Goal: Transaction & Acquisition: Purchase product/service

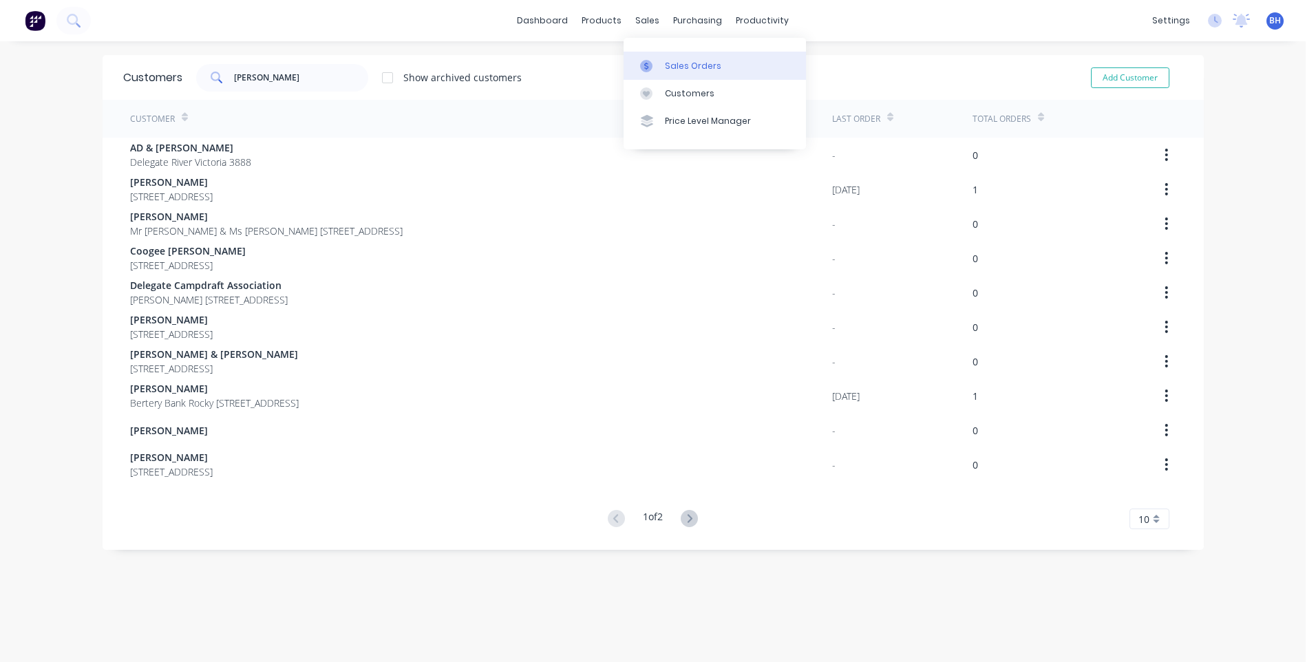
click at [667, 61] on div "Sales Orders" at bounding box center [693, 66] width 56 height 12
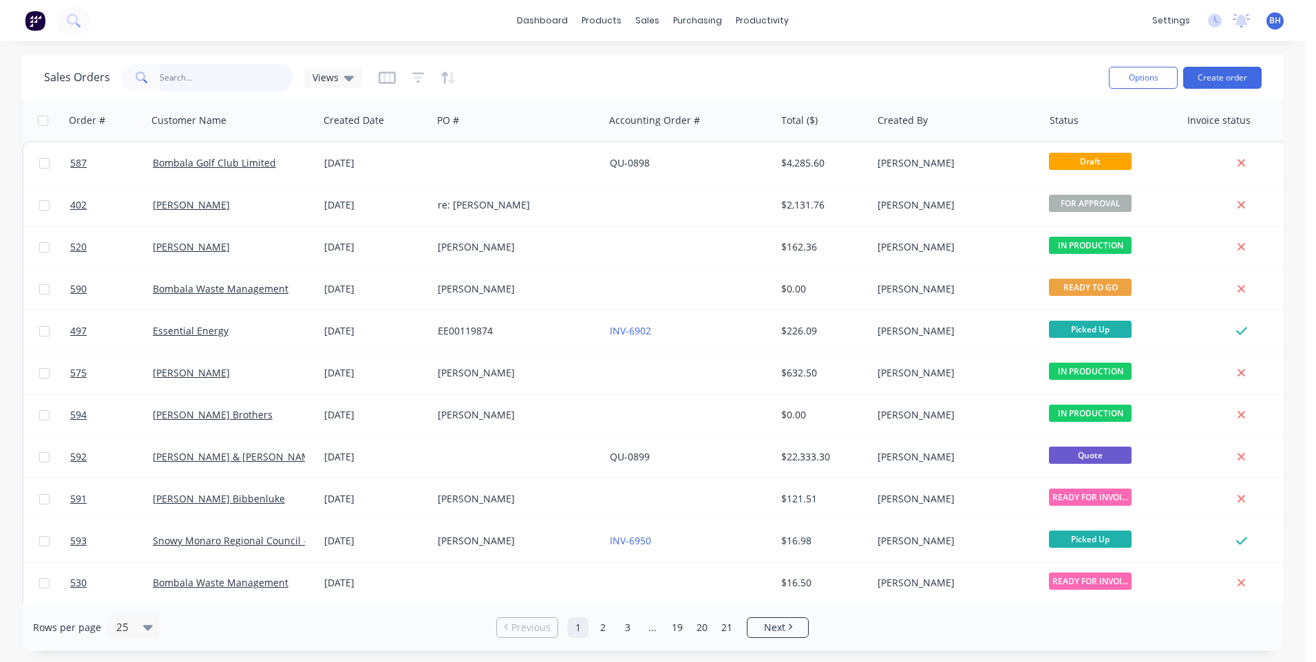
click at [203, 81] on input "text" at bounding box center [227, 78] width 134 height 28
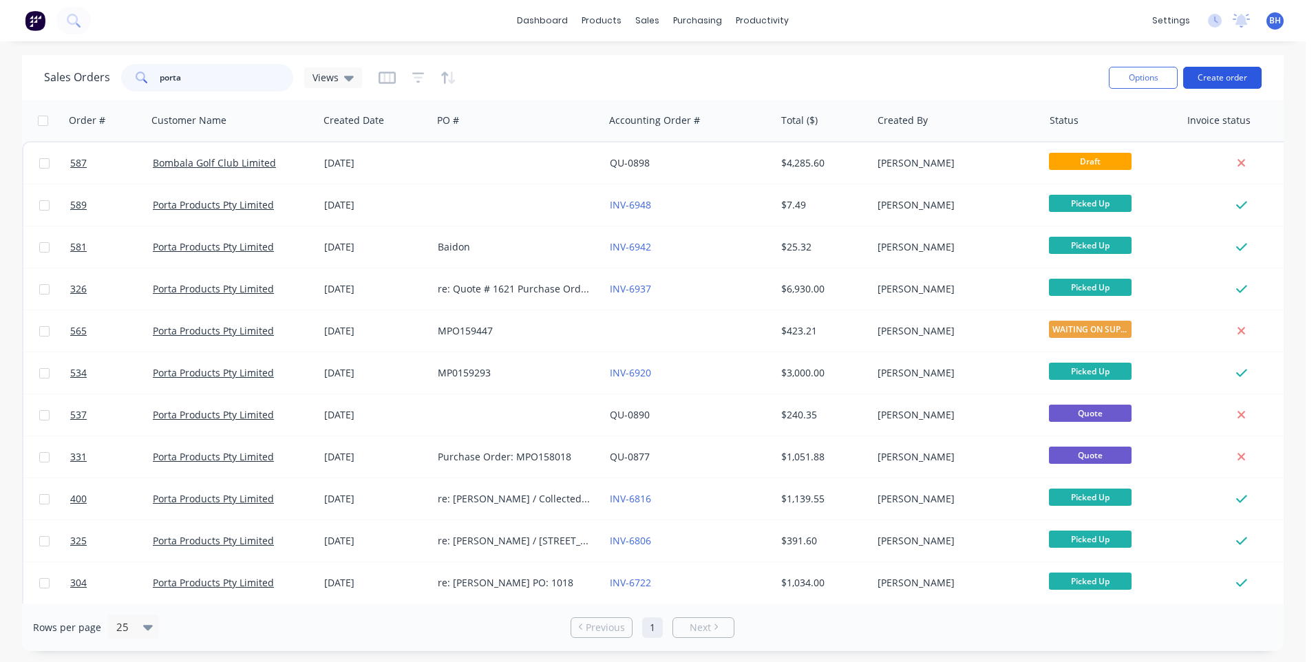
type input "porta"
click at [1216, 72] on button "Create order" at bounding box center [1222, 78] width 78 height 22
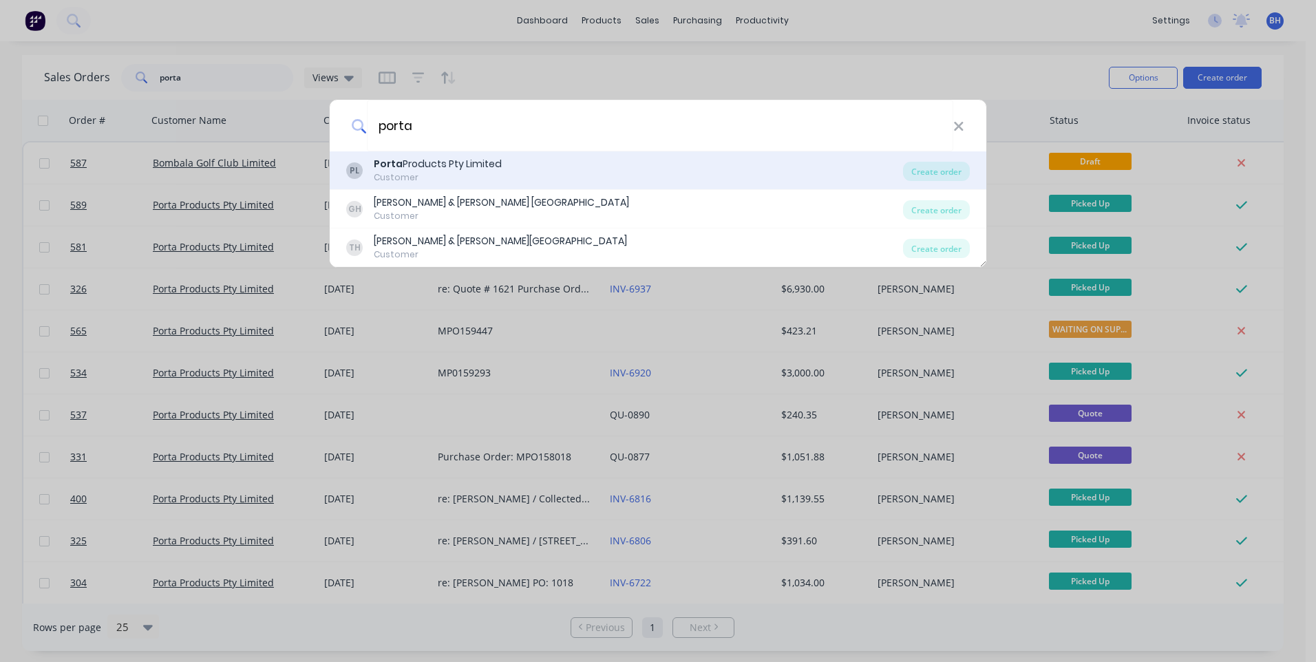
type input "porta"
click at [535, 163] on div "PL Porta Products Pty Limited Customer" at bounding box center [624, 170] width 557 height 27
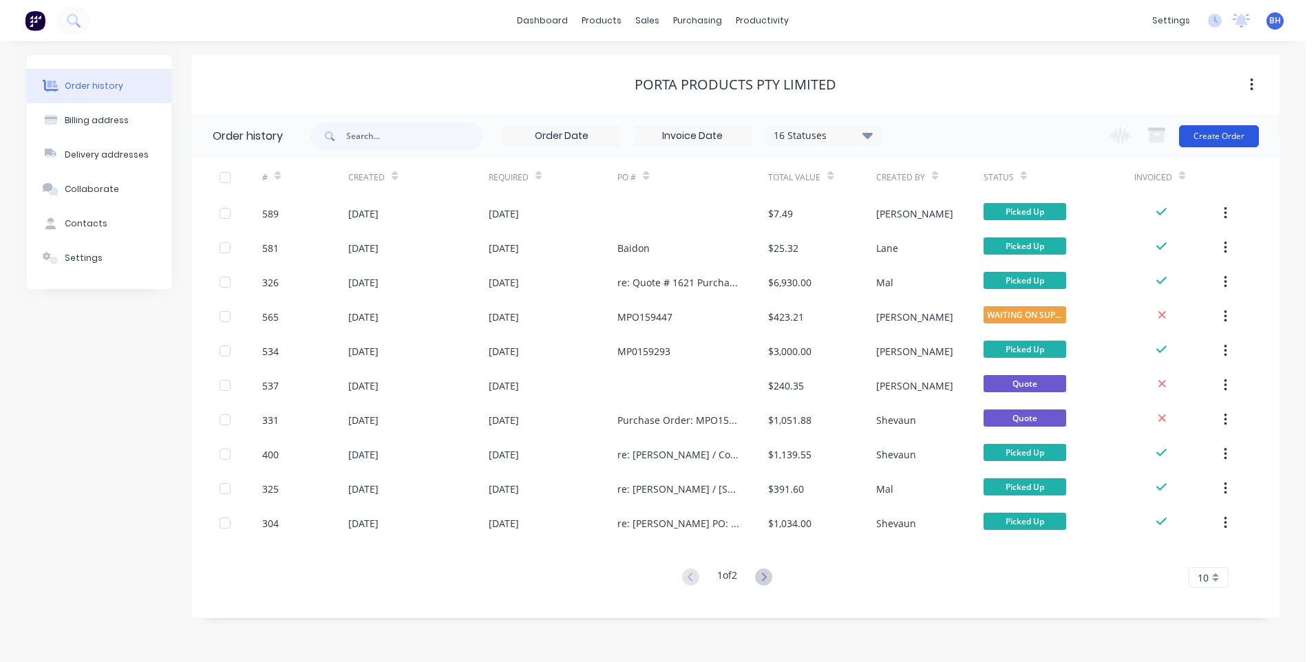
click at [1229, 132] on button "Create Order" at bounding box center [1219, 136] width 80 height 22
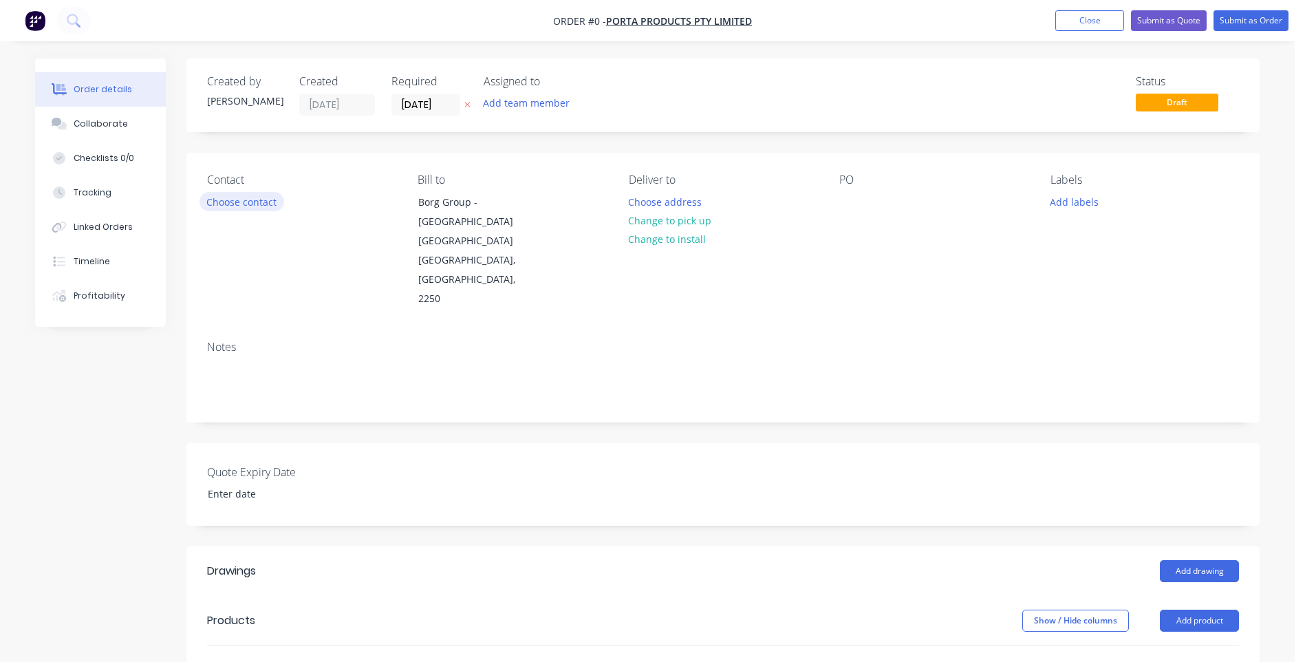
click at [255, 200] on button "Choose contact" at bounding box center [242, 201] width 85 height 19
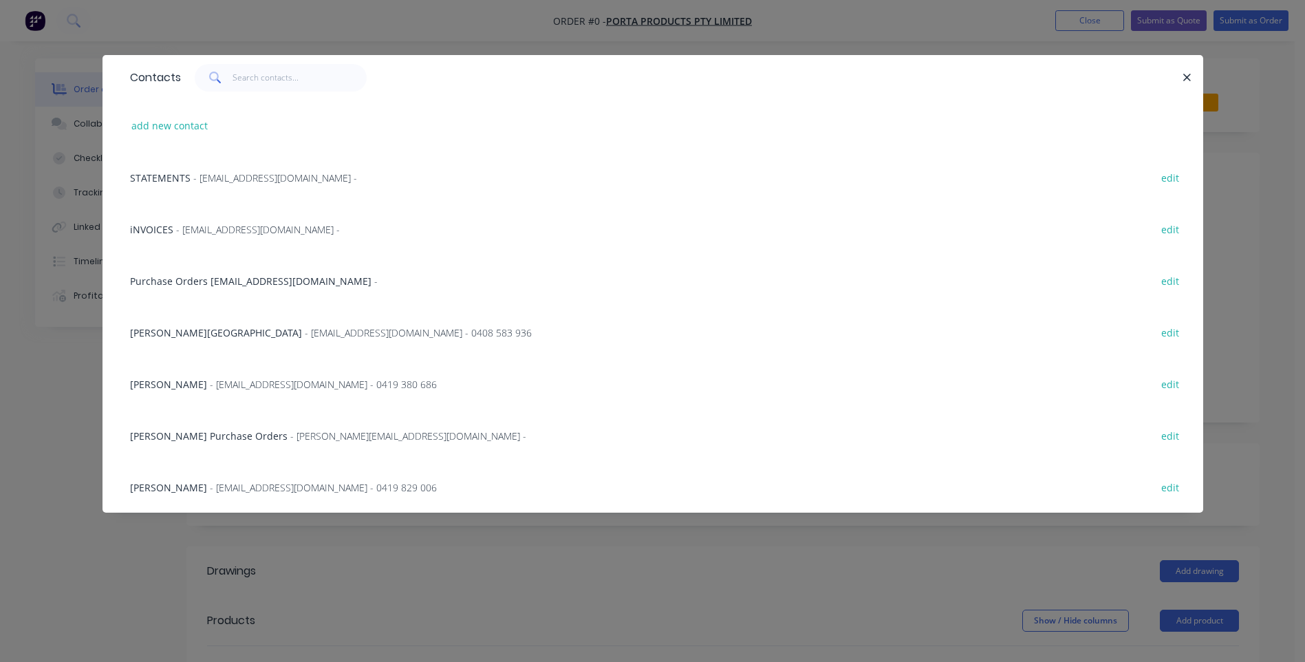
click at [253, 280] on span "Purchase Orders [EMAIL_ADDRESS][DOMAIN_NAME]" at bounding box center [251, 281] width 242 height 13
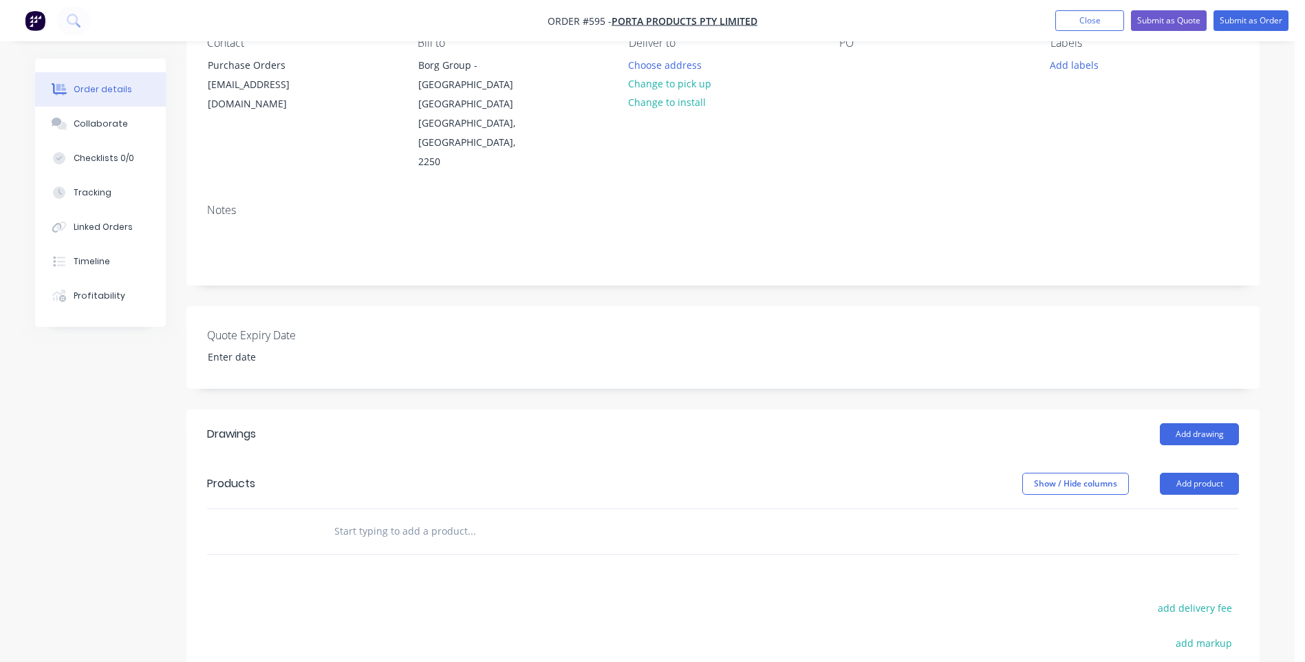
scroll to position [138, 0]
click at [405, 517] on input "text" at bounding box center [471, 531] width 275 height 28
type input "p"
click at [1215, 472] on button "Add product" at bounding box center [1199, 483] width 79 height 22
click at [1164, 508] on div "Product catalogue" at bounding box center [1174, 518] width 106 height 20
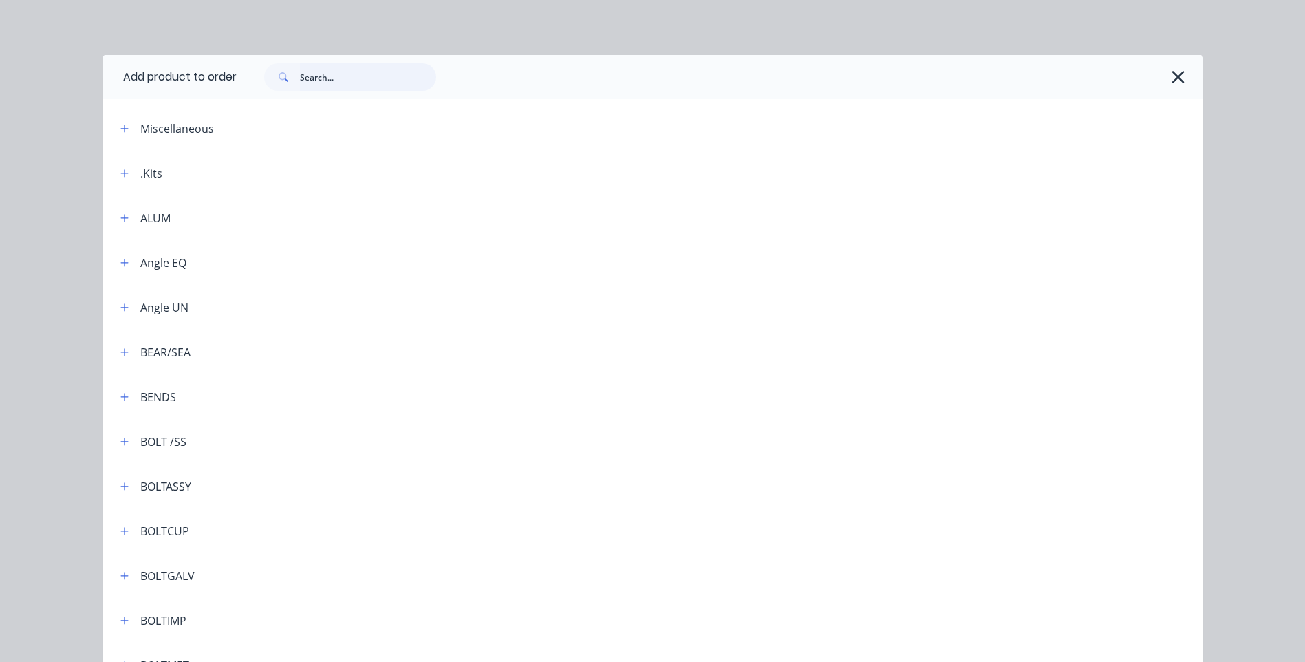
click at [310, 79] on input "text" at bounding box center [368, 77] width 136 height 28
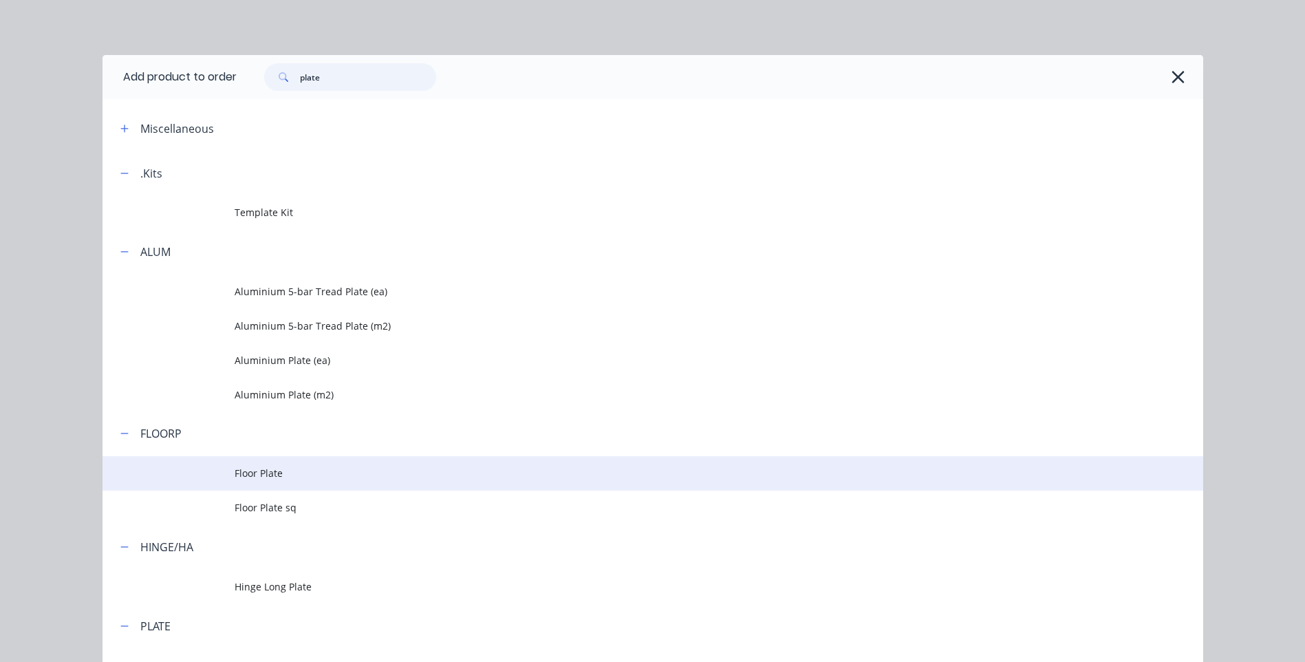
type input "plate"
click at [282, 468] on span "Floor Plate" at bounding box center [622, 473] width 775 height 14
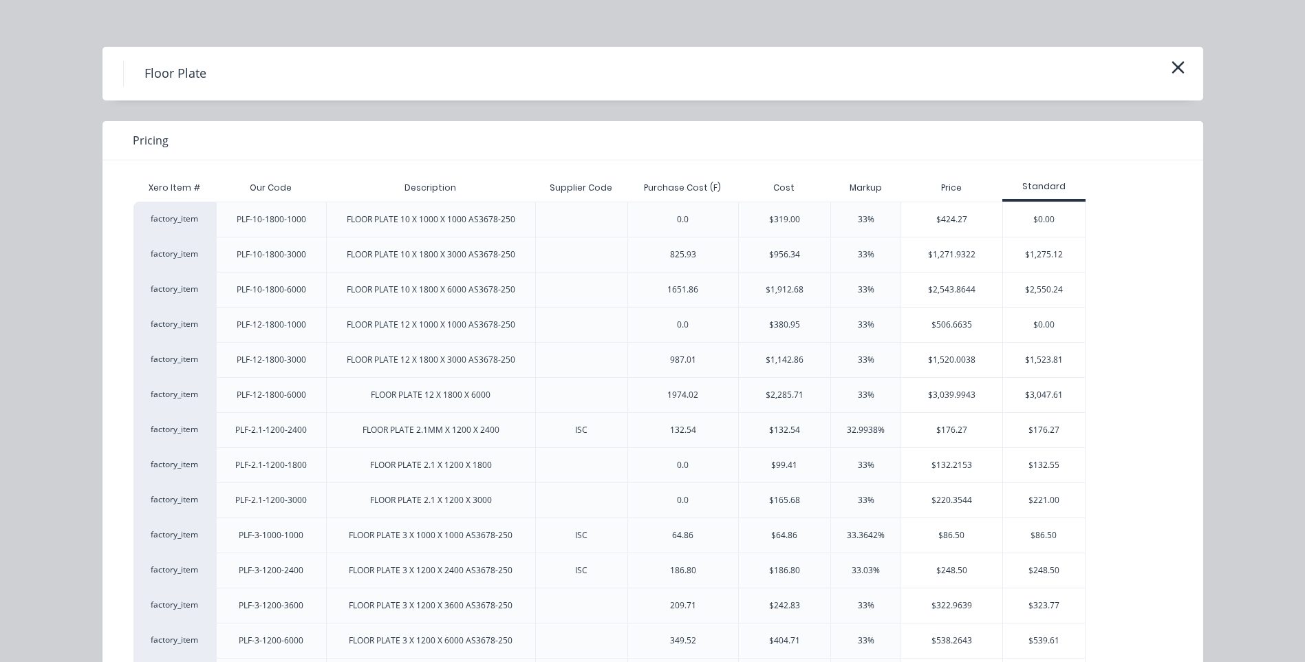
scroll to position [0, 0]
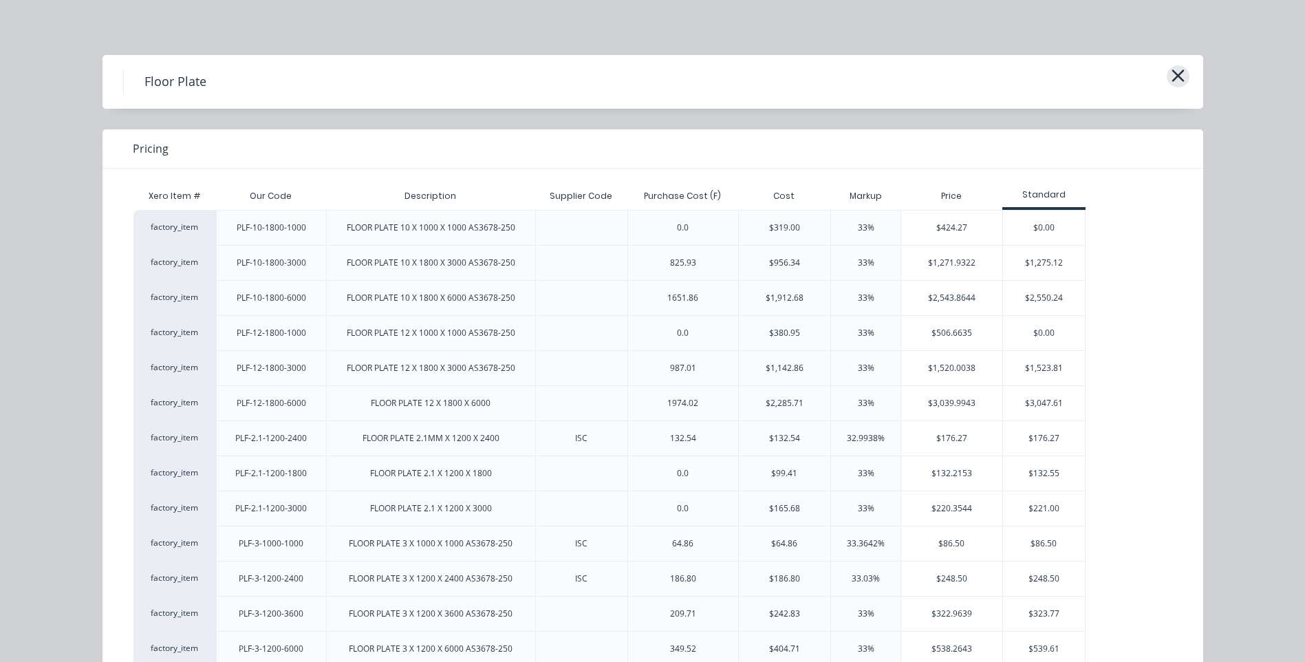
click at [1172, 77] on icon "button" at bounding box center [1178, 75] width 12 height 12
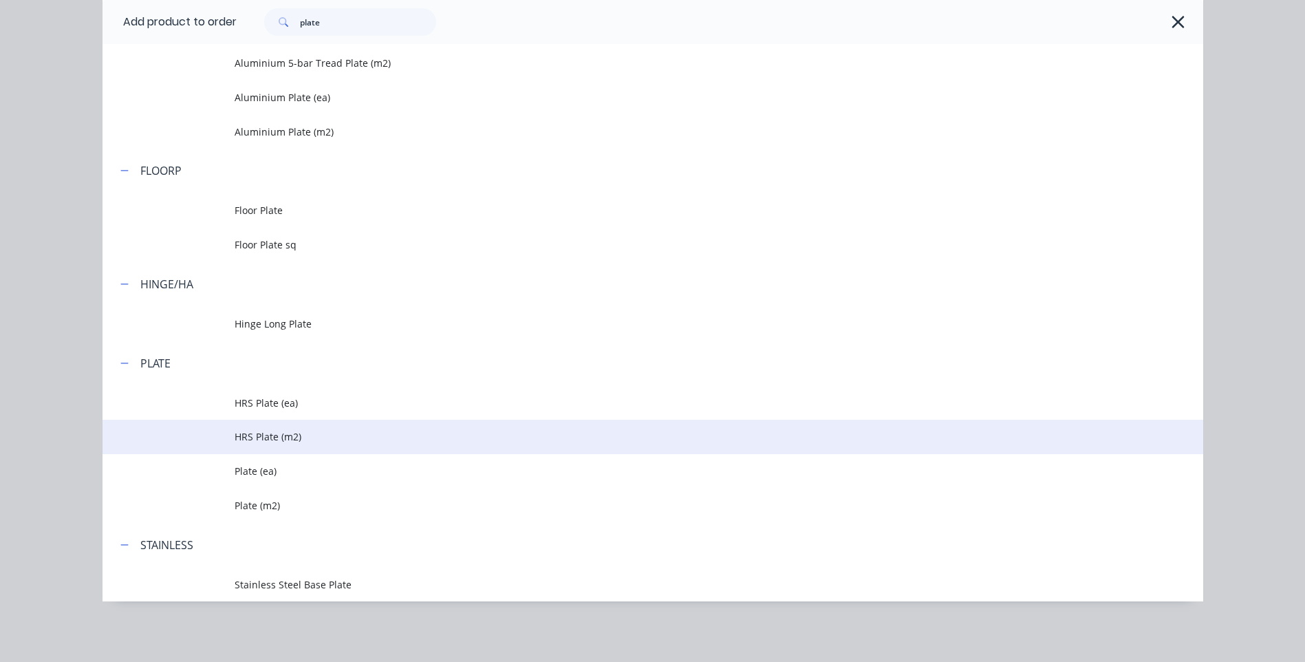
scroll to position [194, 0]
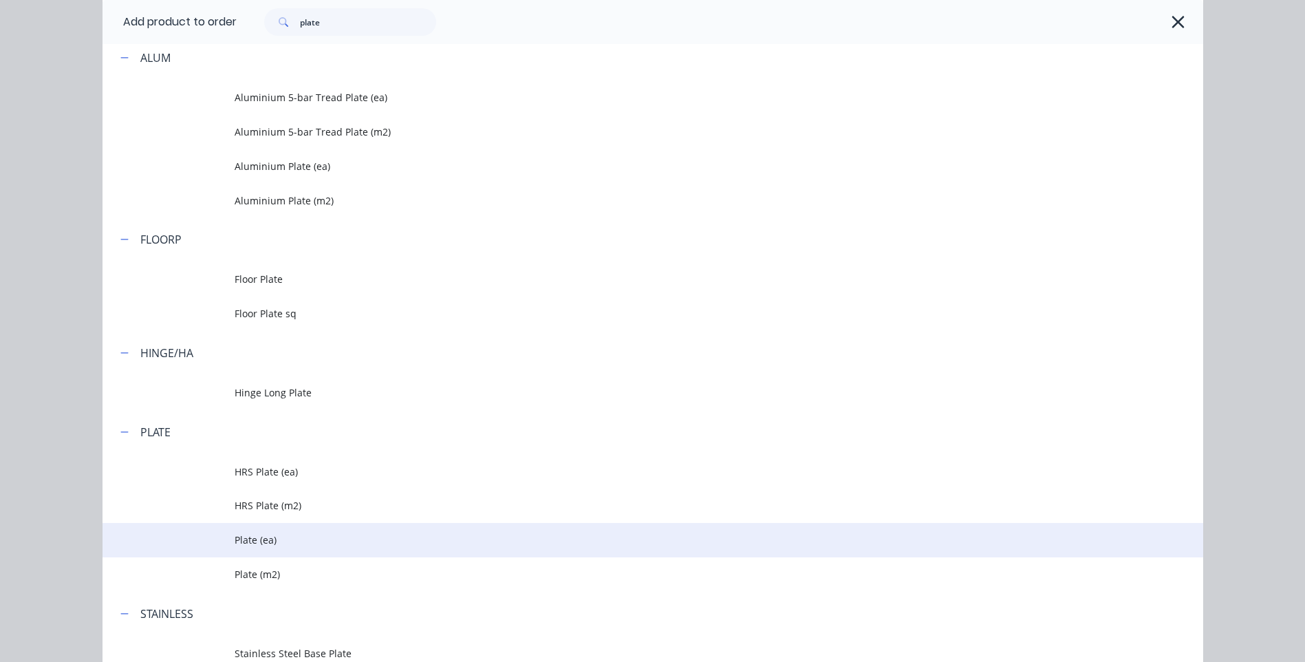
click at [253, 538] on span "Plate (ea)" at bounding box center [622, 540] width 775 height 14
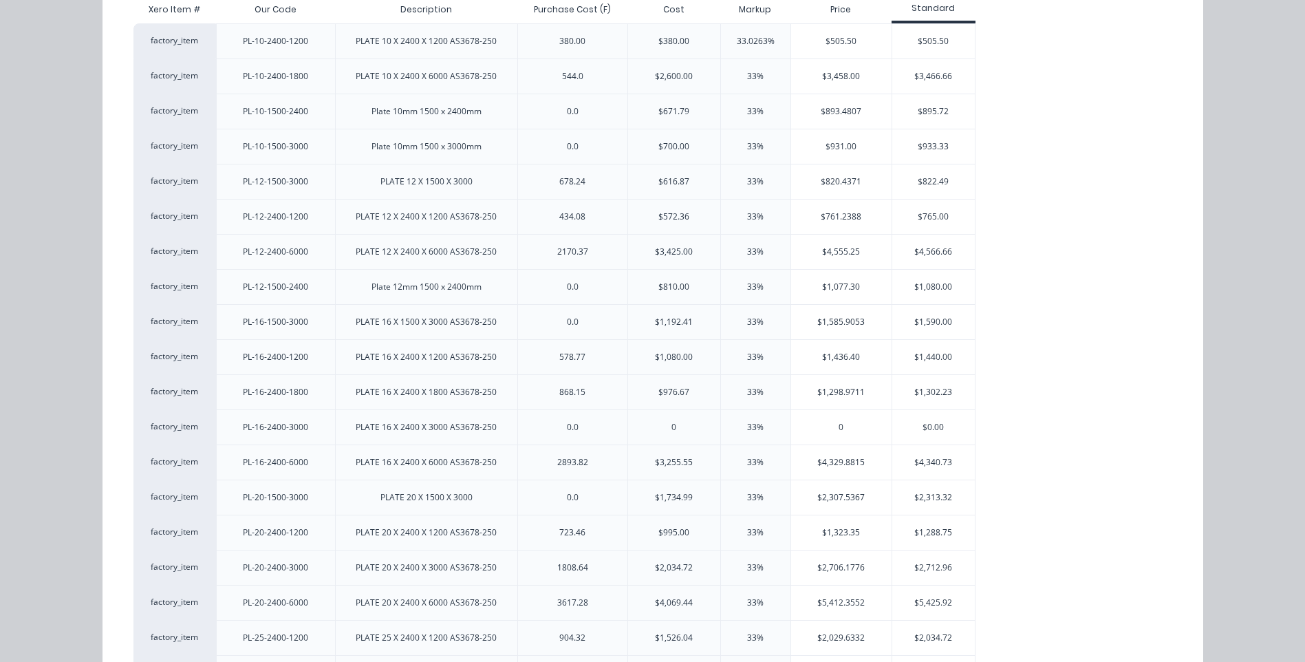
scroll to position [206, 0]
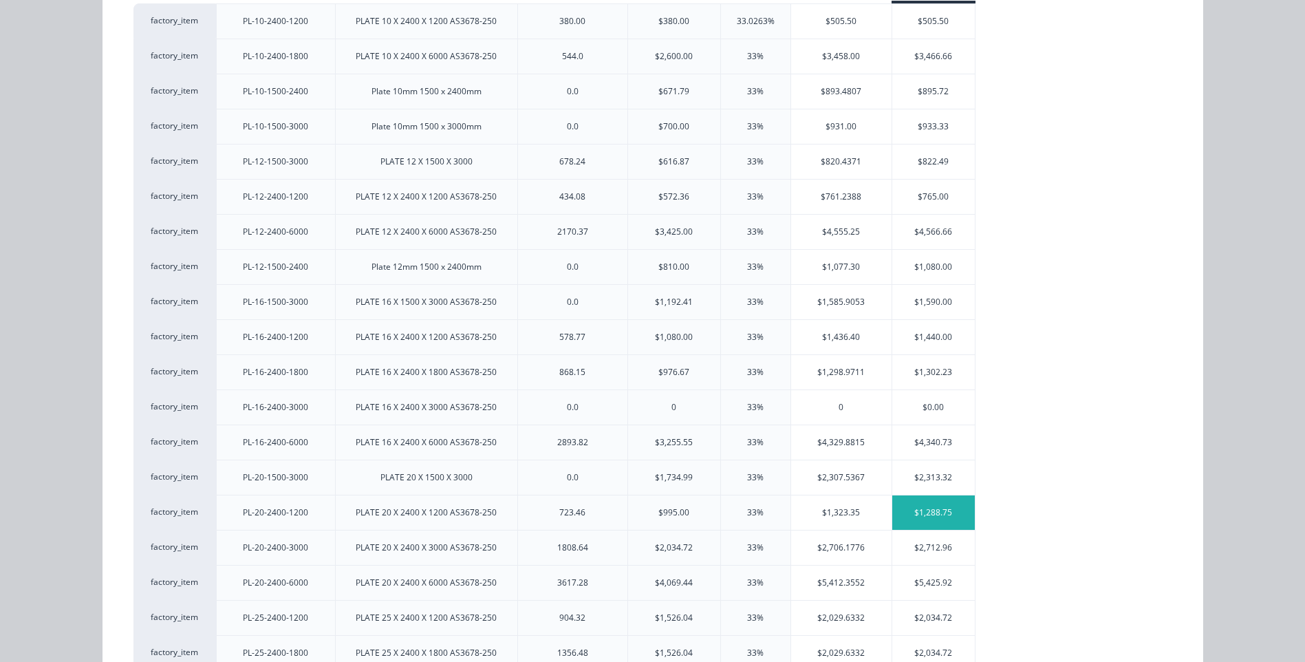
click at [933, 508] on div "$1,288.75" at bounding box center [933, 512] width 83 height 34
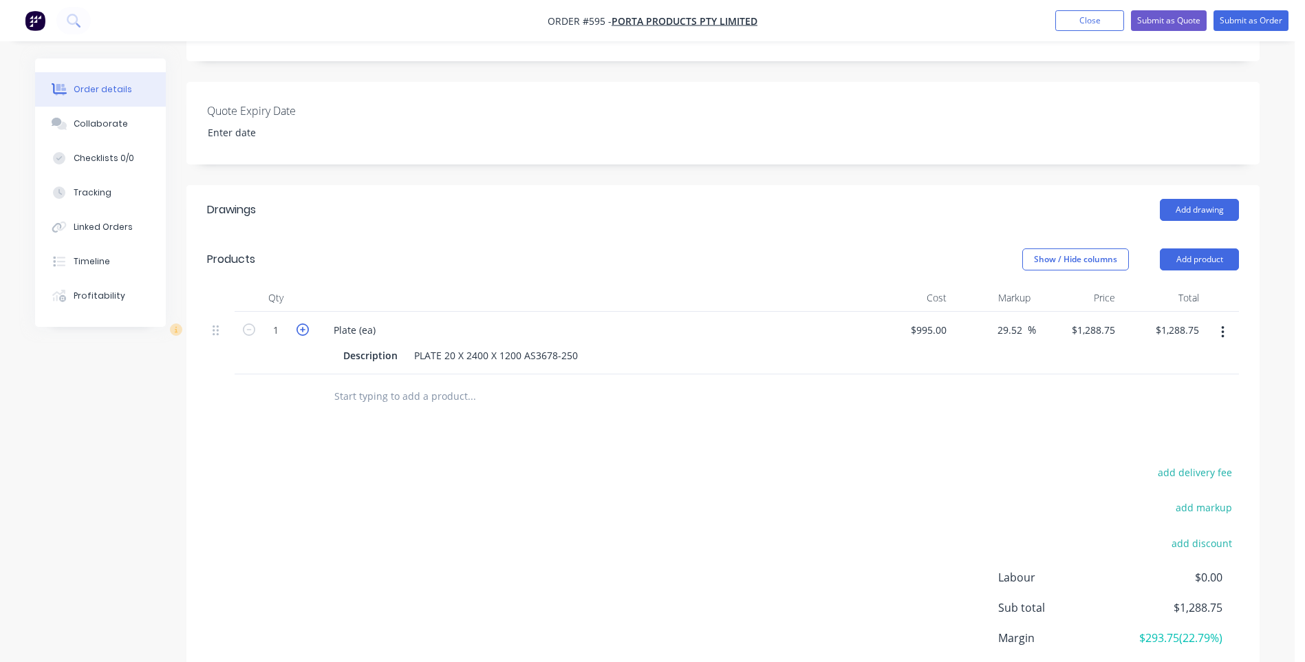
click at [300, 323] on icon "button" at bounding box center [303, 329] width 12 height 12
type input "2"
type input "$2,577.50"
click at [300, 323] on icon "button" at bounding box center [303, 329] width 12 height 12
type input "3"
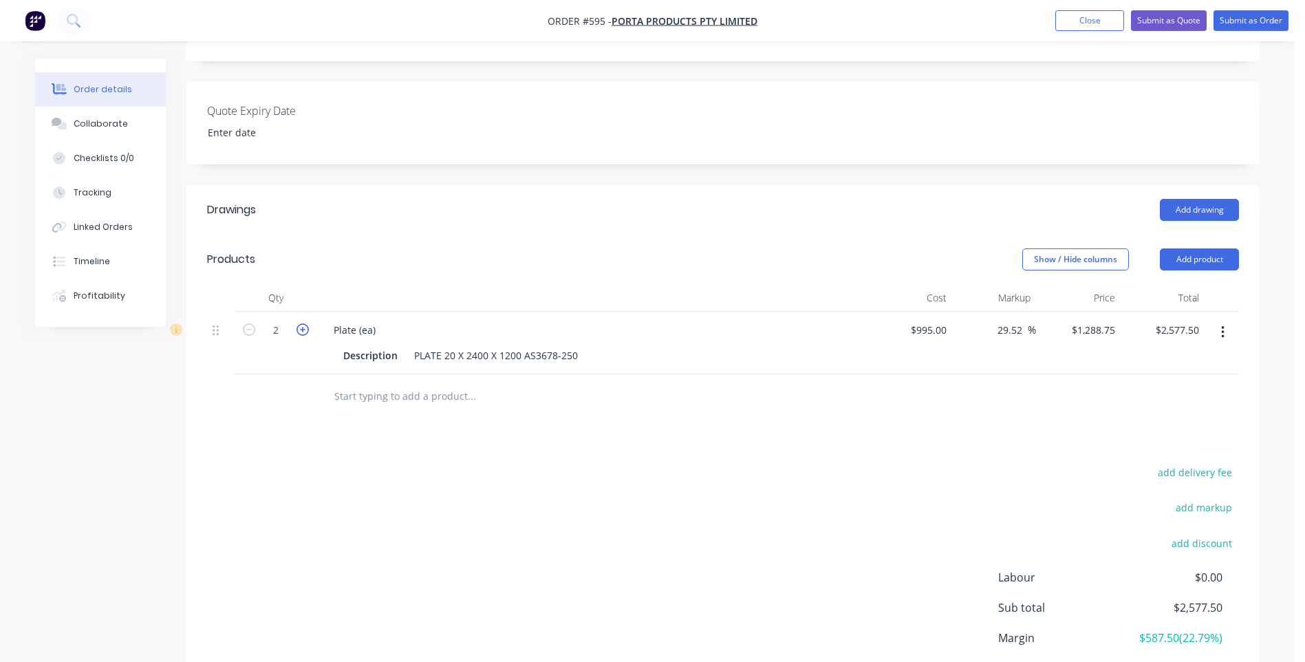
type input "$3,866.25"
click at [928, 320] on div "995 995" at bounding box center [937, 330] width 29 height 20
type input "$850.00"
type input "$1,100.9422"
type input "$3,302.83"
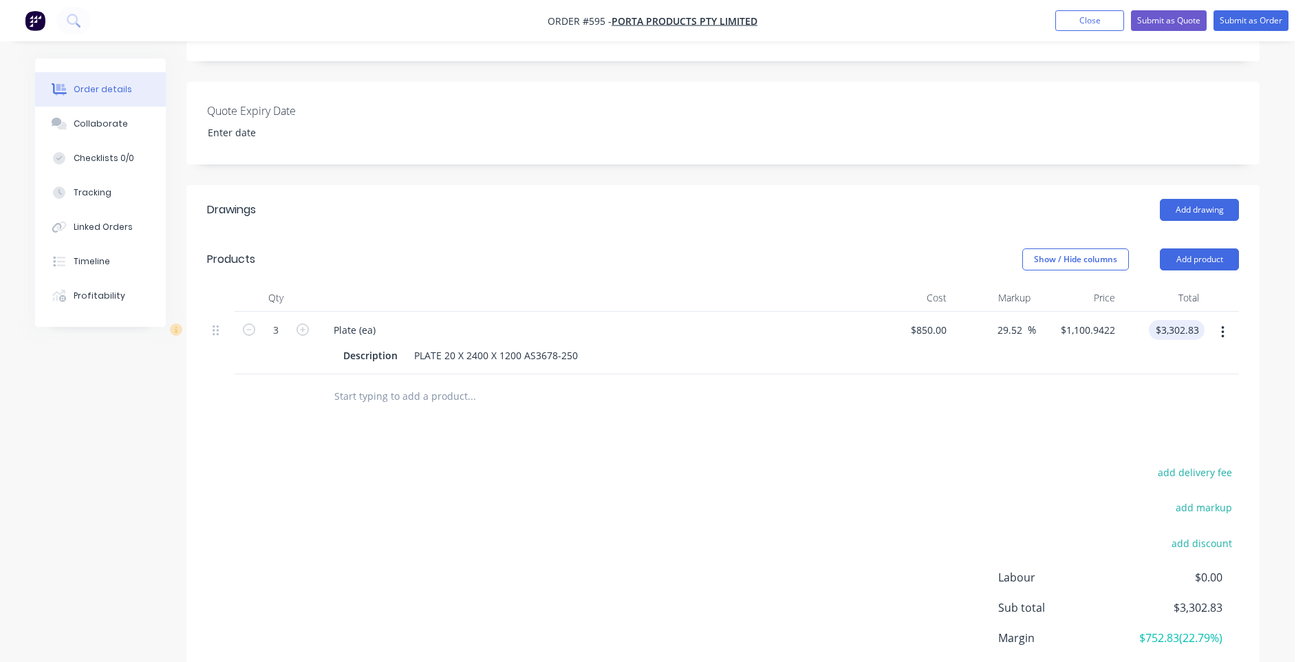
type input "$1,100.92"
click at [1184, 320] on input "3302.76" at bounding box center [1183, 330] width 43 height 20
type input "2"
type input "-99.92"
type input "$0.6667"
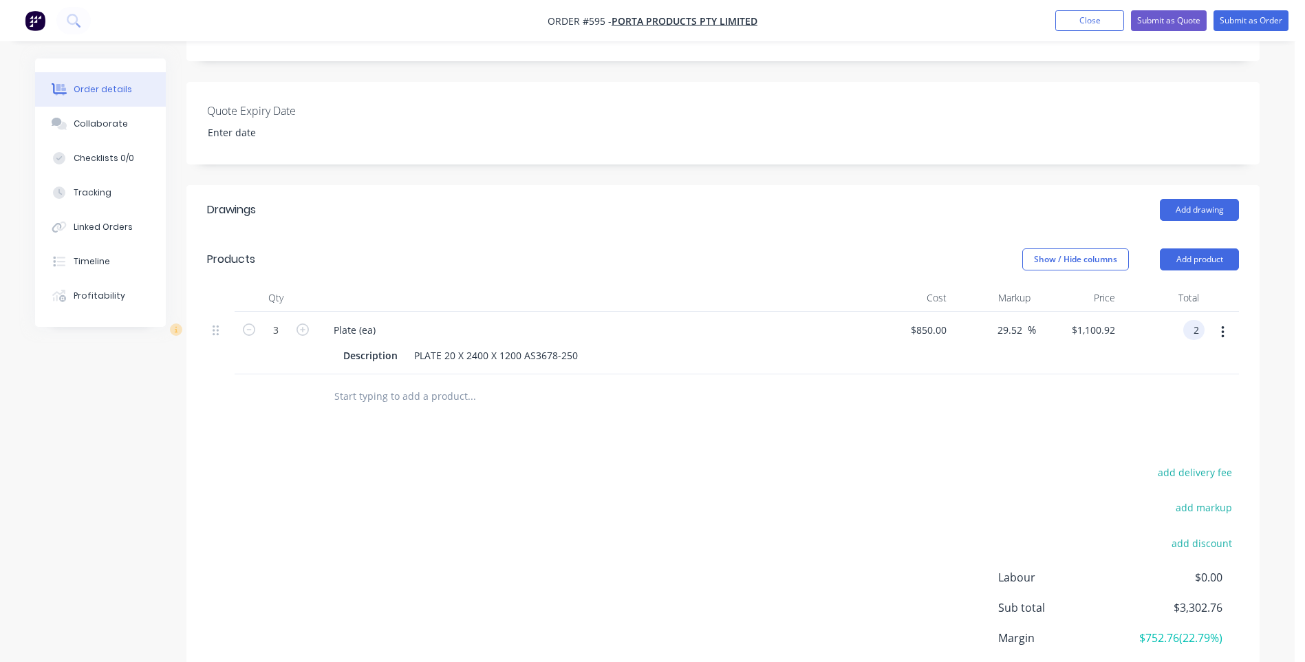
type input "$2.00"
click at [1221, 325] on icon "button" at bounding box center [1222, 332] width 3 height 15
click at [1139, 441] on div "Delete" at bounding box center [1174, 451] width 106 height 20
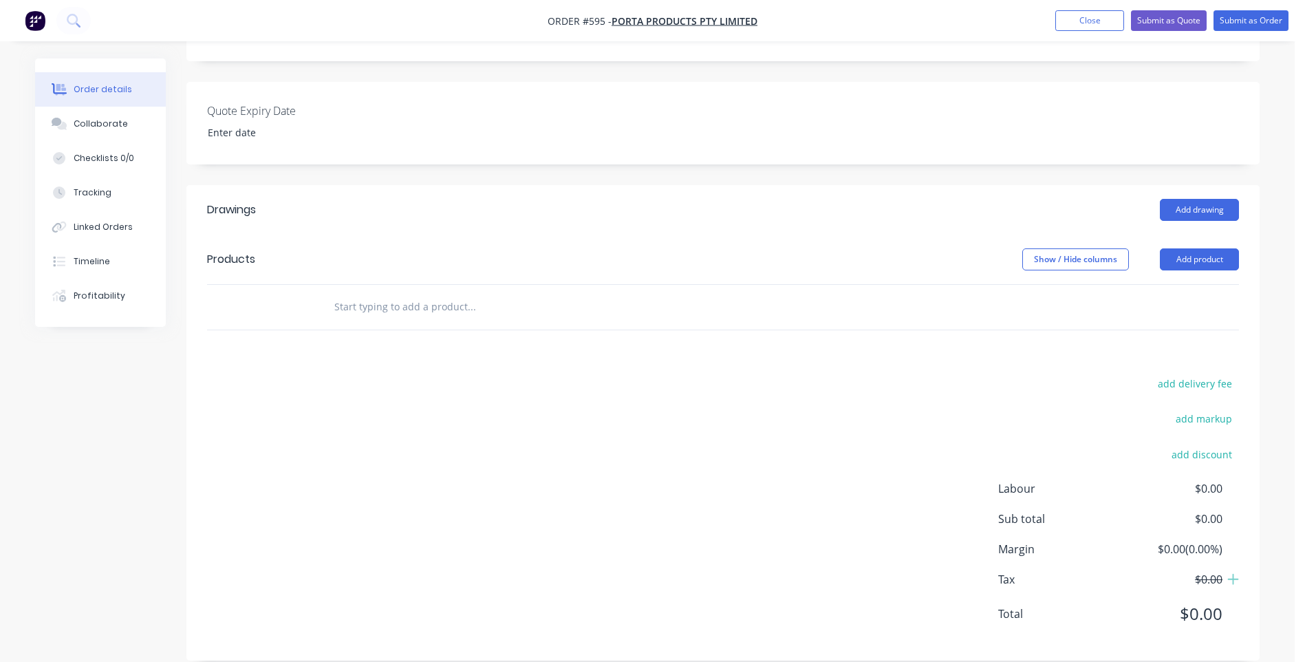
scroll to position [342, 0]
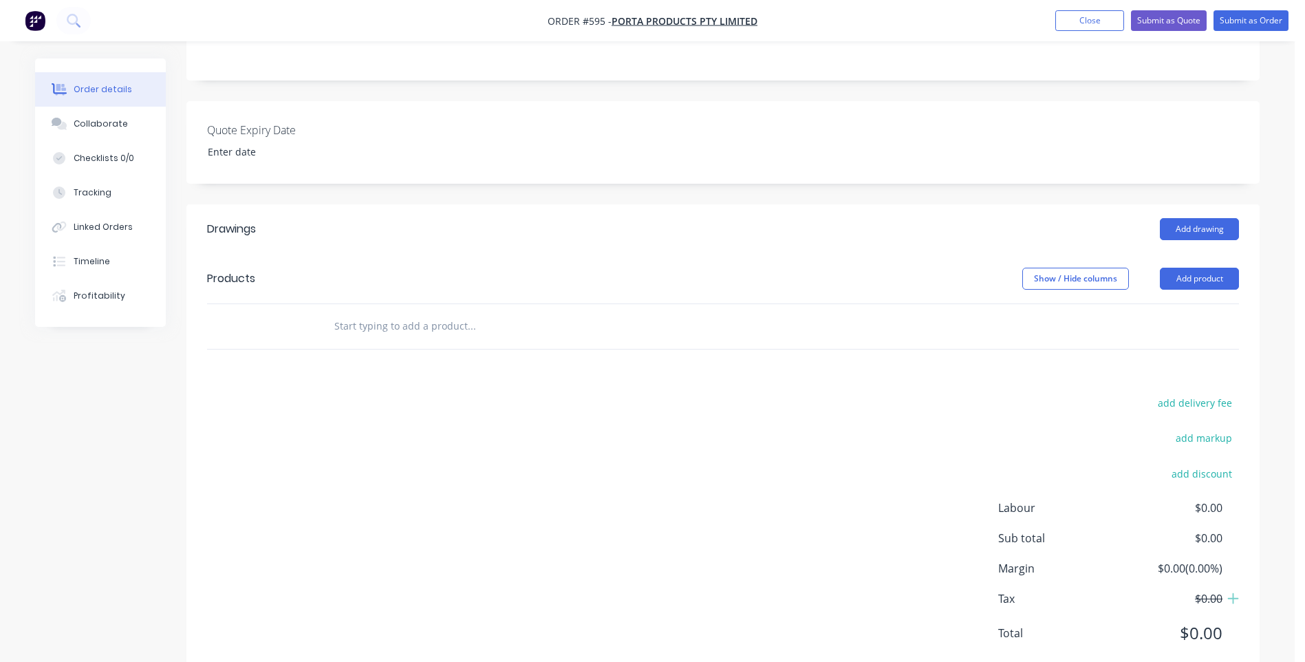
click at [382, 312] on input "text" at bounding box center [471, 326] width 275 height 28
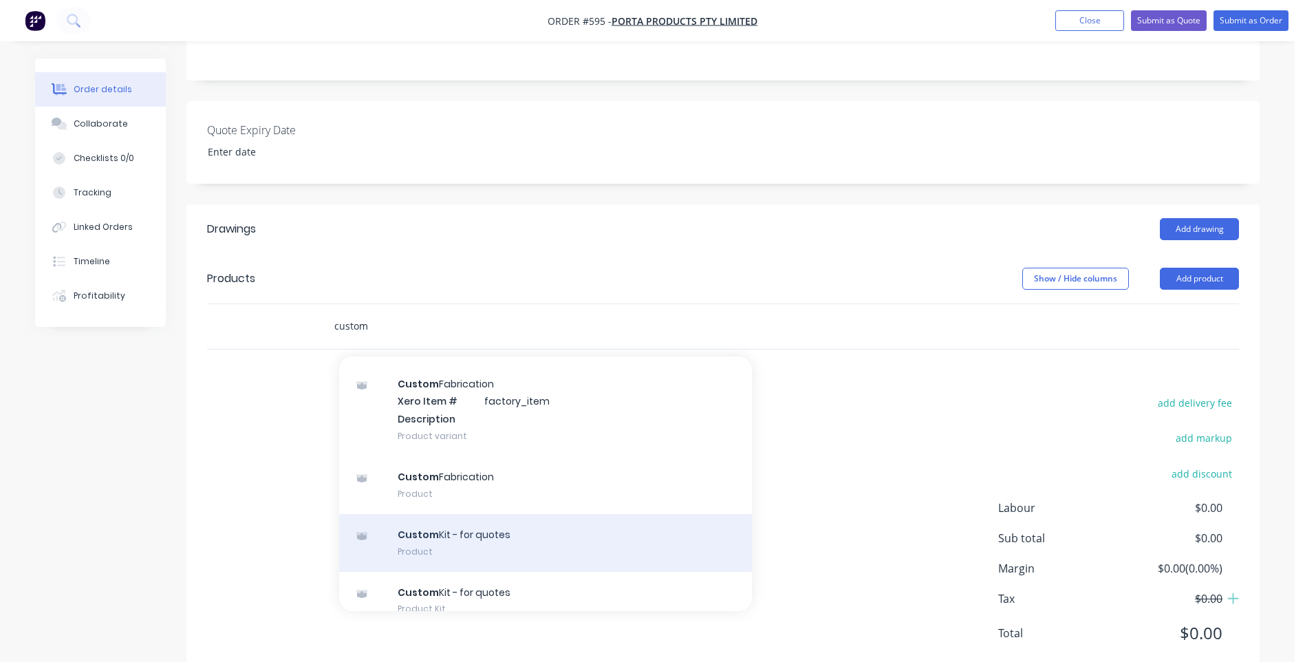
scroll to position [55, 0]
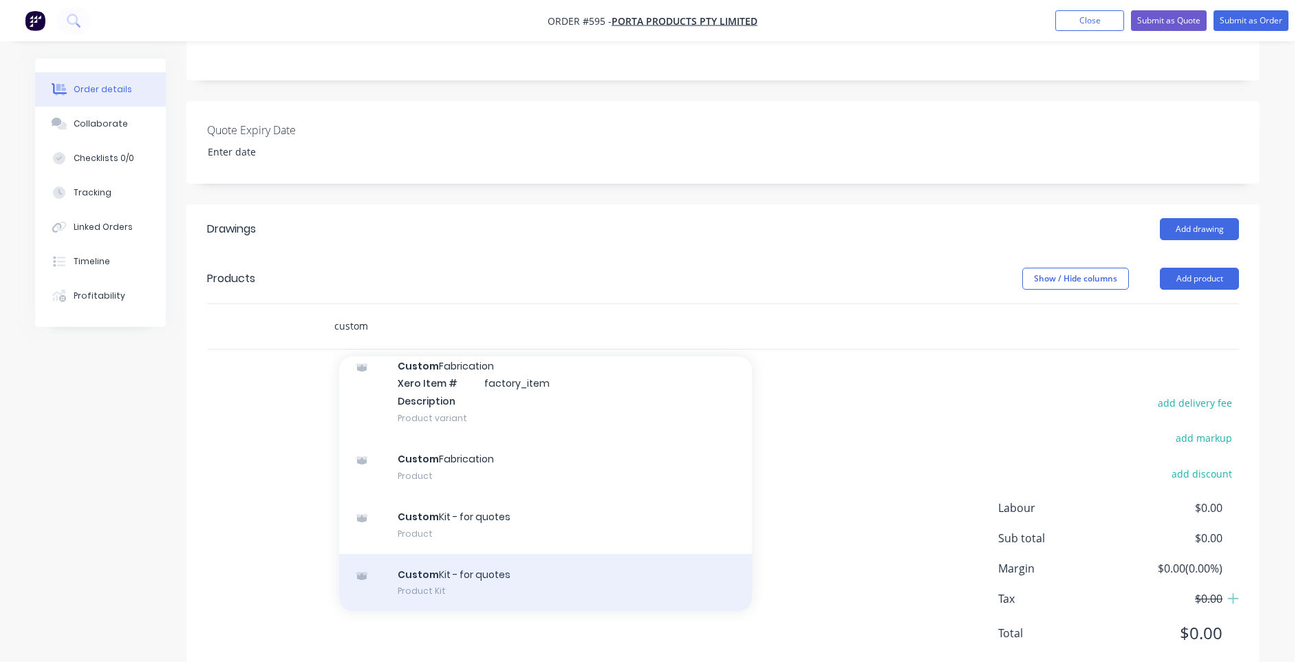
type input "custom"
click at [475, 554] on div "Custom Kit - for quotes Product Kit" at bounding box center [545, 583] width 413 height 58
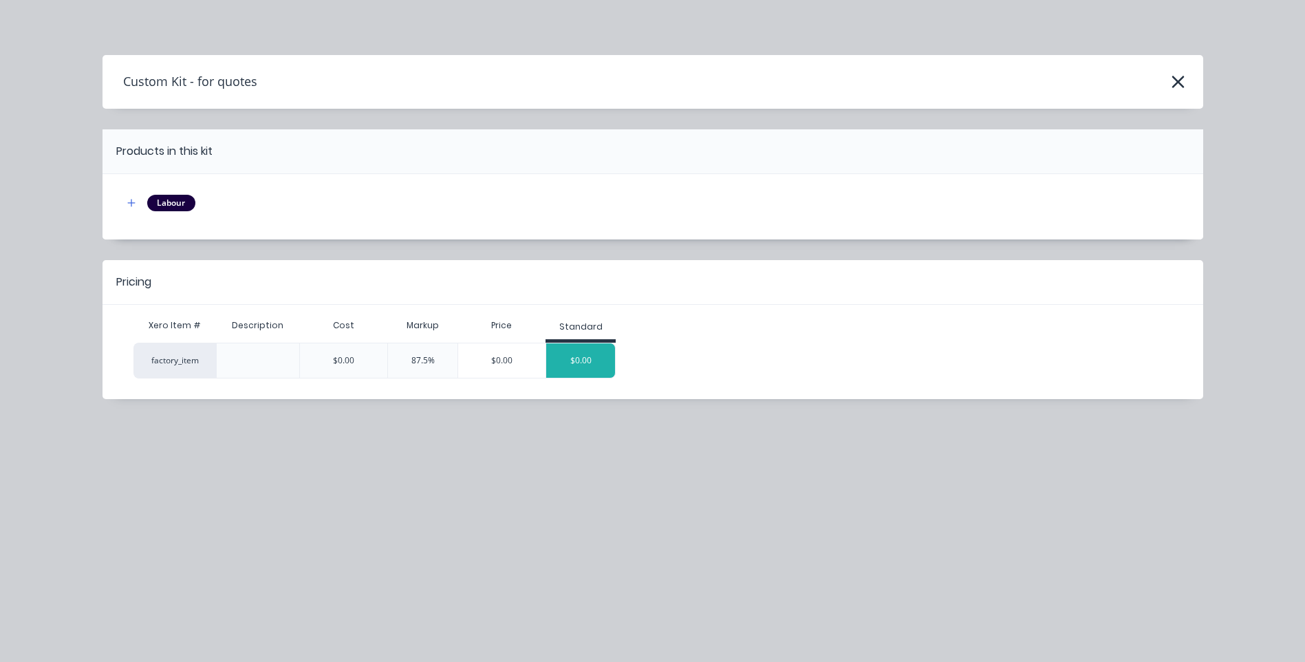
click at [572, 355] on div "$0.00" at bounding box center [580, 360] width 69 height 34
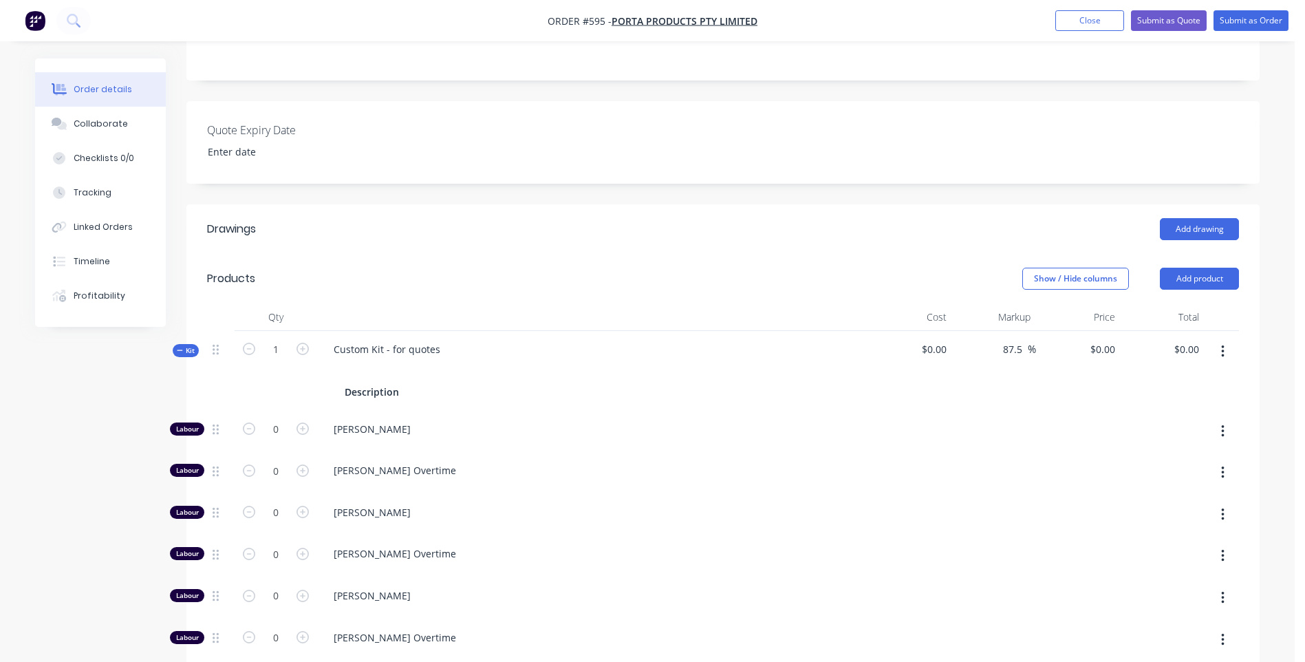
click at [456, 331] on div "Custom Kit - for quotes Description" at bounding box center [592, 371] width 550 height 80
click at [429, 339] on div "Custom Kit - for quotes" at bounding box center [387, 349] width 129 height 20
click at [441, 339] on div "Custom Kit - for quotes" at bounding box center [387, 349] width 129 height 20
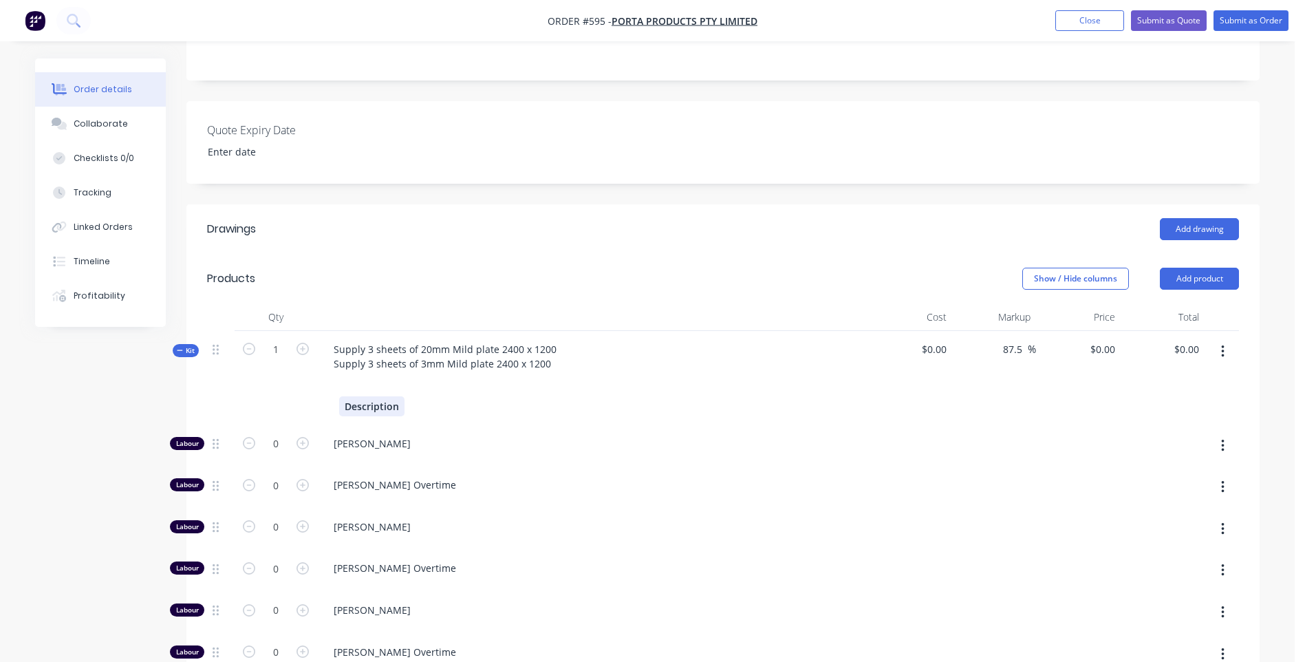
click at [396, 396] on div "Description" at bounding box center [371, 406] width 65 height 20
click at [551, 339] on div "Supply 3 sheets of 20mm Mild plate 2400 x 1200 Supply 3 sheets of 3mm Mild plat…" at bounding box center [445, 356] width 245 height 34
click at [1199, 339] on input "0.00" at bounding box center [1189, 349] width 32 height 20
type input "3300.00"
type input "$3,300.00"
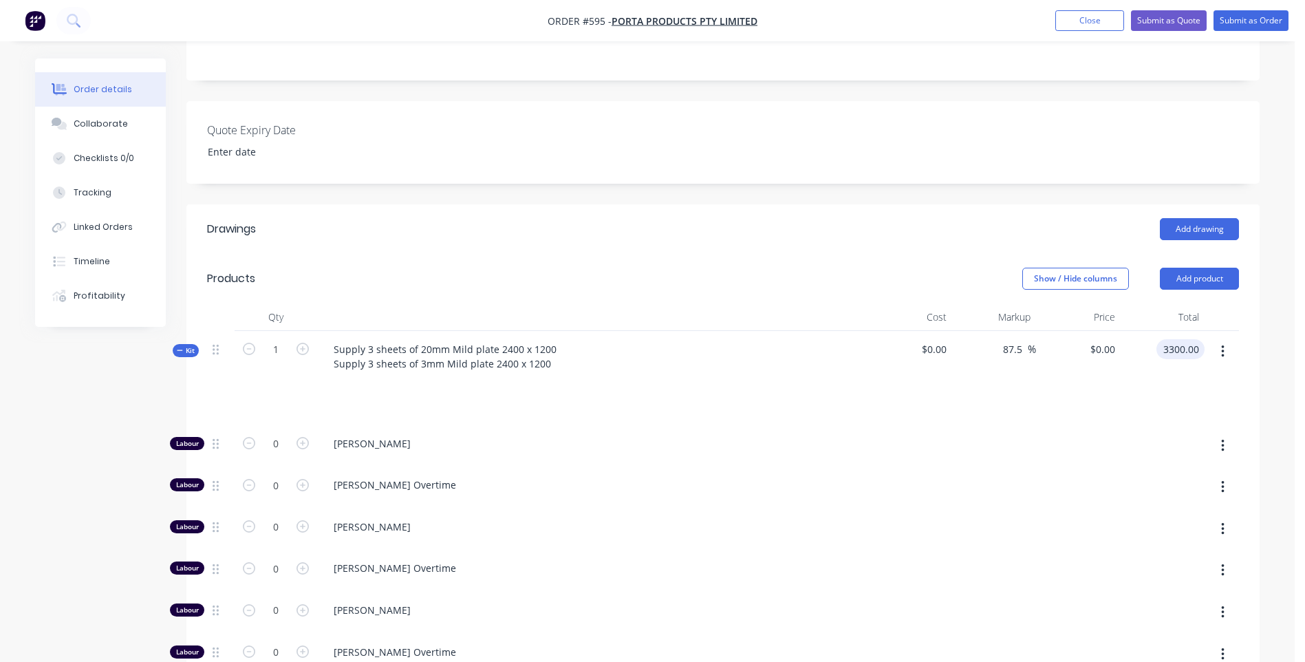
type input "$3,300.00"
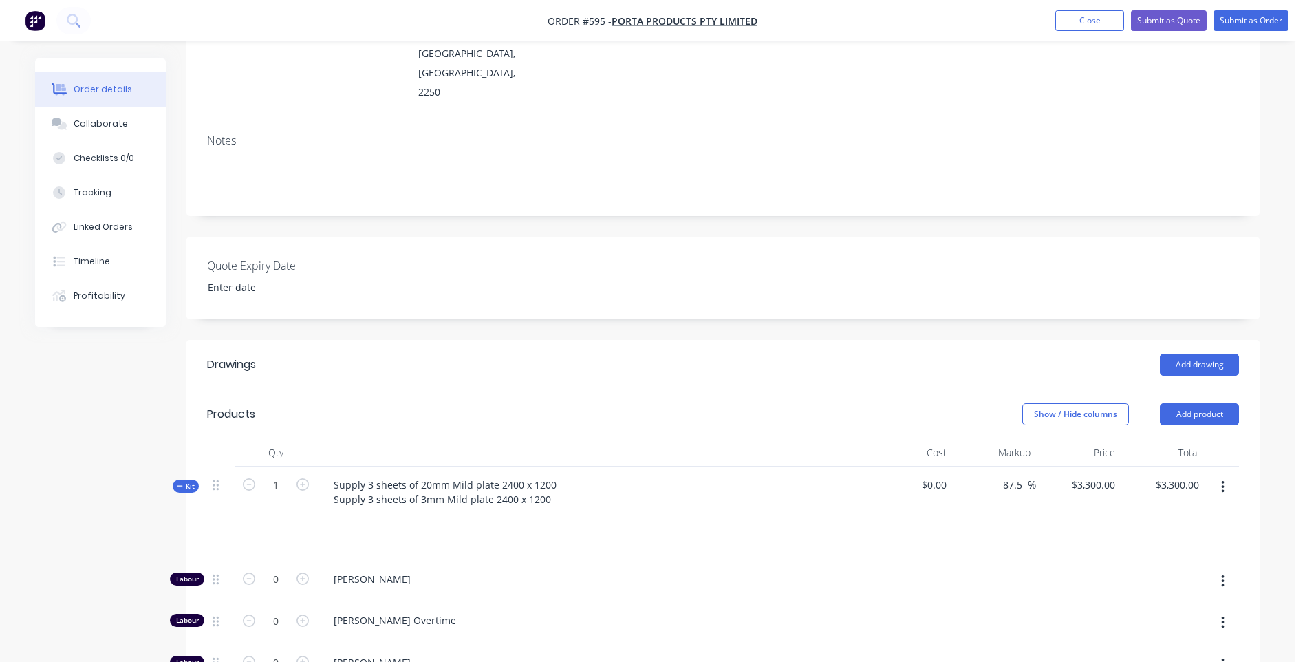
scroll to position [0, 0]
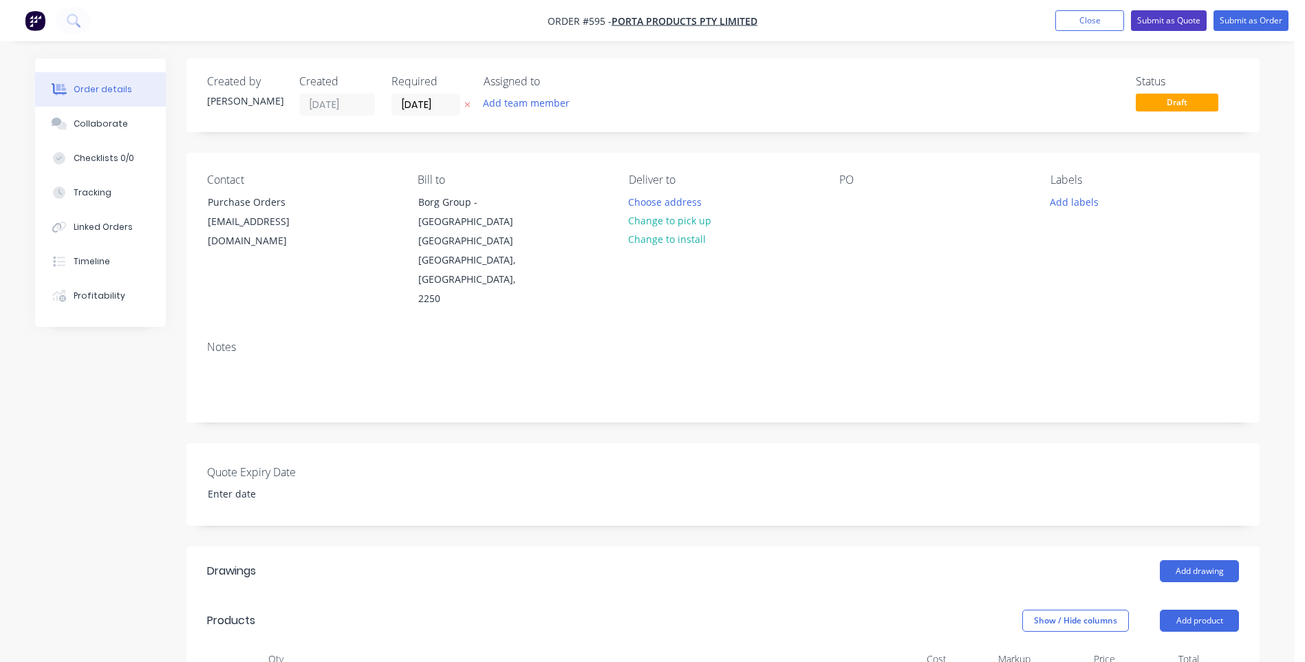
click at [1160, 17] on button "Submit as Quote" at bounding box center [1169, 20] width 76 height 21
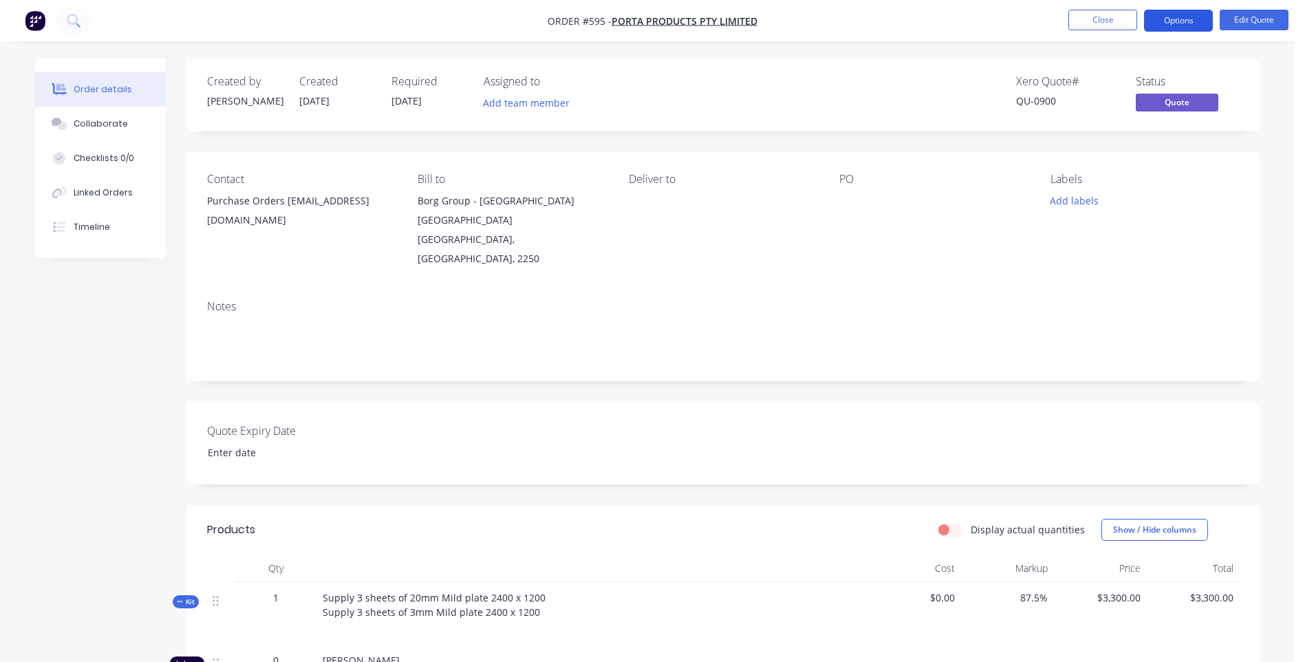
click at [1191, 20] on button "Options" at bounding box center [1178, 21] width 69 height 22
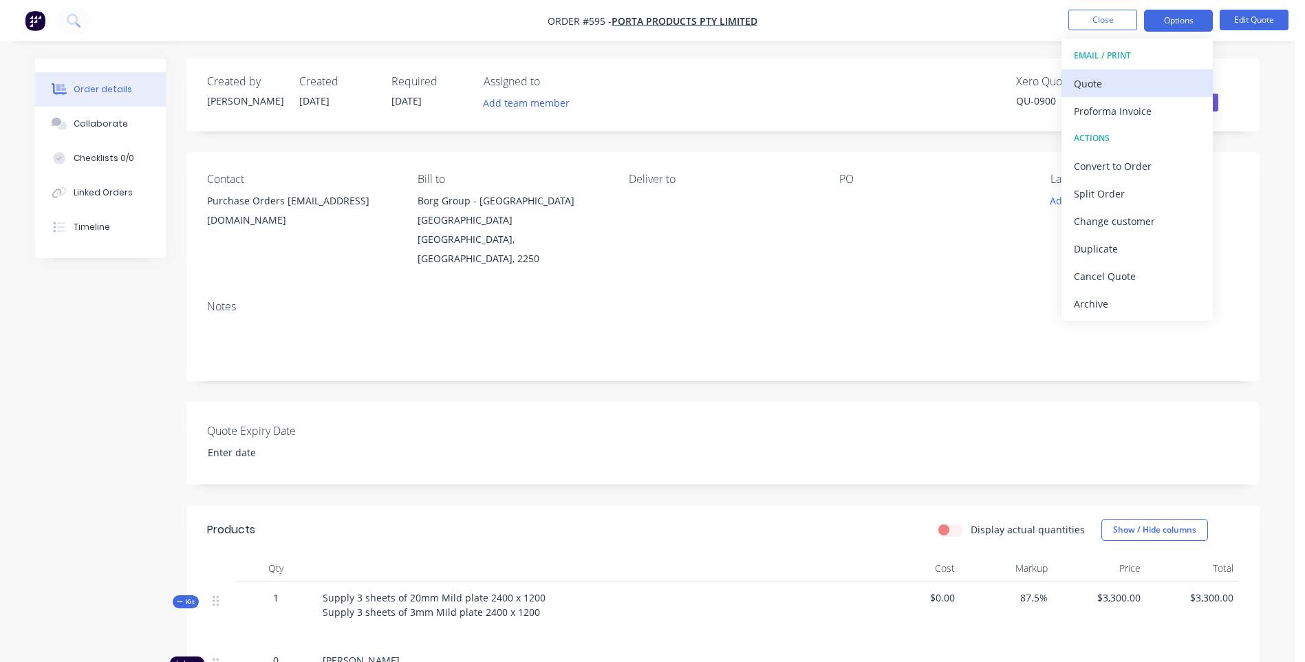
click at [1095, 81] on div "Quote" at bounding box center [1137, 84] width 127 height 20
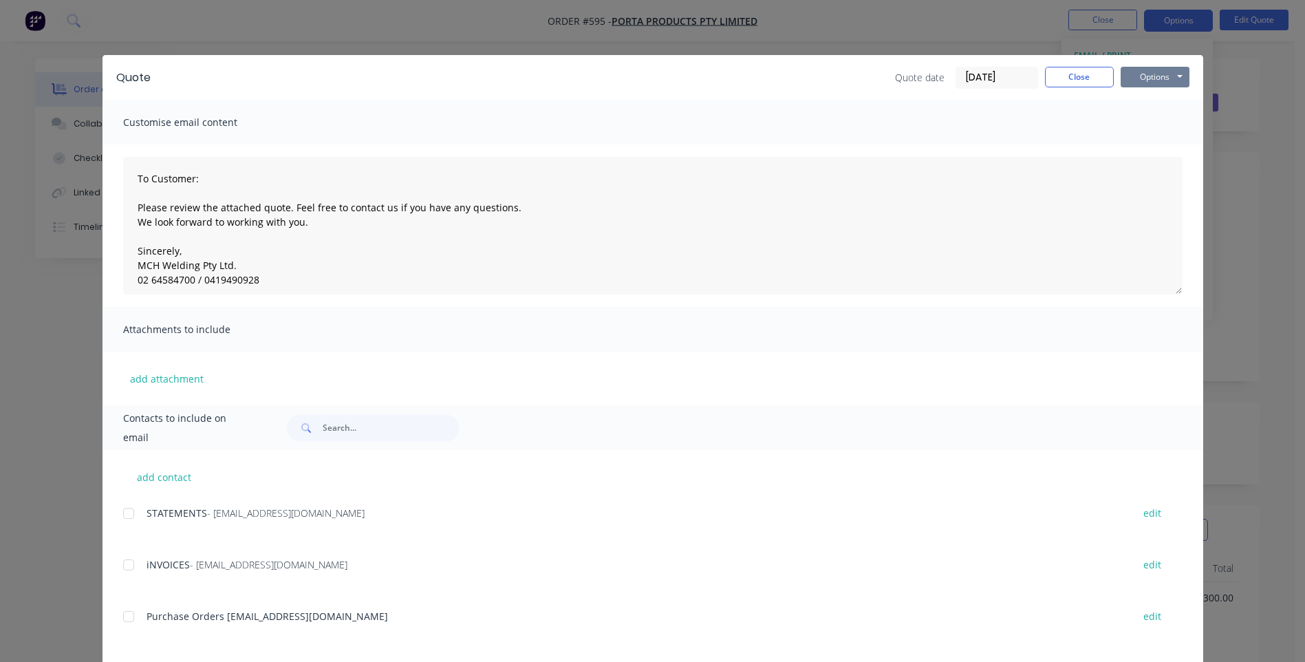
click at [1135, 71] on button "Options" at bounding box center [1155, 77] width 69 height 21
click at [1138, 98] on button "Preview" at bounding box center [1165, 101] width 88 height 23
click at [1148, 80] on button "Options" at bounding box center [1155, 77] width 69 height 21
click at [1136, 123] on button "Print" at bounding box center [1165, 124] width 88 height 23
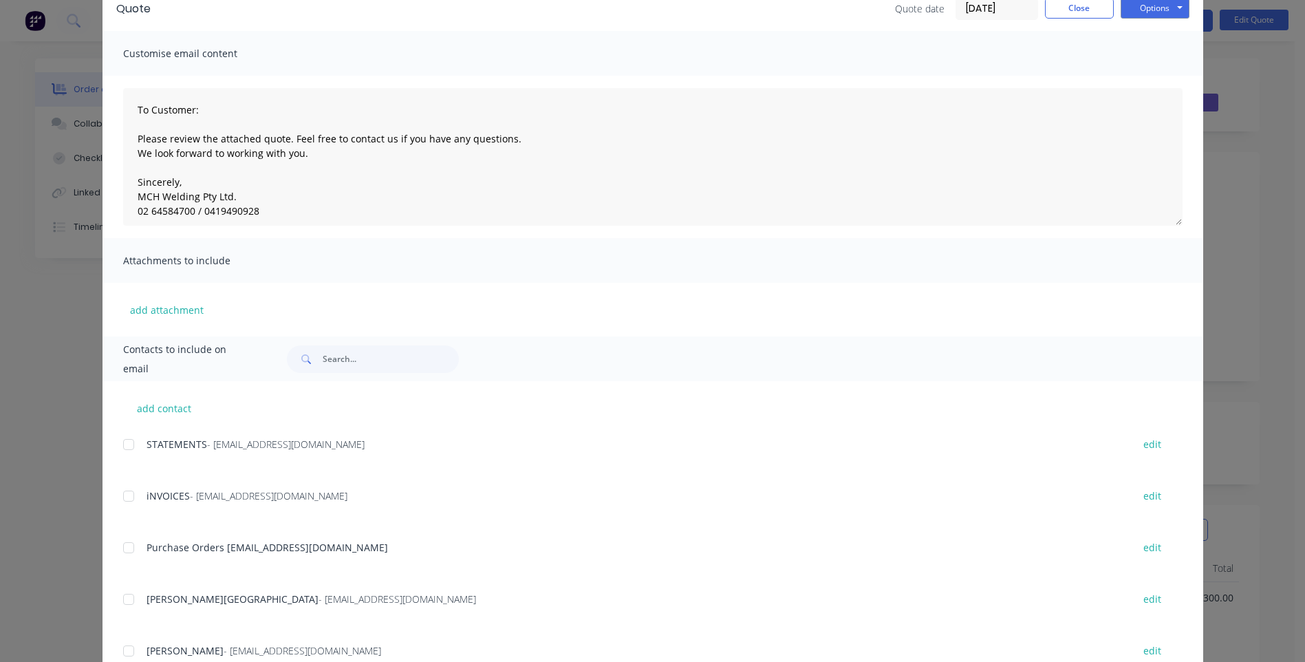
click at [121, 548] on div at bounding box center [129, 548] width 28 height 28
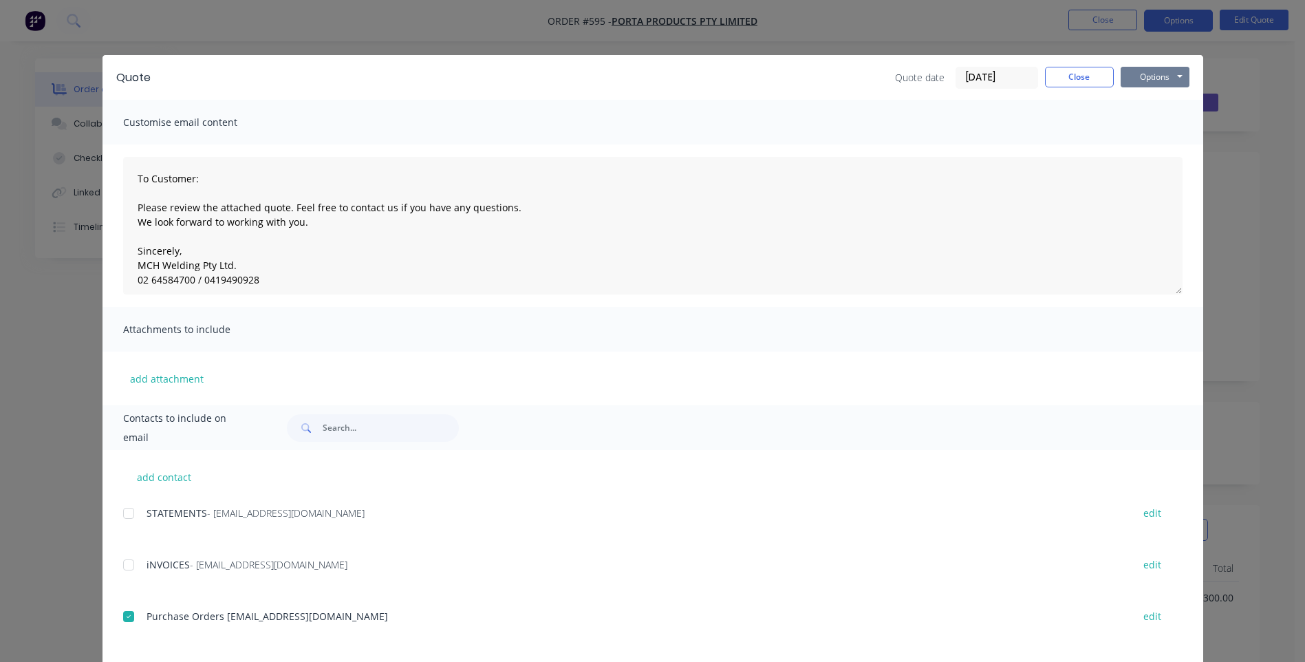
click at [1161, 76] on button "Options" at bounding box center [1155, 77] width 69 height 21
click at [1126, 144] on button "Email" at bounding box center [1165, 147] width 88 height 23
click at [1073, 78] on button "Close" at bounding box center [1079, 77] width 69 height 21
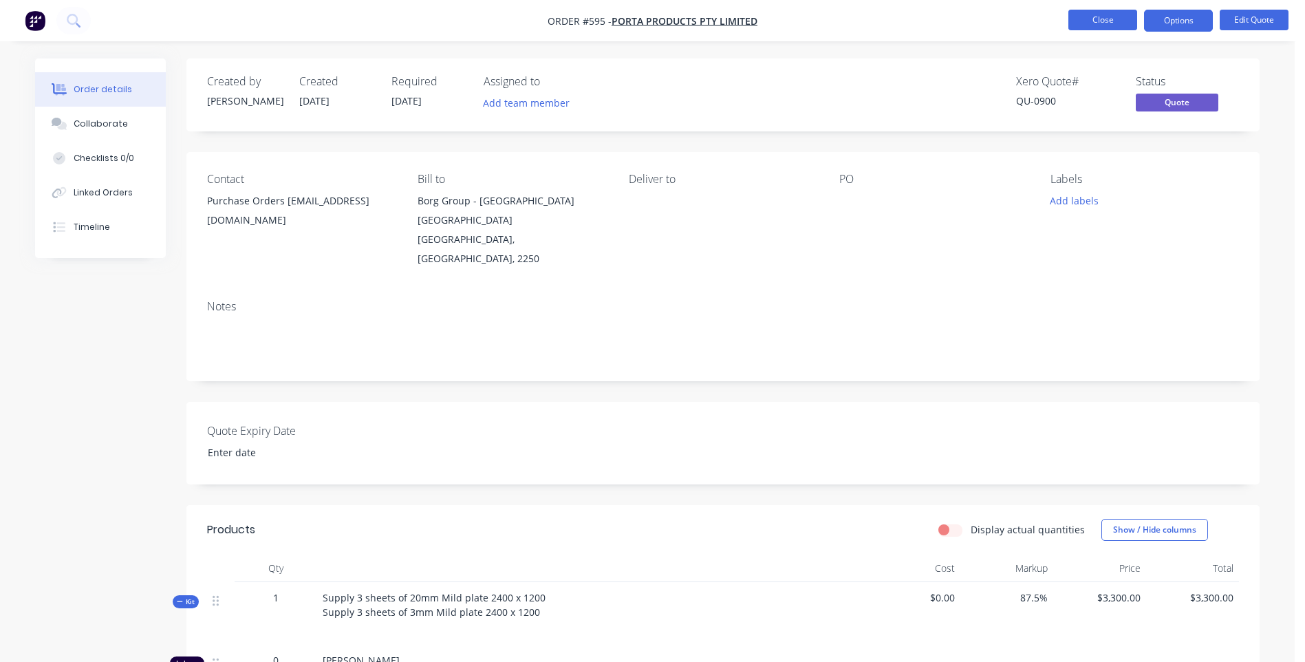
click at [1100, 21] on button "Close" at bounding box center [1103, 20] width 69 height 21
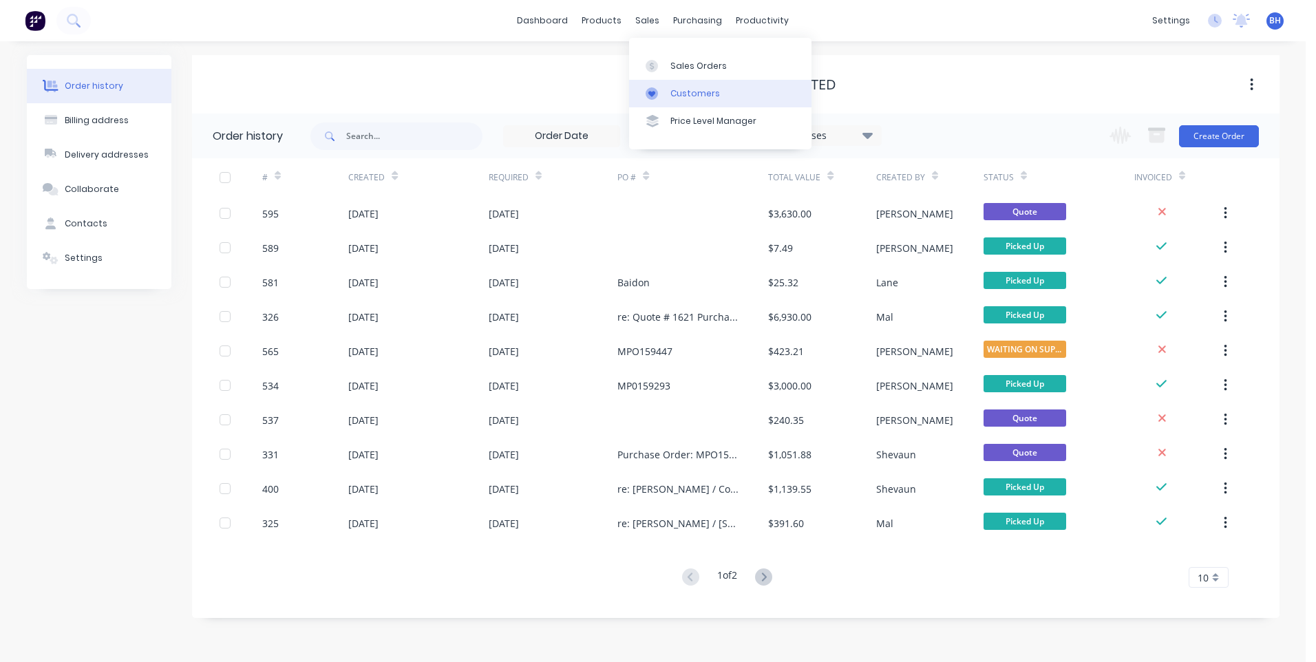
click at [674, 90] on div "Customers" at bounding box center [695, 93] width 50 height 12
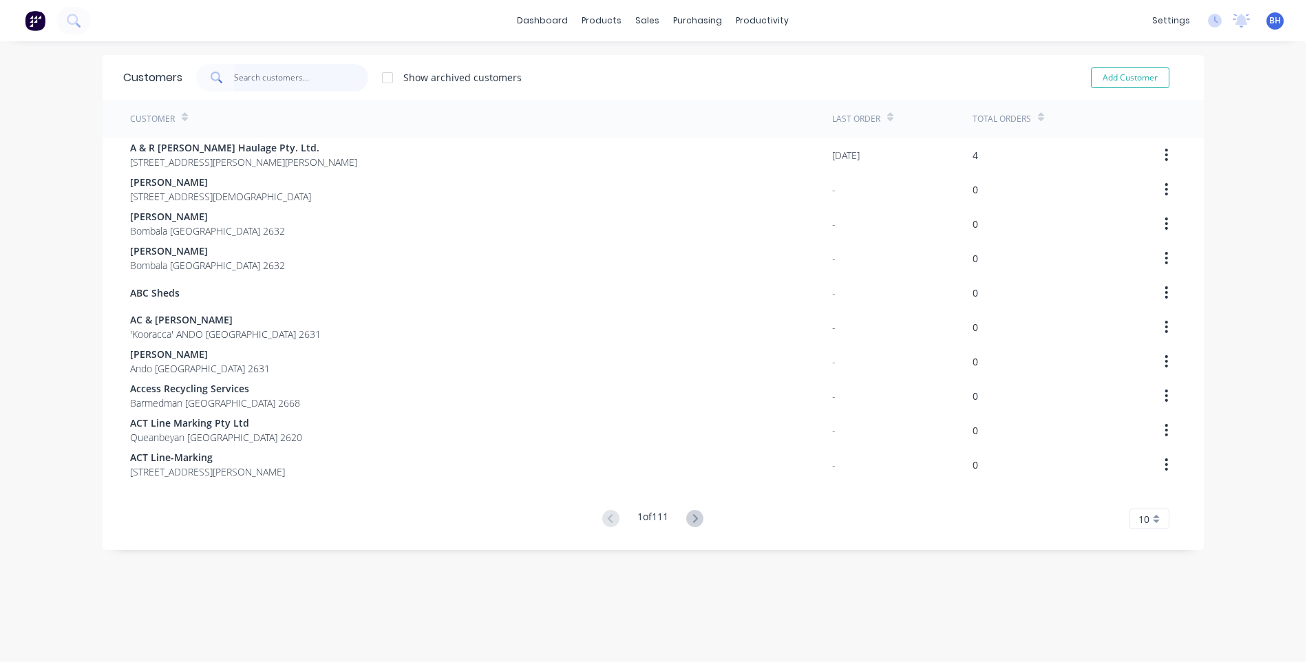
click at [269, 77] on input "text" at bounding box center [301, 78] width 134 height 28
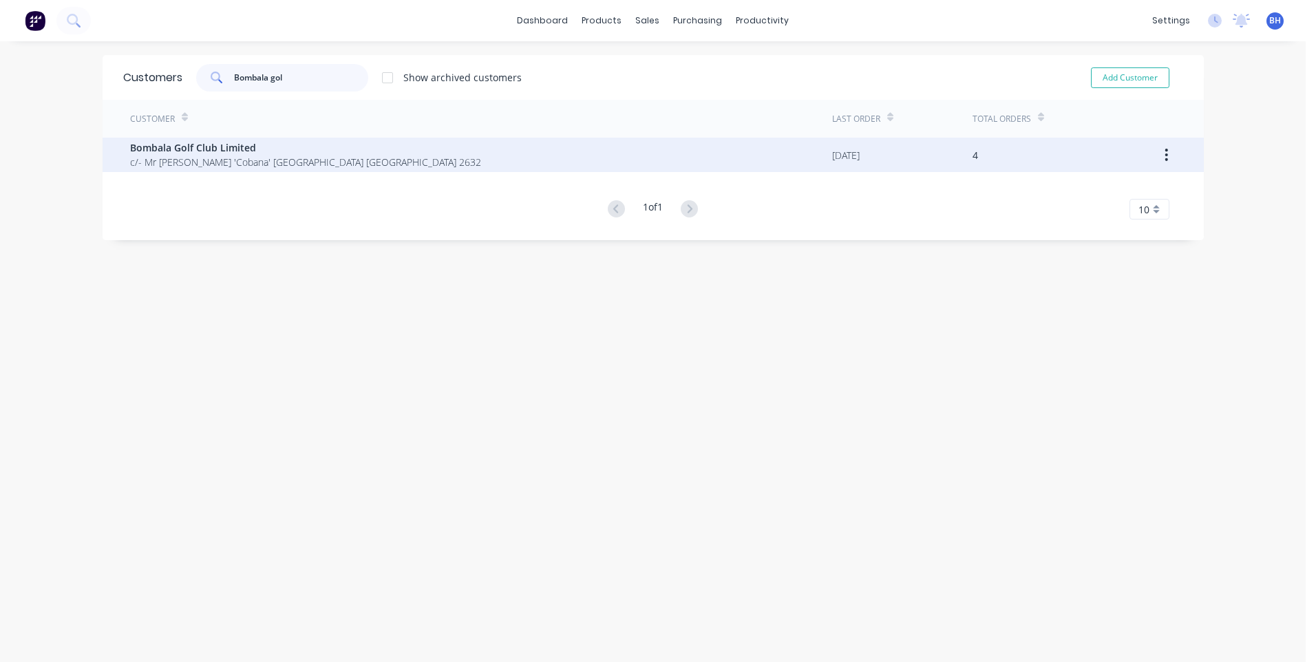
type input "Bombala gol"
click at [254, 144] on span "Bombala Golf Club Limited" at bounding box center [305, 147] width 351 height 14
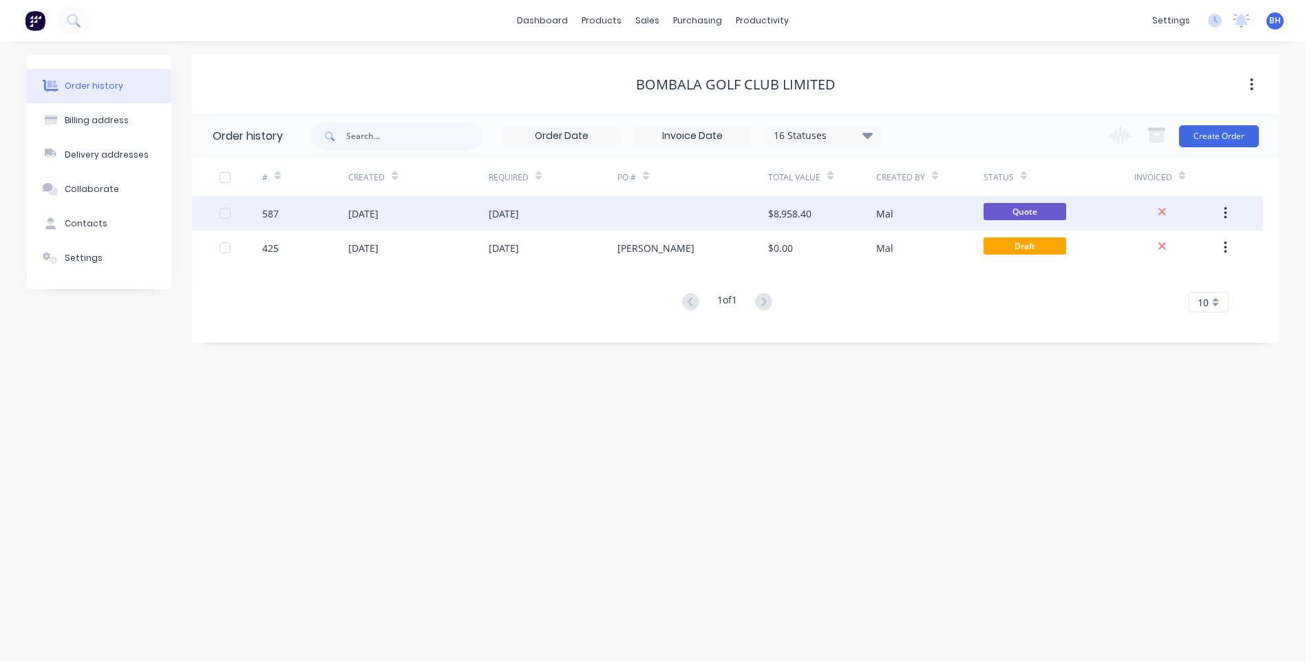
click at [636, 210] on div at bounding box center [692, 213] width 151 height 34
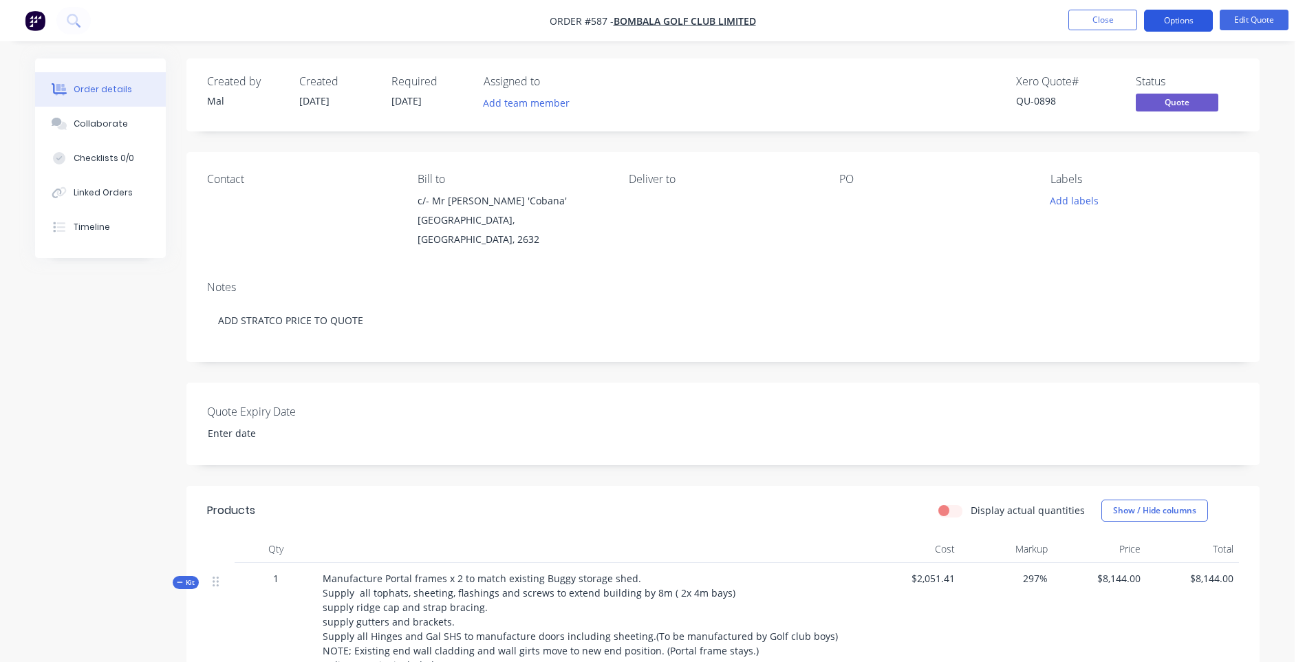
click at [1177, 17] on button "Options" at bounding box center [1178, 21] width 69 height 22
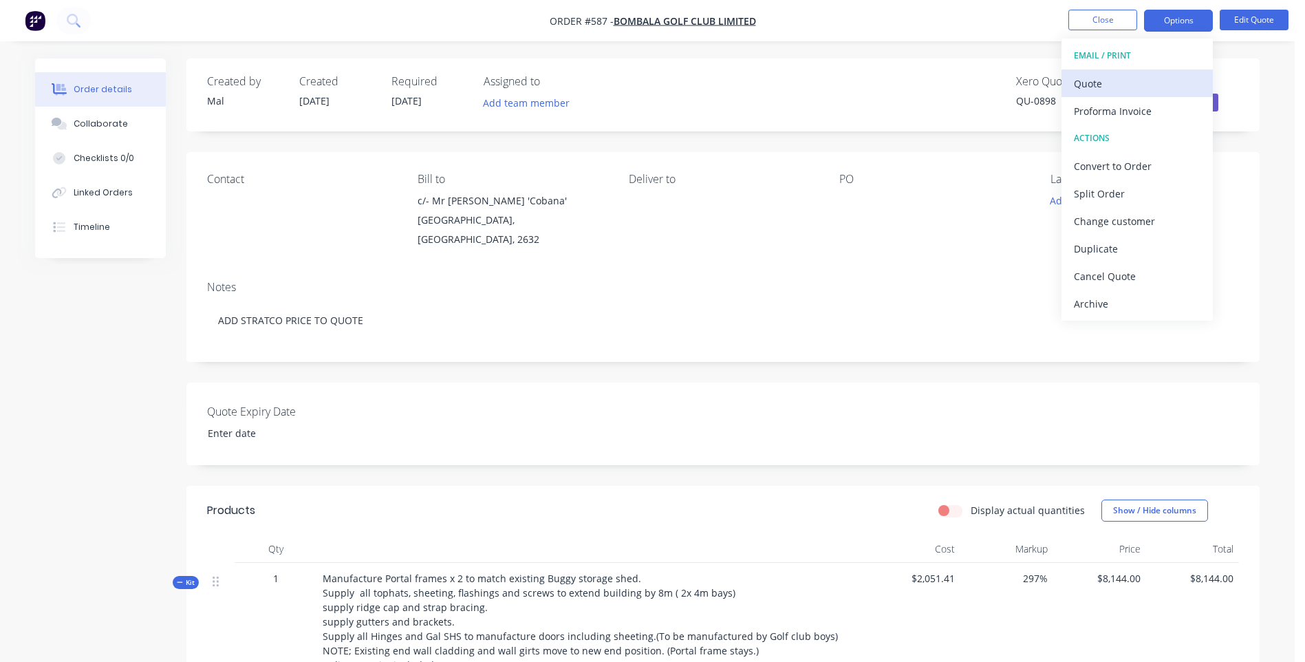
click at [1077, 77] on div "Quote" at bounding box center [1137, 84] width 127 height 20
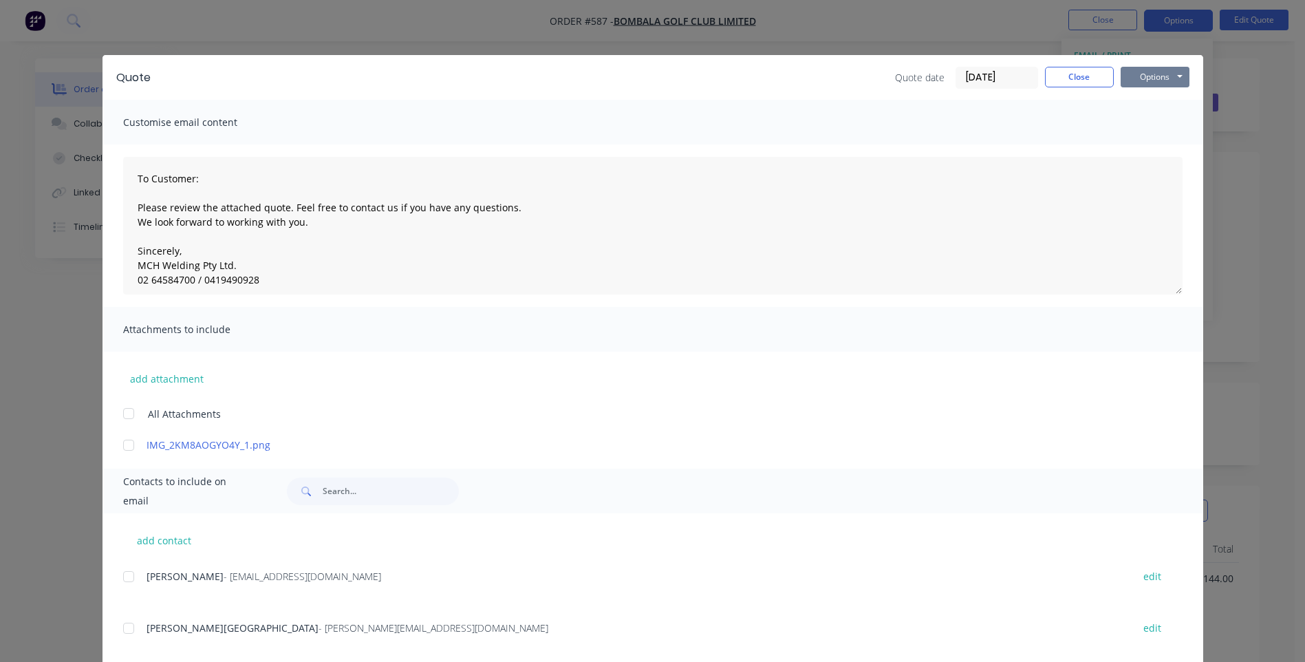
click at [1144, 77] on button "Options" at bounding box center [1155, 77] width 69 height 21
click at [1129, 97] on button "Preview" at bounding box center [1165, 101] width 88 height 23
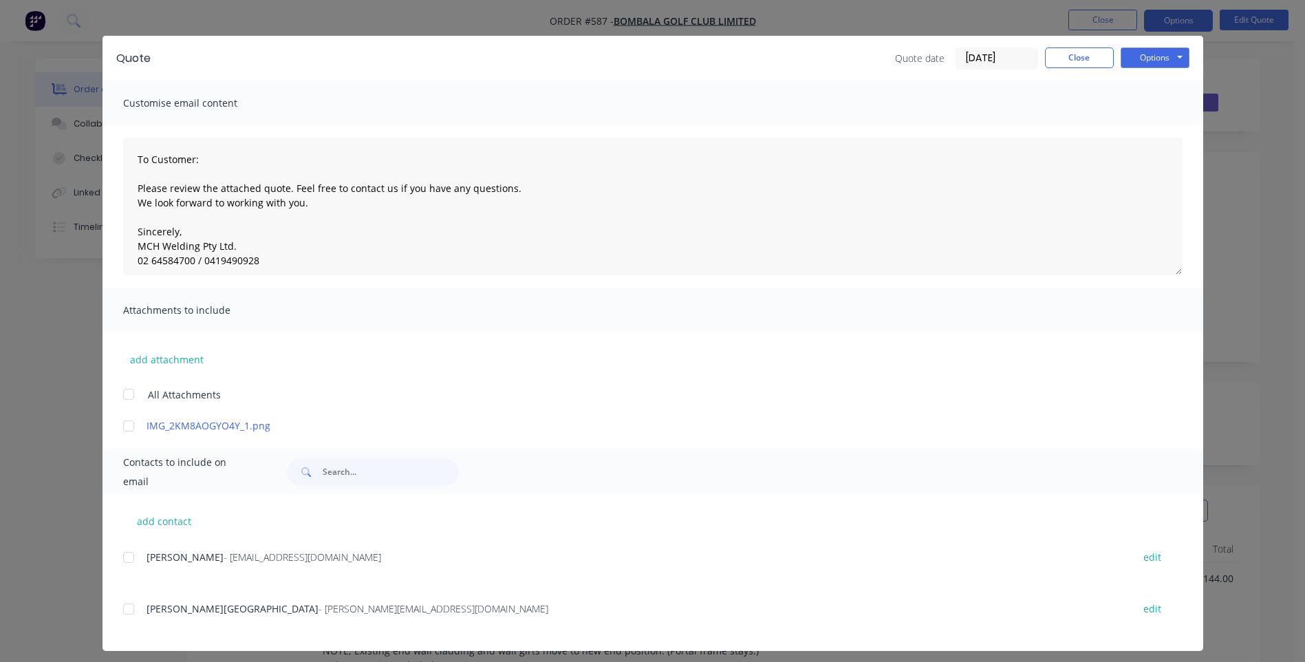
scroll to position [28, 0]
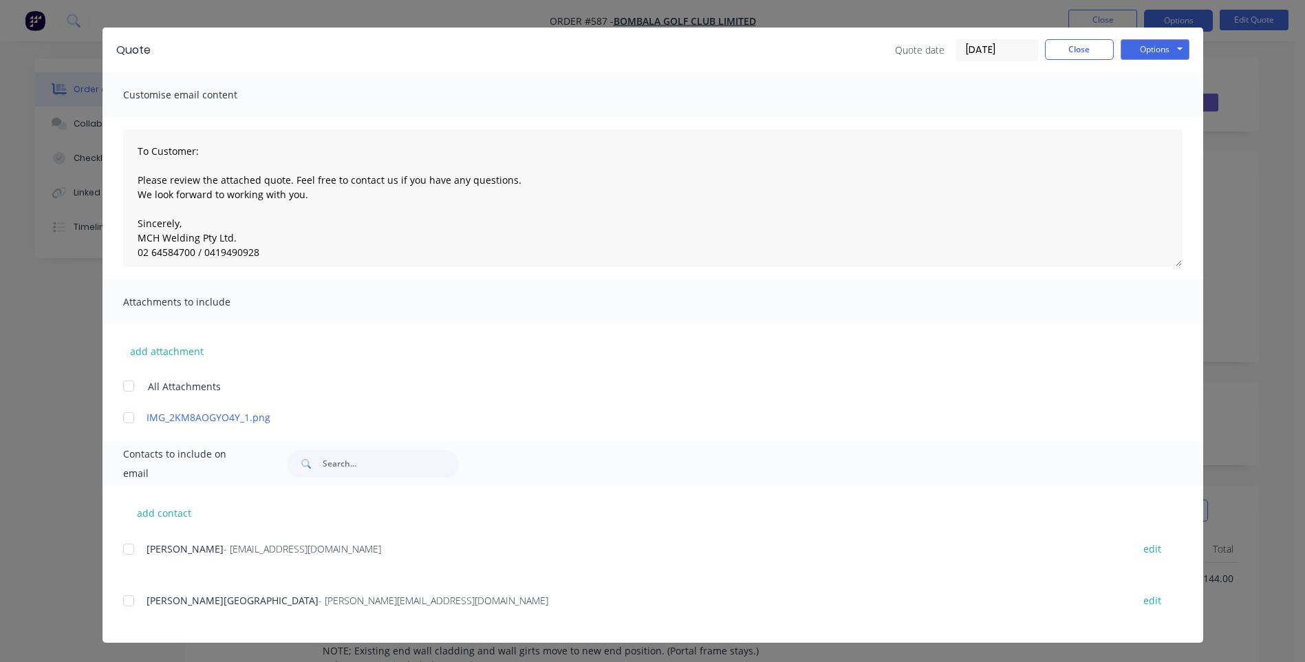
click at [122, 601] on div at bounding box center [129, 601] width 28 height 28
click at [124, 601] on div at bounding box center [129, 601] width 28 height 28
click at [1053, 46] on button "Close" at bounding box center [1079, 49] width 69 height 21
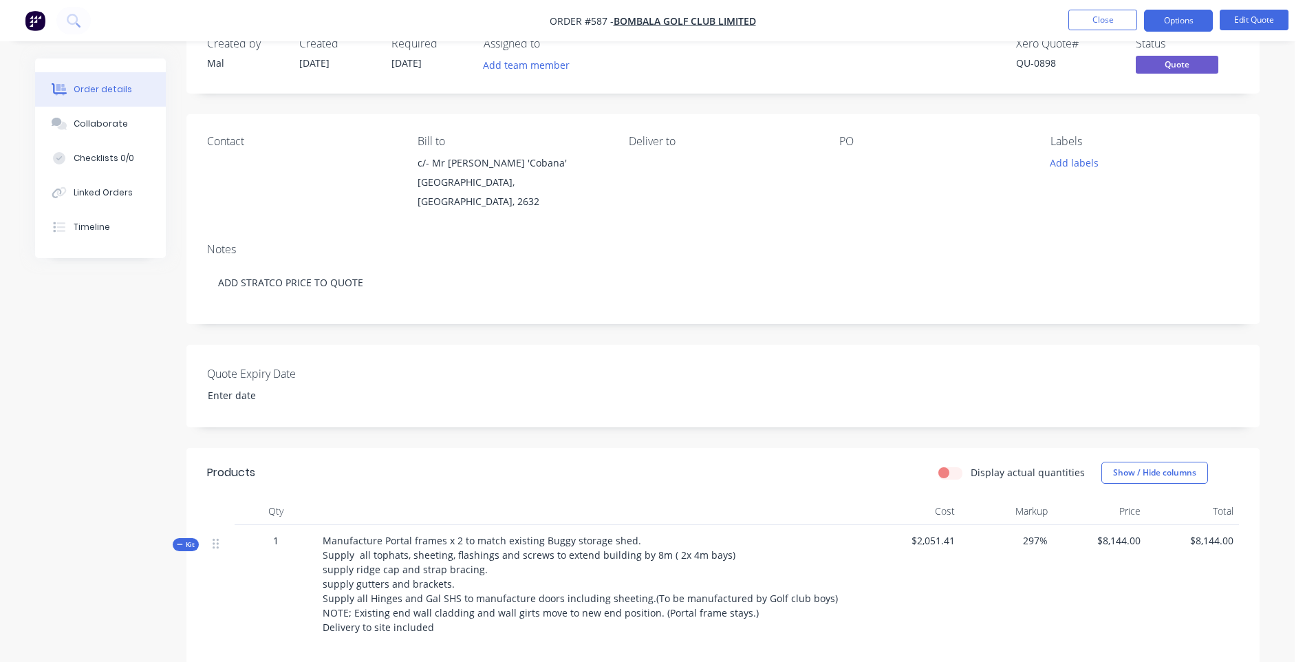
scroll to position [0, 0]
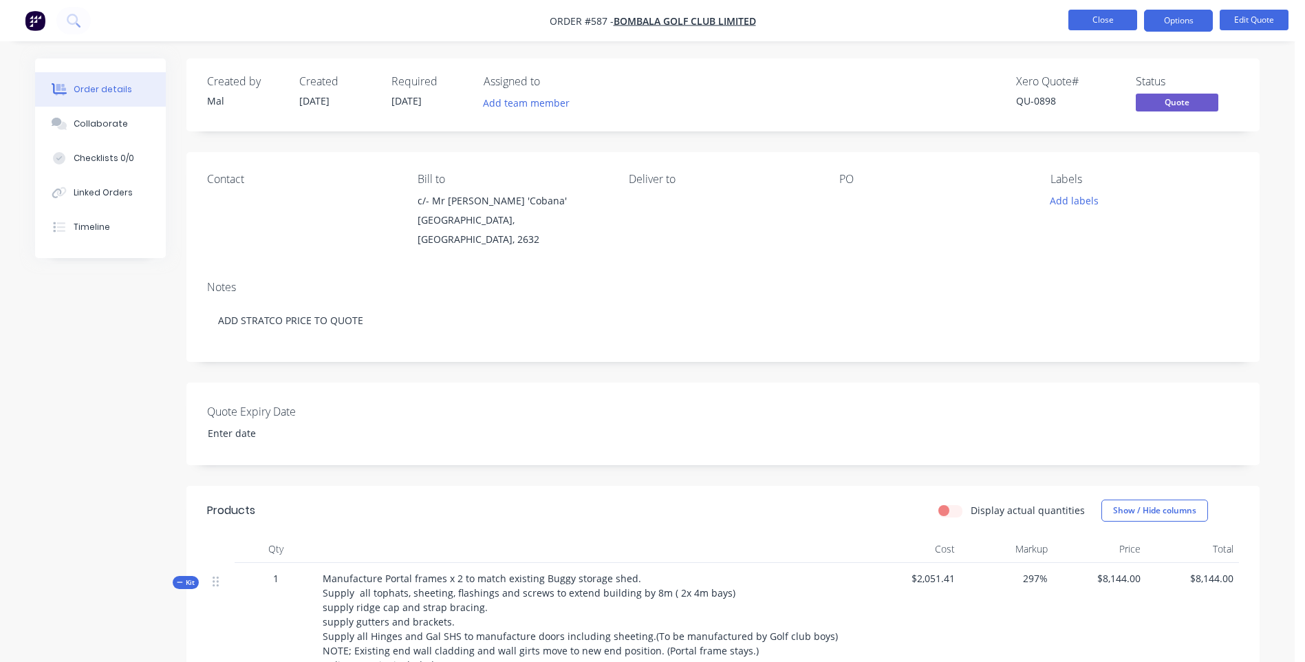
click at [1082, 19] on button "Close" at bounding box center [1103, 20] width 69 height 21
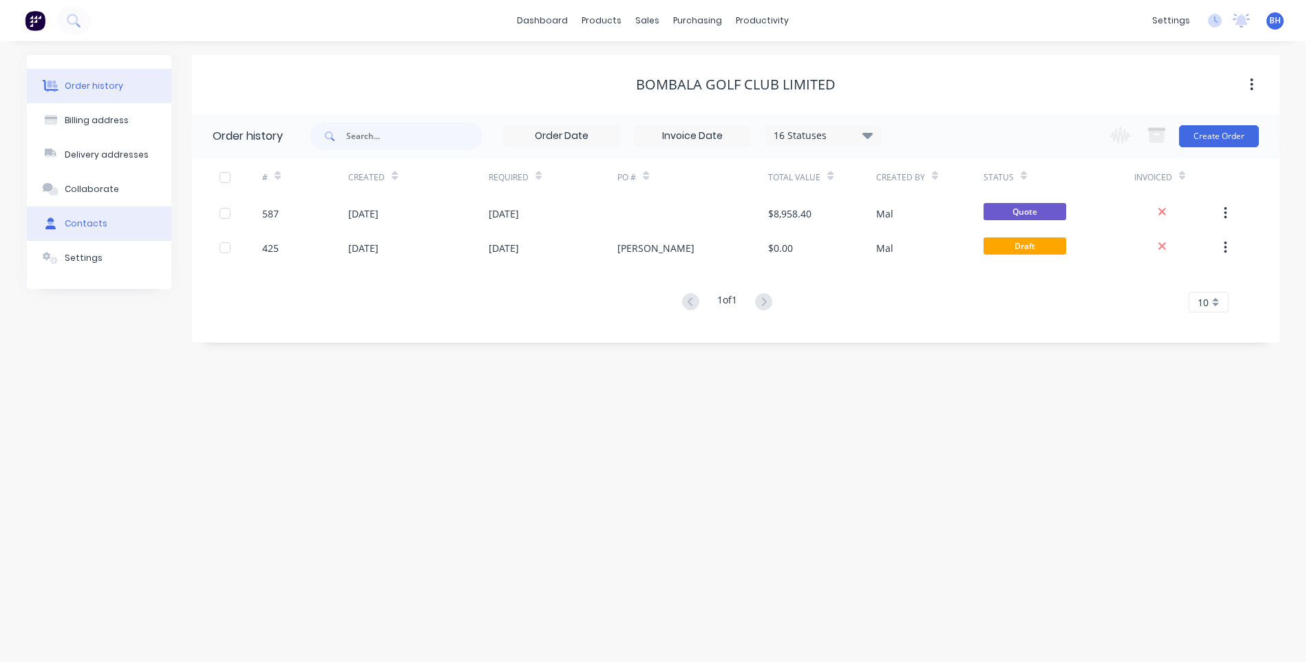
click at [83, 222] on div "Contacts" at bounding box center [86, 223] width 43 height 12
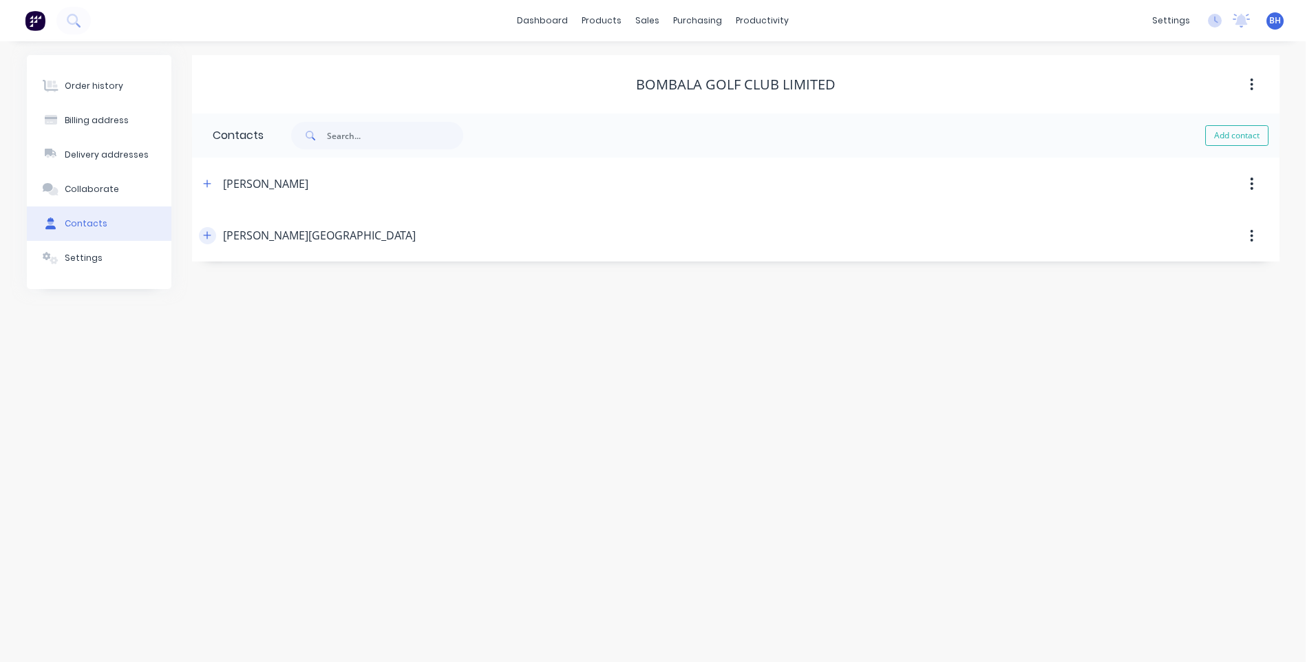
click at [208, 237] on icon "button" at bounding box center [207, 235] width 8 height 10
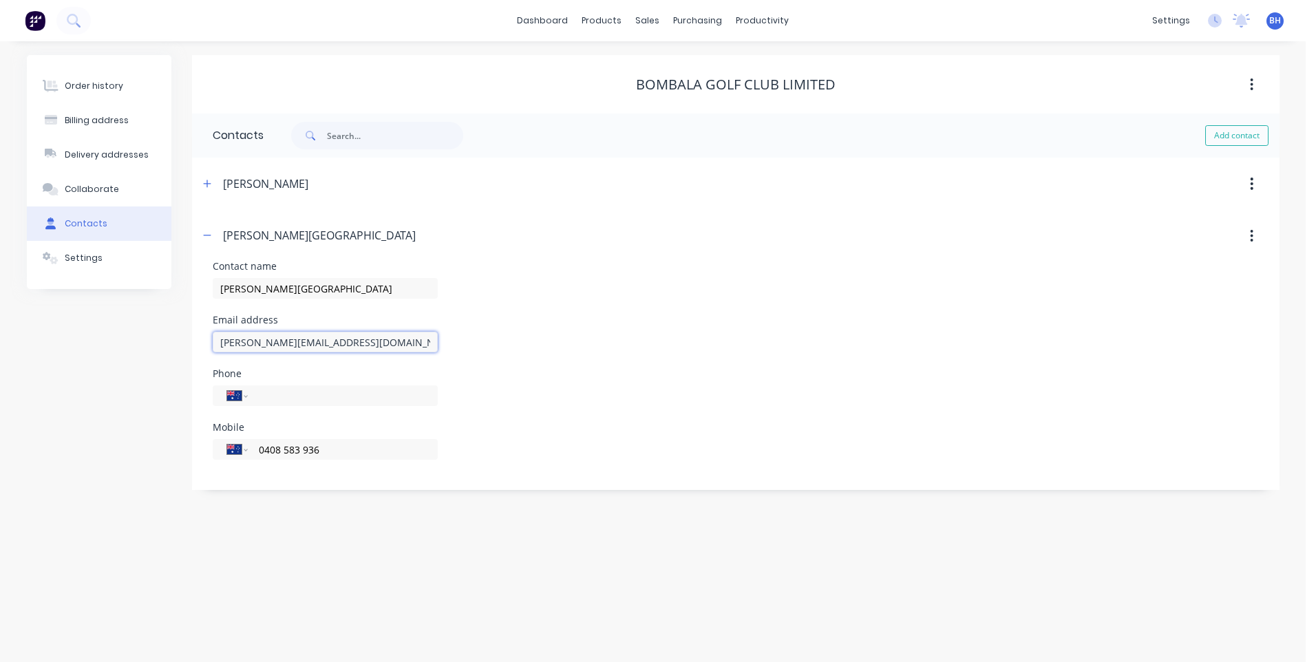
click at [371, 349] on input "[PERSON_NAME][EMAIL_ADDRESS][DOMAIN_NAME]" at bounding box center [325, 342] width 225 height 21
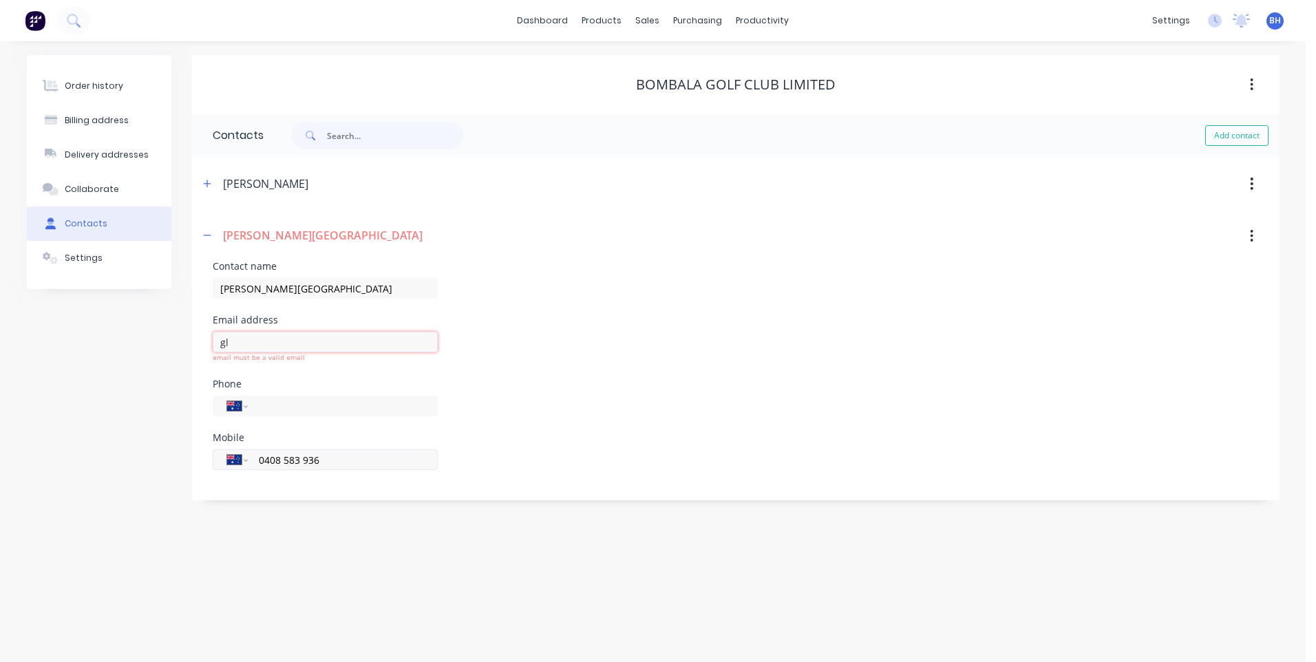
type input "g"
type input "[EMAIL_ADDRESS][DOMAIN_NAME]"
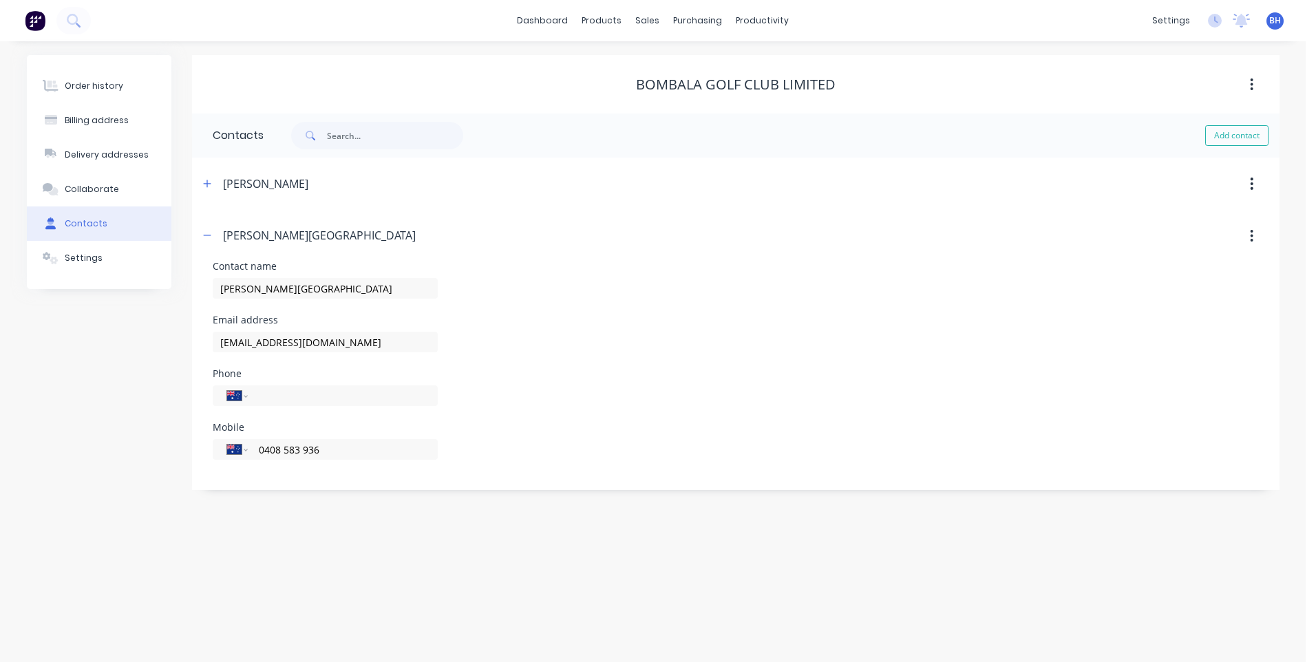
click at [534, 436] on div "Mobile International [GEOGRAPHIC_DATA] [GEOGRAPHIC_DATA] [GEOGRAPHIC_DATA] [GEO…" at bounding box center [736, 449] width 1046 height 54
click at [117, 153] on div "Delivery addresses" at bounding box center [107, 155] width 84 height 12
select select "AU"
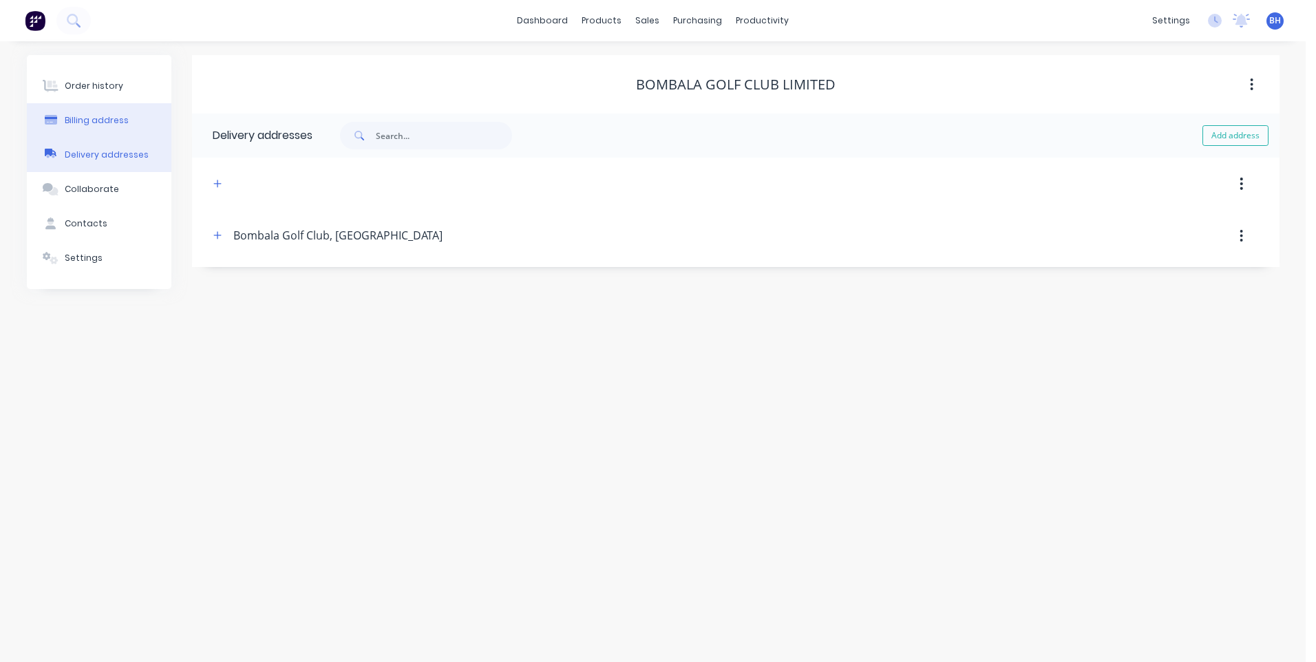
click at [124, 118] on div "Billing address" at bounding box center [97, 120] width 64 height 12
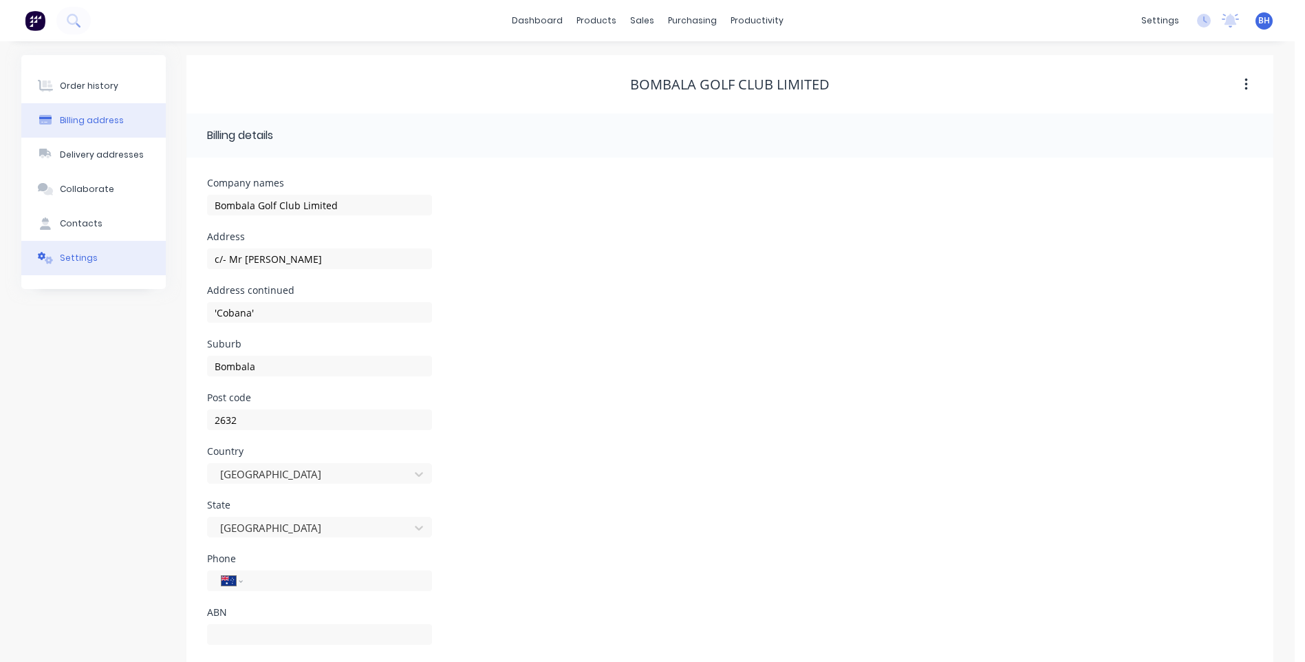
click at [92, 250] on button "Settings" at bounding box center [93, 258] width 144 height 34
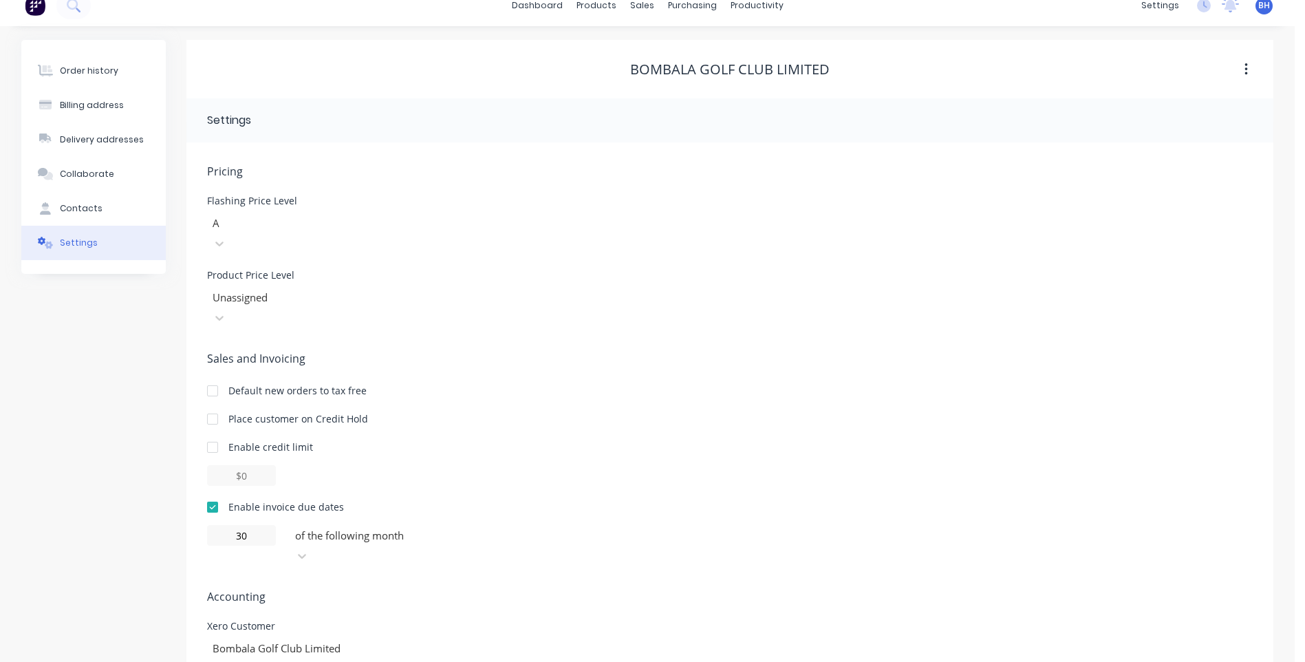
scroll to position [20, 0]
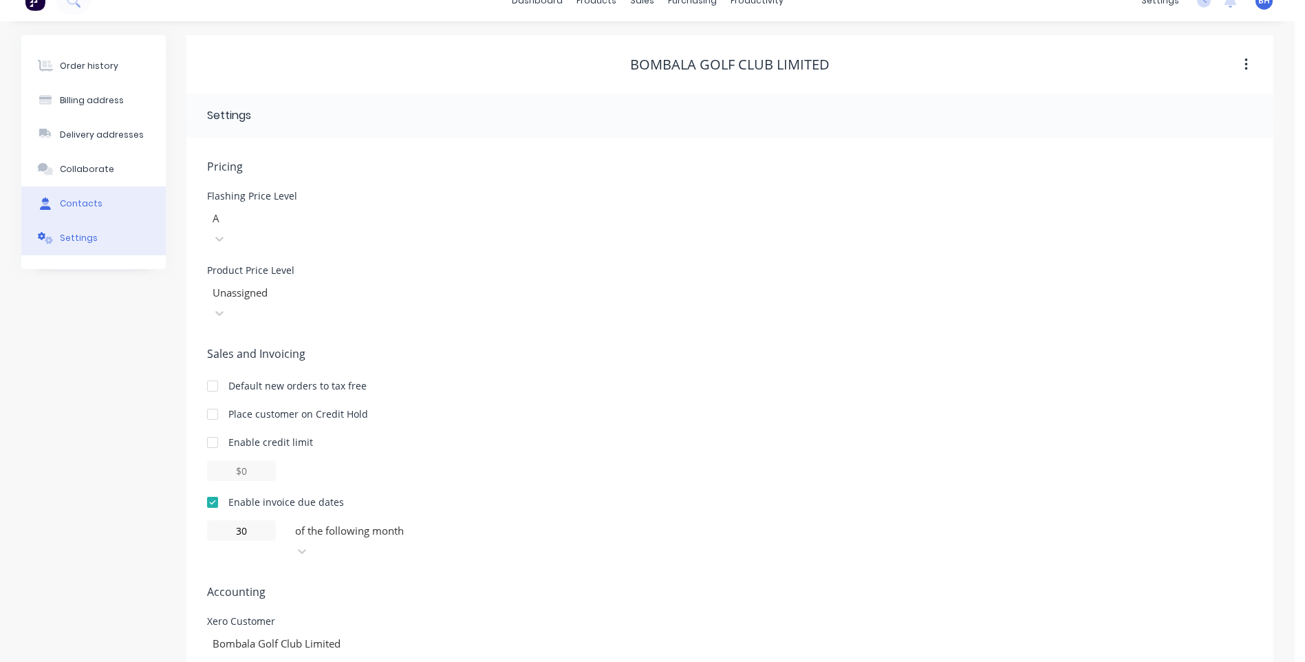
click at [106, 195] on button "Contacts" at bounding box center [93, 203] width 144 height 34
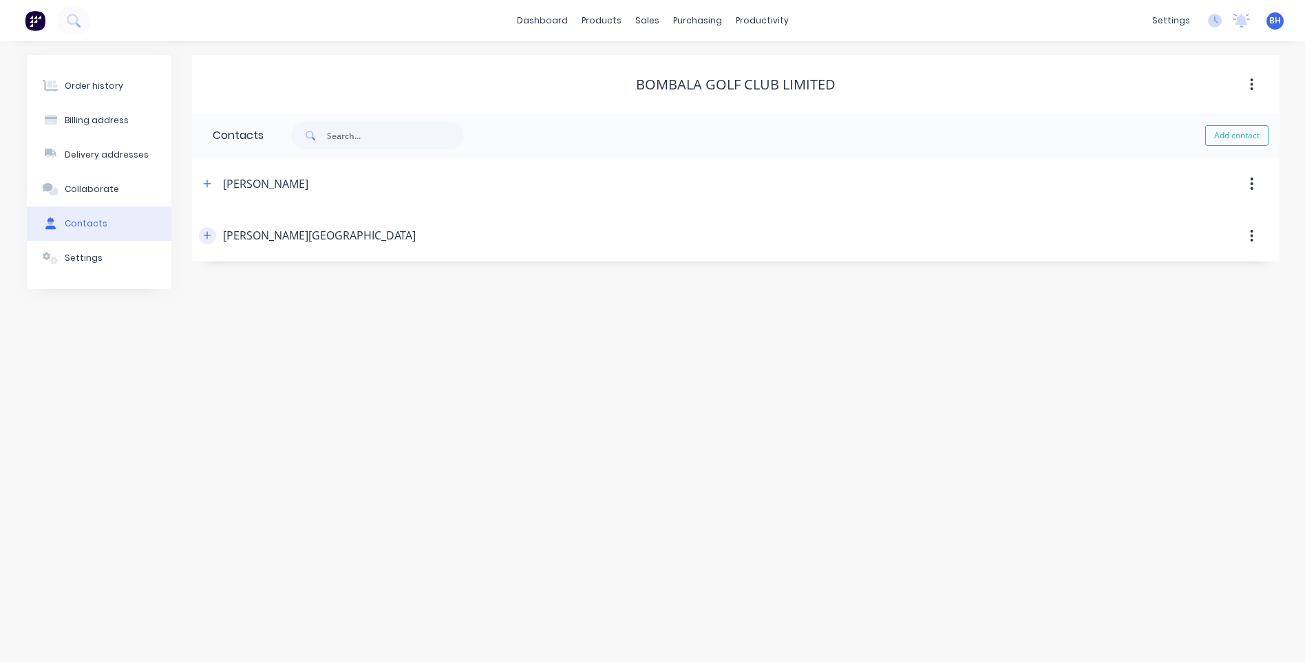
click at [208, 236] on icon "button" at bounding box center [207, 236] width 8 height 8
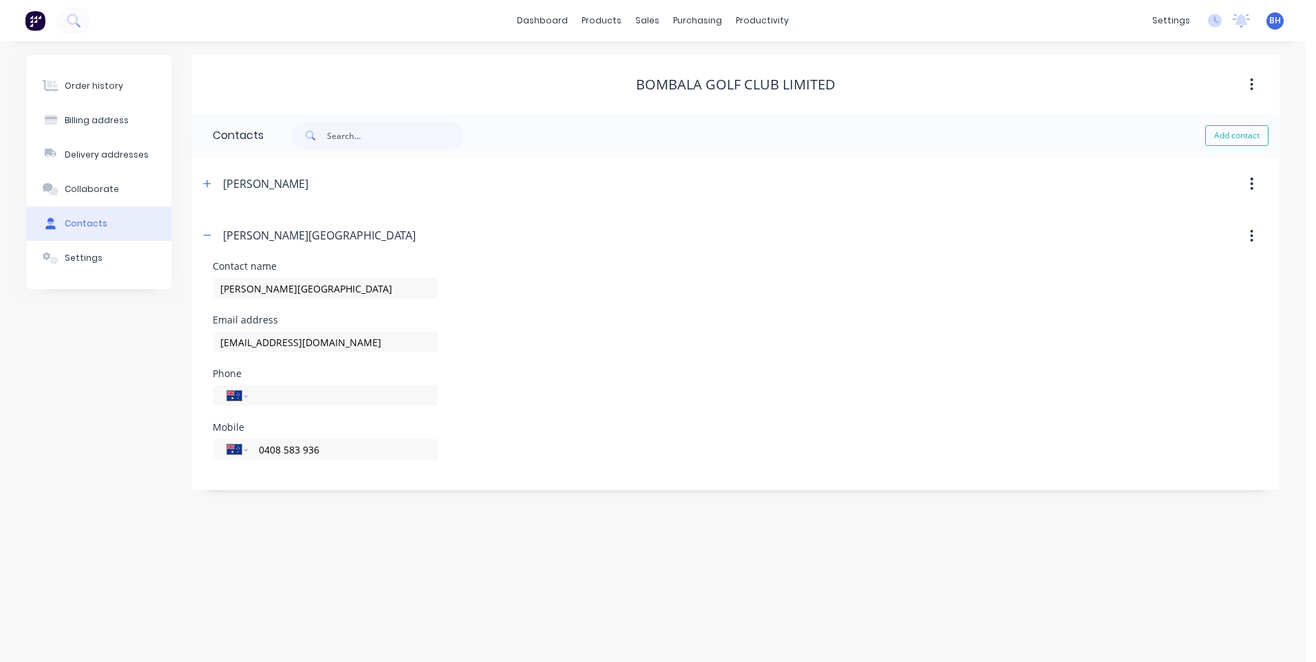
click at [125, 387] on div "Order history Billing address Delivery addresses Collaborate Contacts Settings" at bounding box center [99, 272] width 144 height 435
click at [684, 64] on div "Sales Orders" at bounding box center [698, 66] width 56 height 12
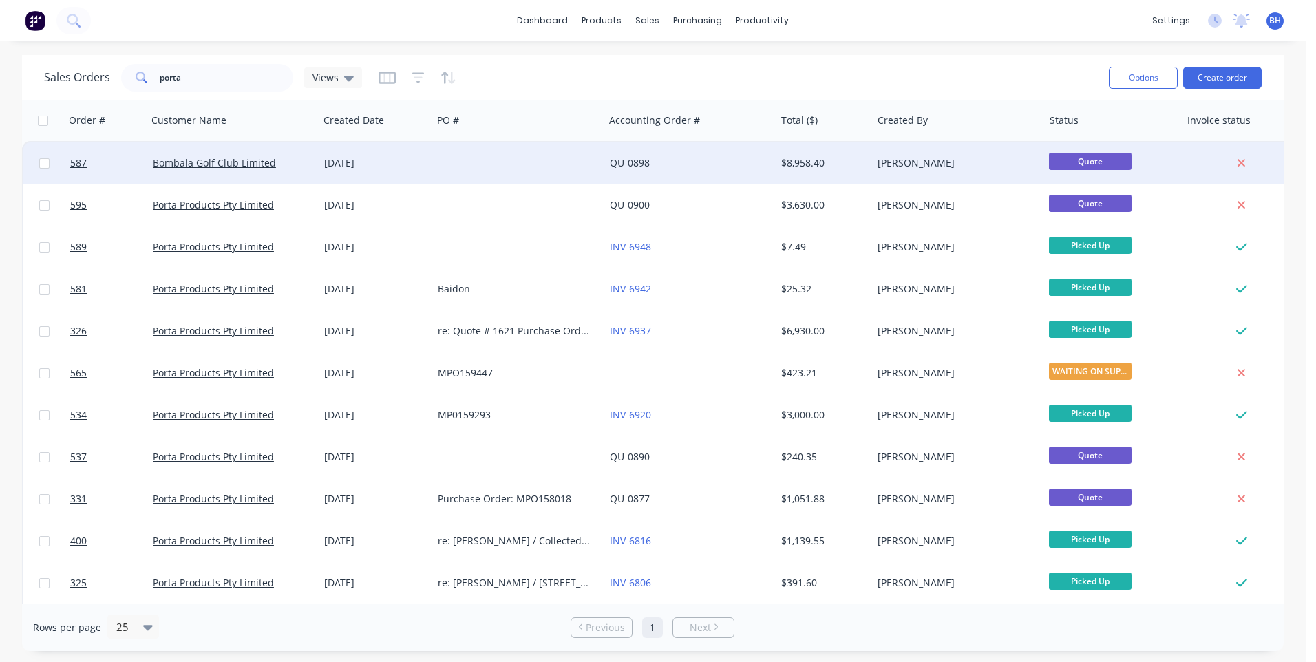
click at [563, 160] on div at bounding box center [517, 162] width 171 height 41
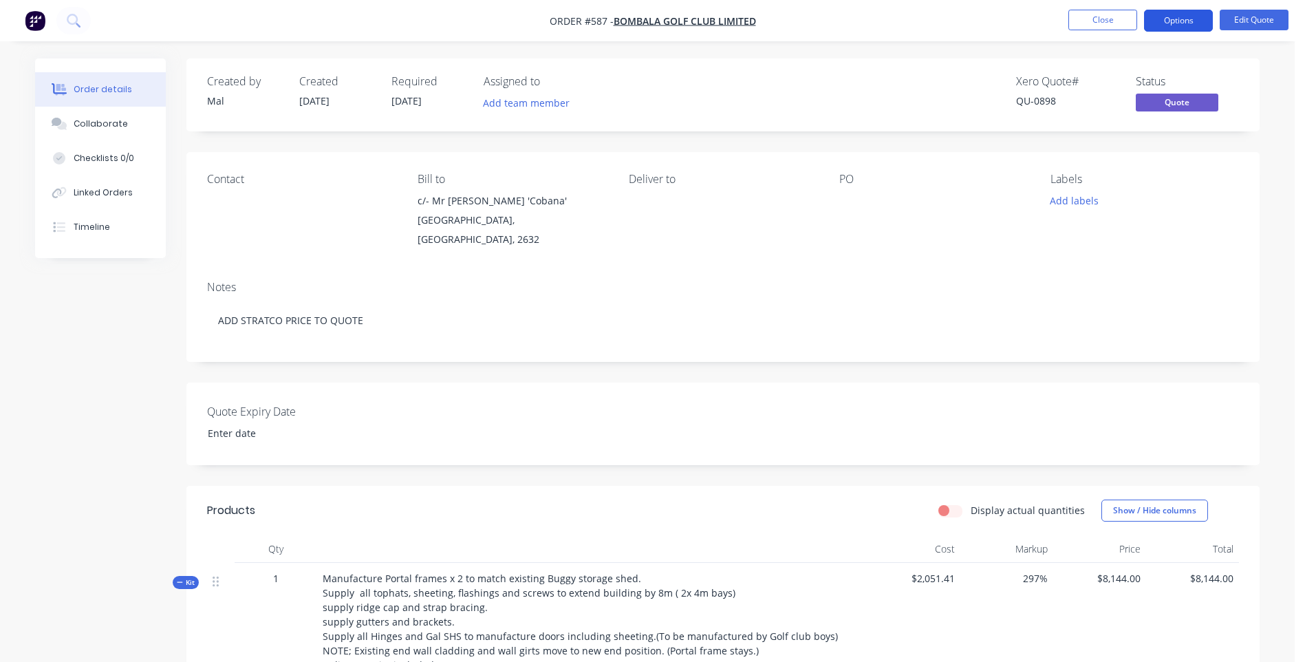
click at [1199, 20] on button "Options" at bounding box center [1178, 21] width 69 height 22
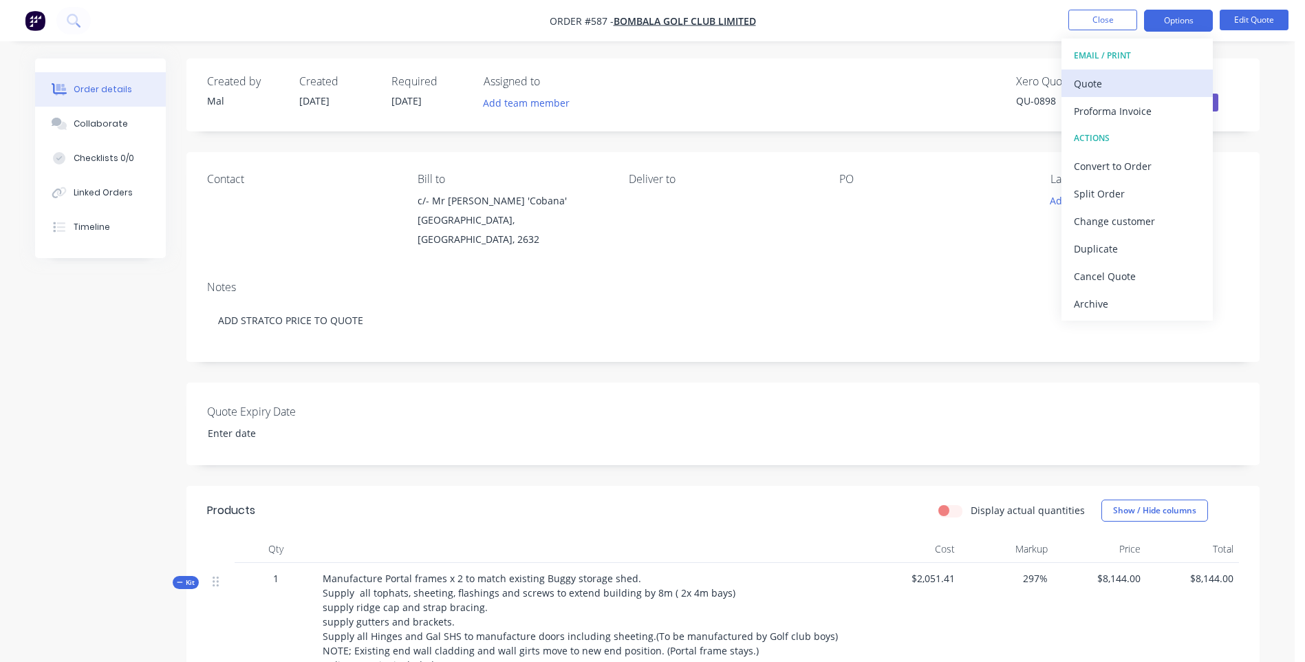
click at [1084, 80] on div "Quote" at bounding box center [1137, 84] width 127 height 20
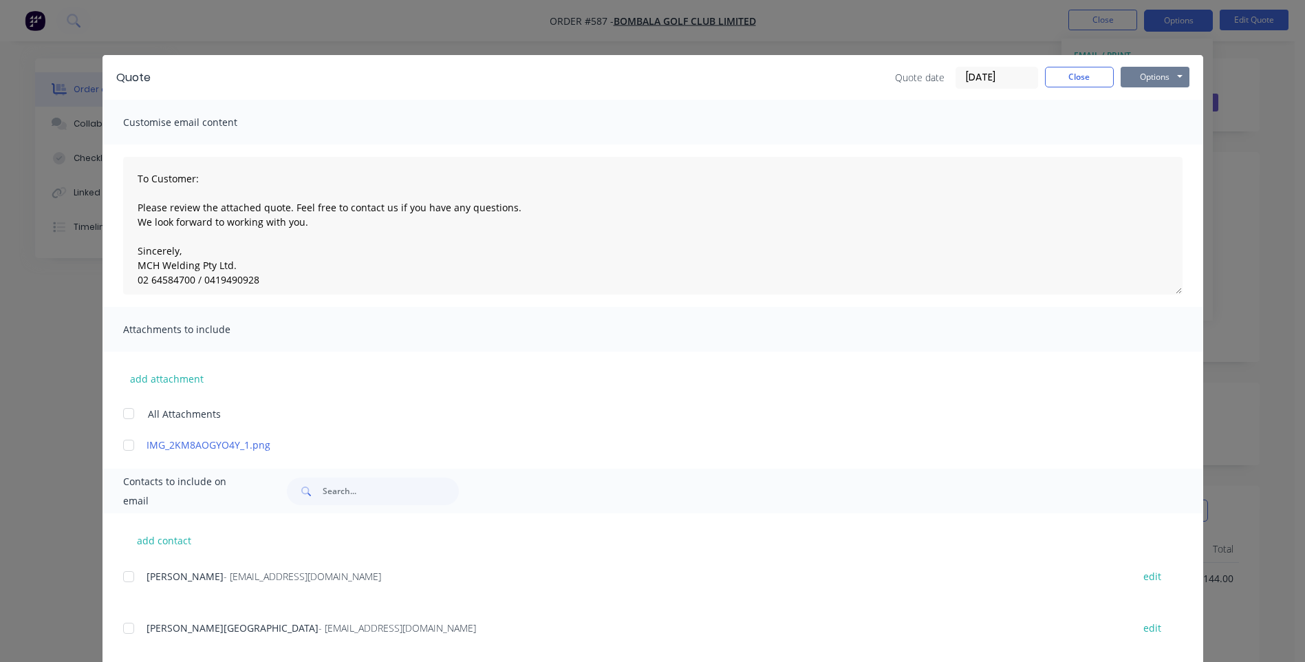
click at [1137, 74] on button "Options" at bounding box center [1155, 77] width 69 height 21
click at [1137, 94] on button "Preview" at bounding box center [1165, 101] width 88 height 23
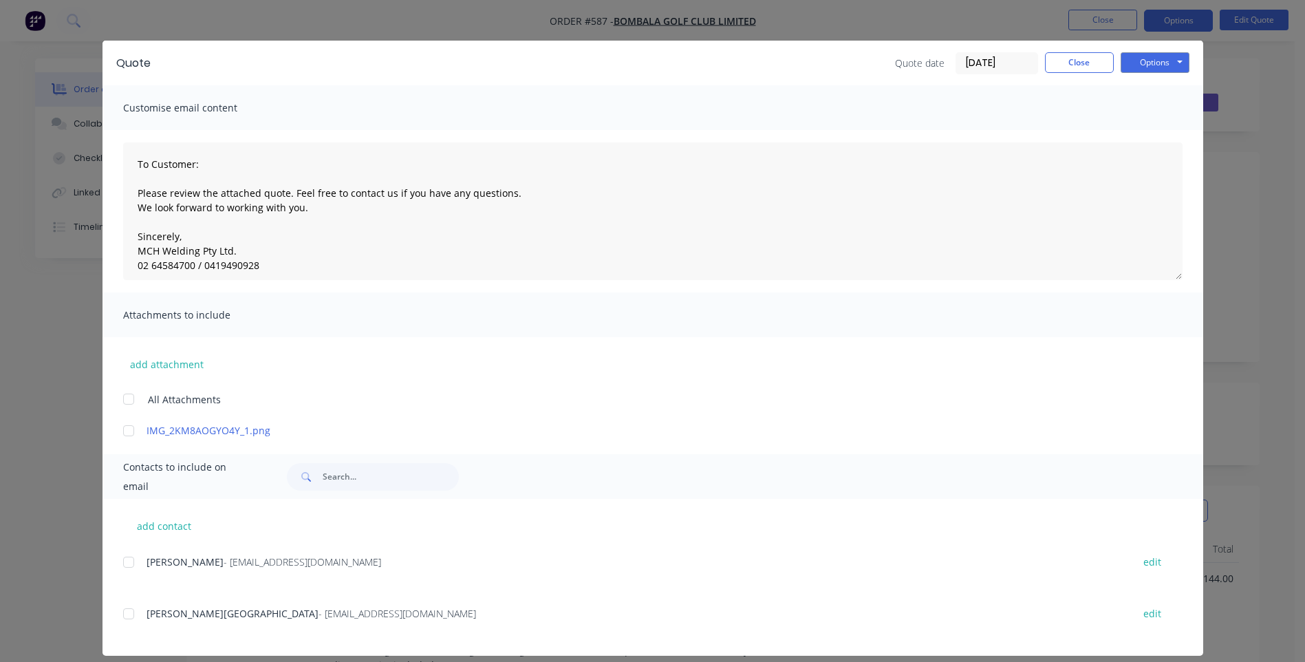
scroll to position [28, 0]
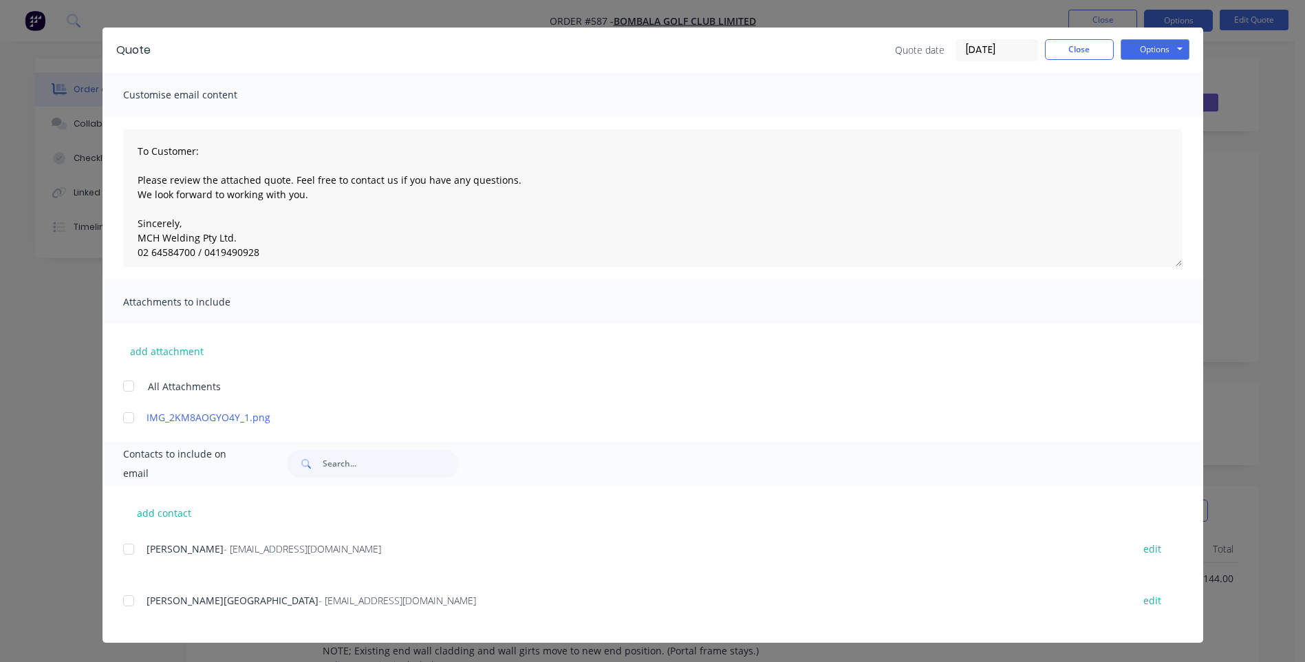
click at [120, 602] on div at bounding box center [129, 601] width 28 height 28
click at [1155, 54] on button "Options" at bounding box center [1155, 49] width 69 height 21
click at [1140, 116] on button "Email" at bounding box center [1165, 119] width 88 height 23
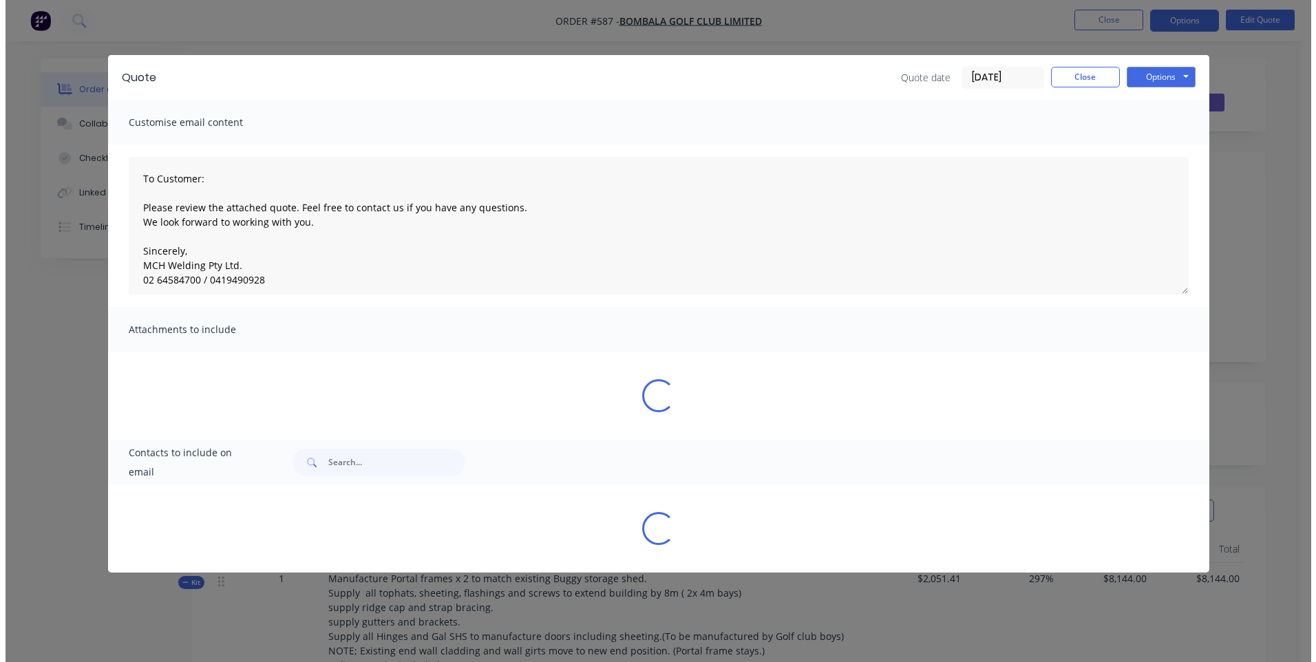
scroll to position [0, 0]
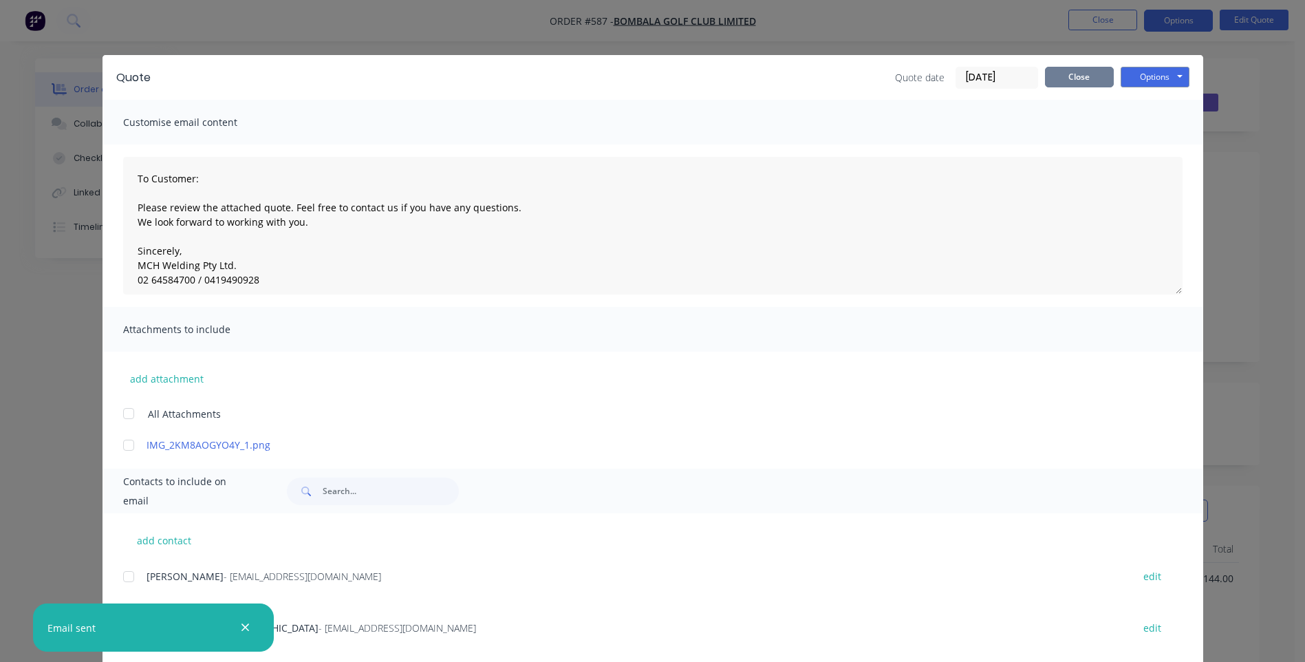
click at [1095, 80] on button "Close" at bounding box center [1079, 77] width 69 height 21
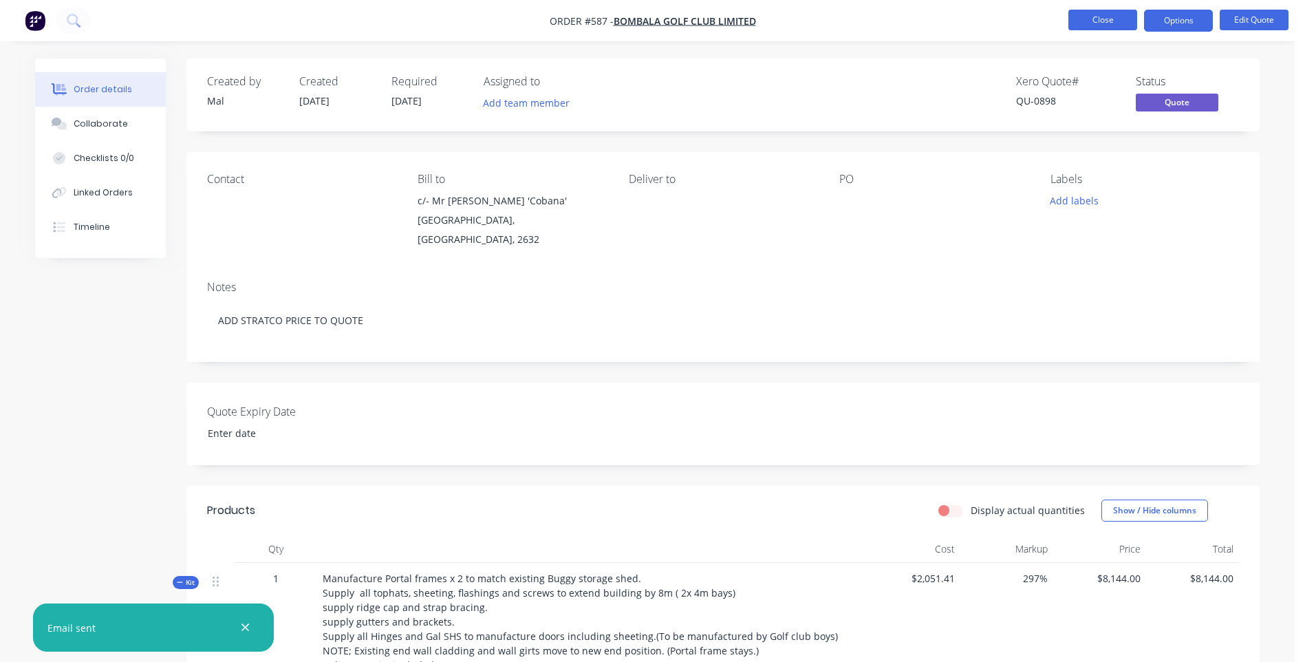
click at [1100, 17] on button "Close" at bounding box center [1103, 20] width 69 height 21
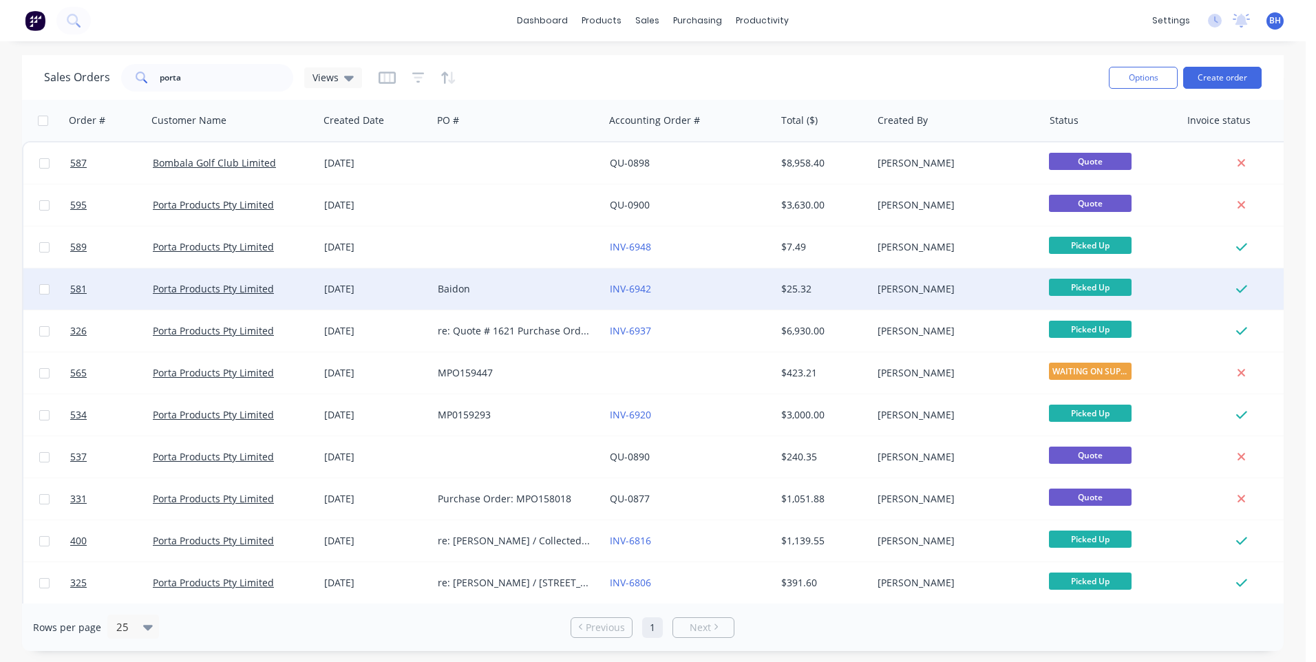
click at [689, 289] on div "INV-6942" at bounding box center [686, 289] width 153 height 14
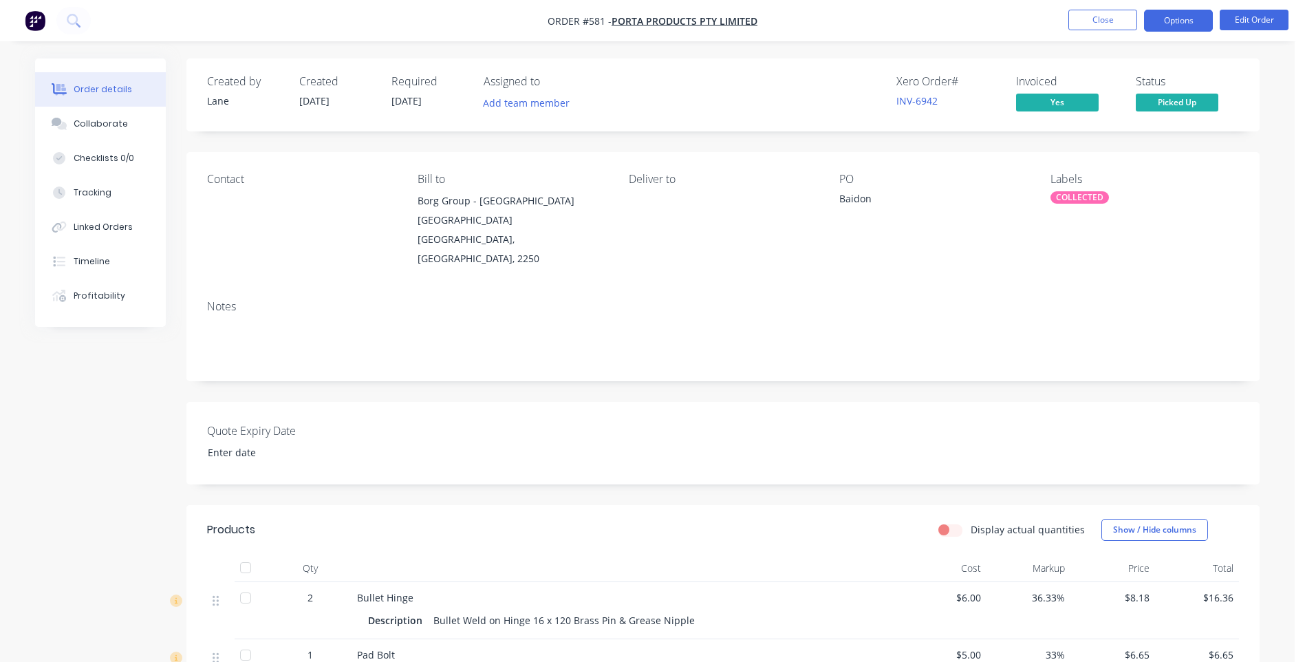
click at [1186, 19] on button "Options" at bounding box center [1178, 21] width 69 height 22
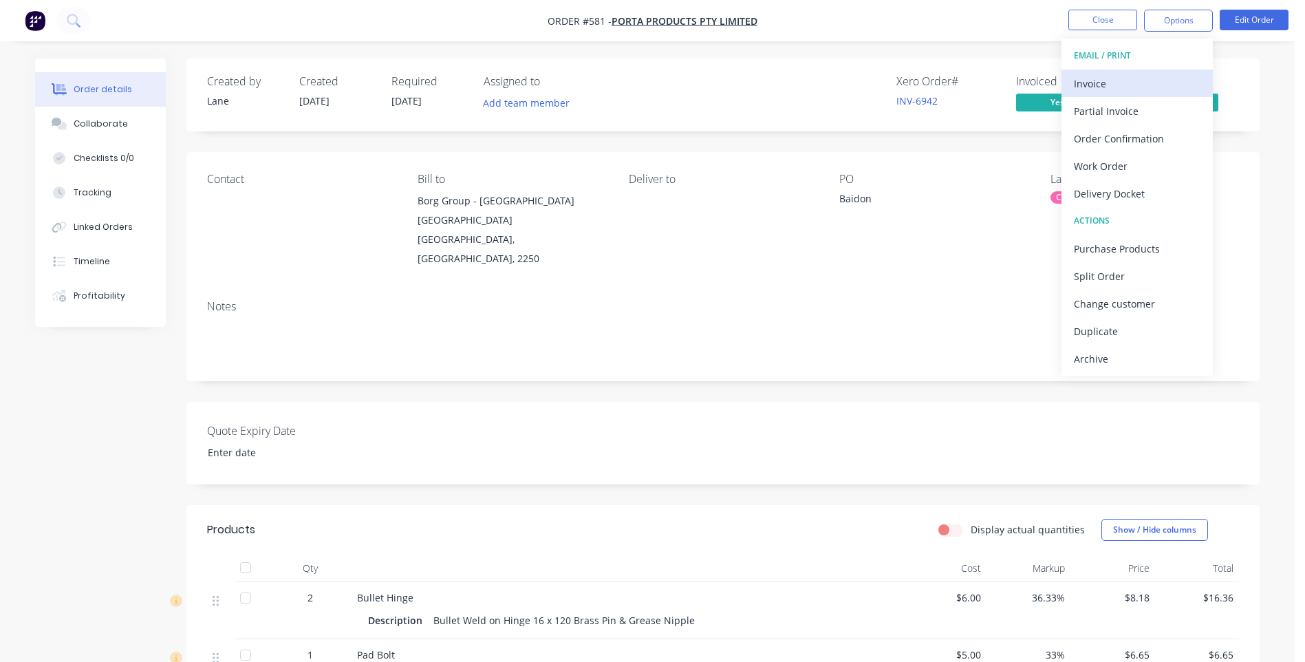
click at [1088, 79] on div "Invoice" at bounding box center [1137, 84] width 127 height 20
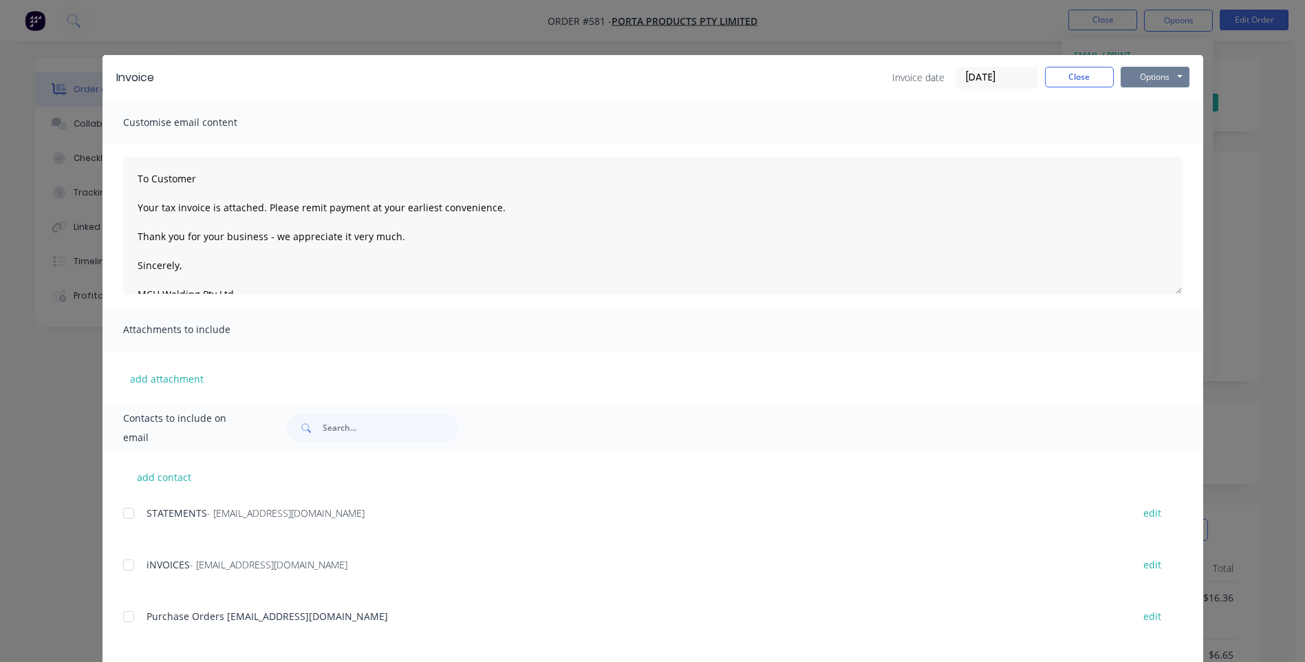
click at [1132, 76] on button "Options" at bounding box center [1155, 77] width 69 height 21
click at [1133, 95] on button "Preview" at bounding box center [1165, 101] width 88 height 23
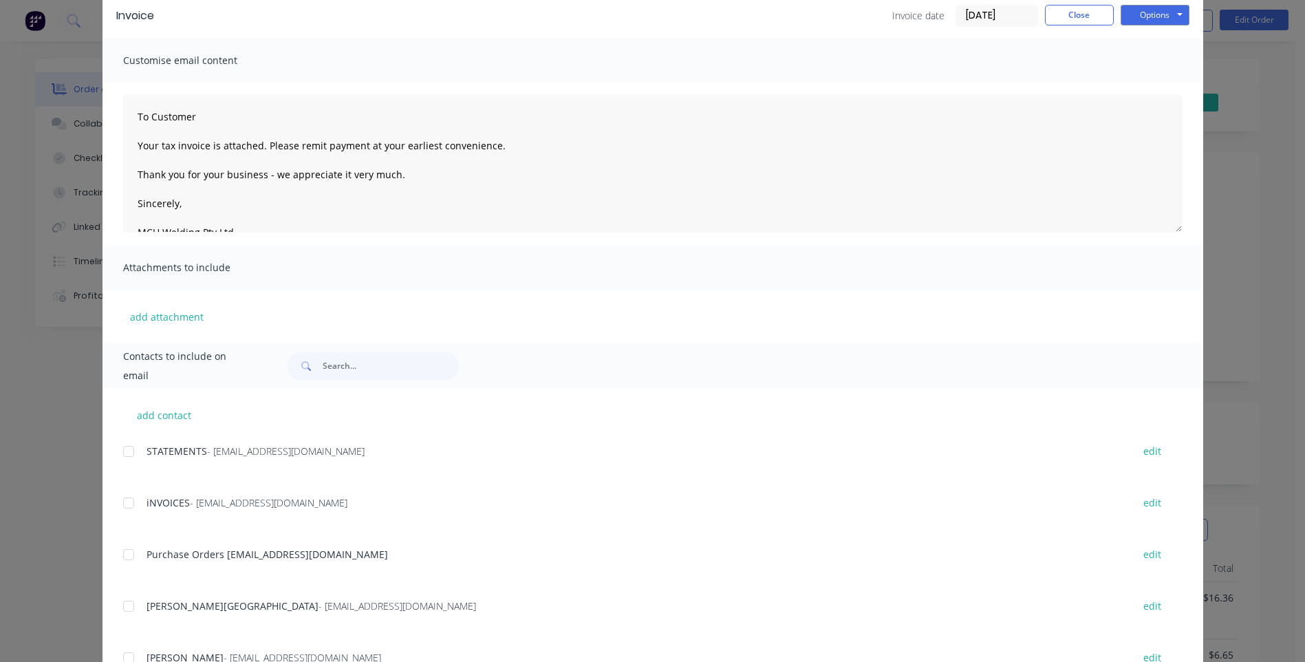
scroll to position [138, 0]
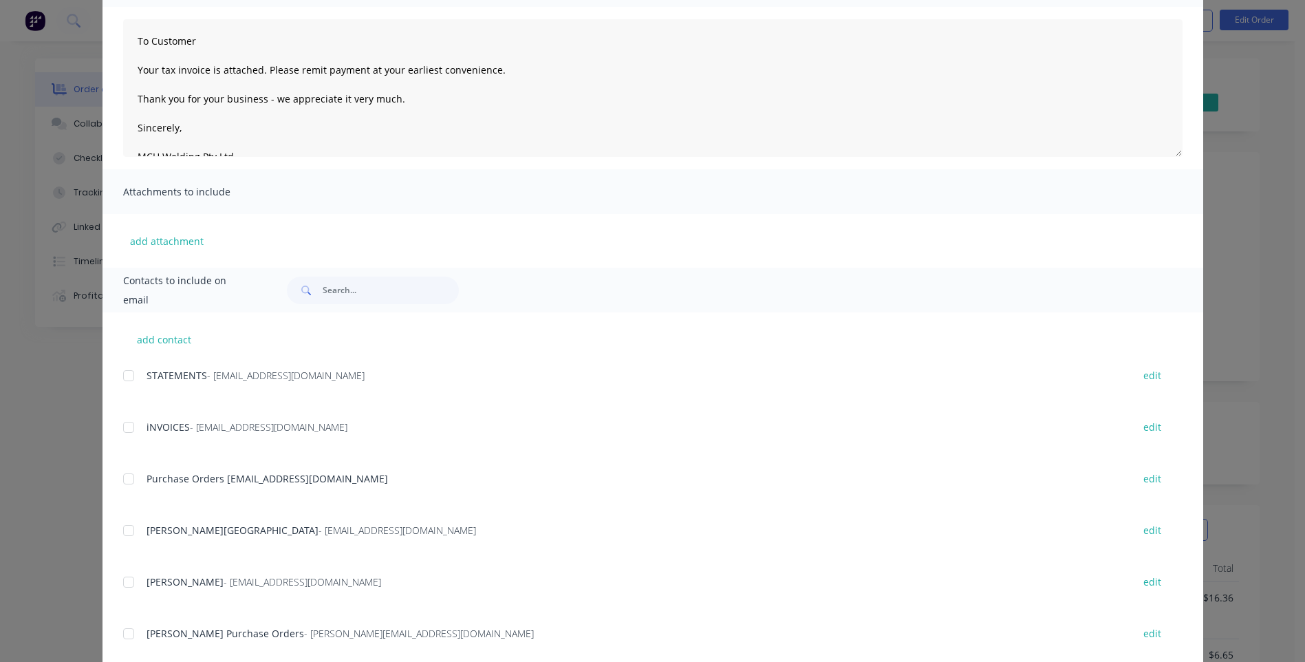
click at [120, 478] on div at bounding box center [129, 479] width 28 height 28
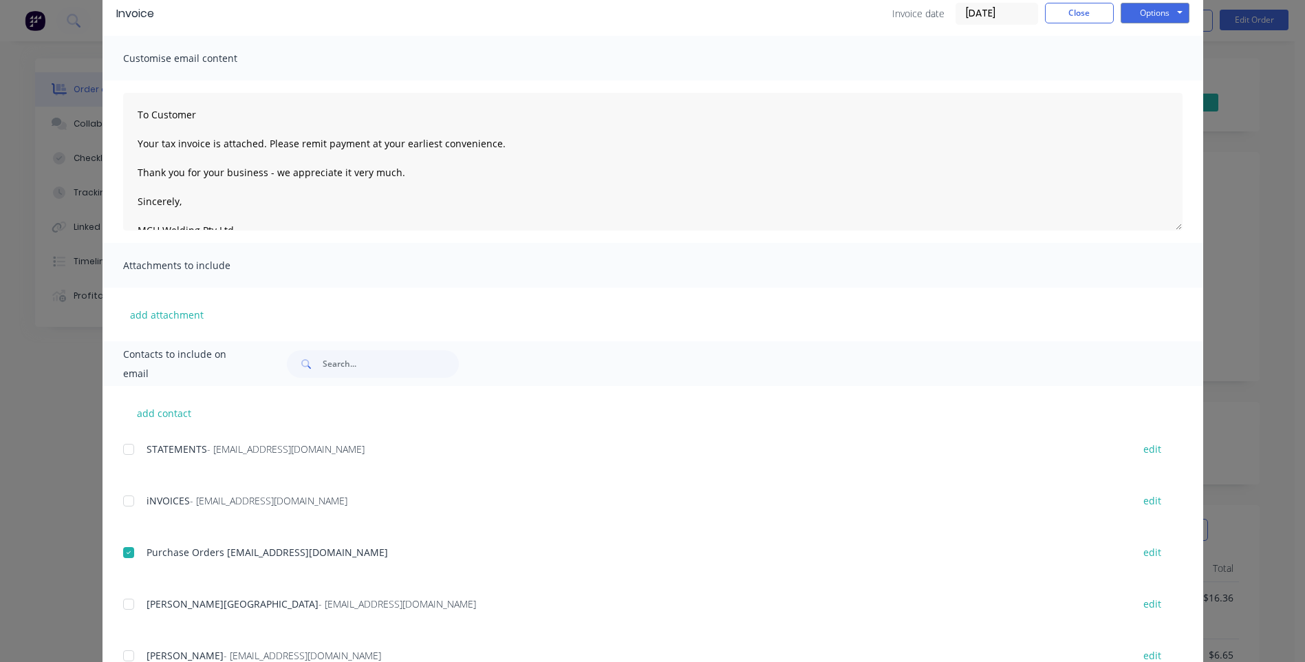
scroll to position [0, 0]
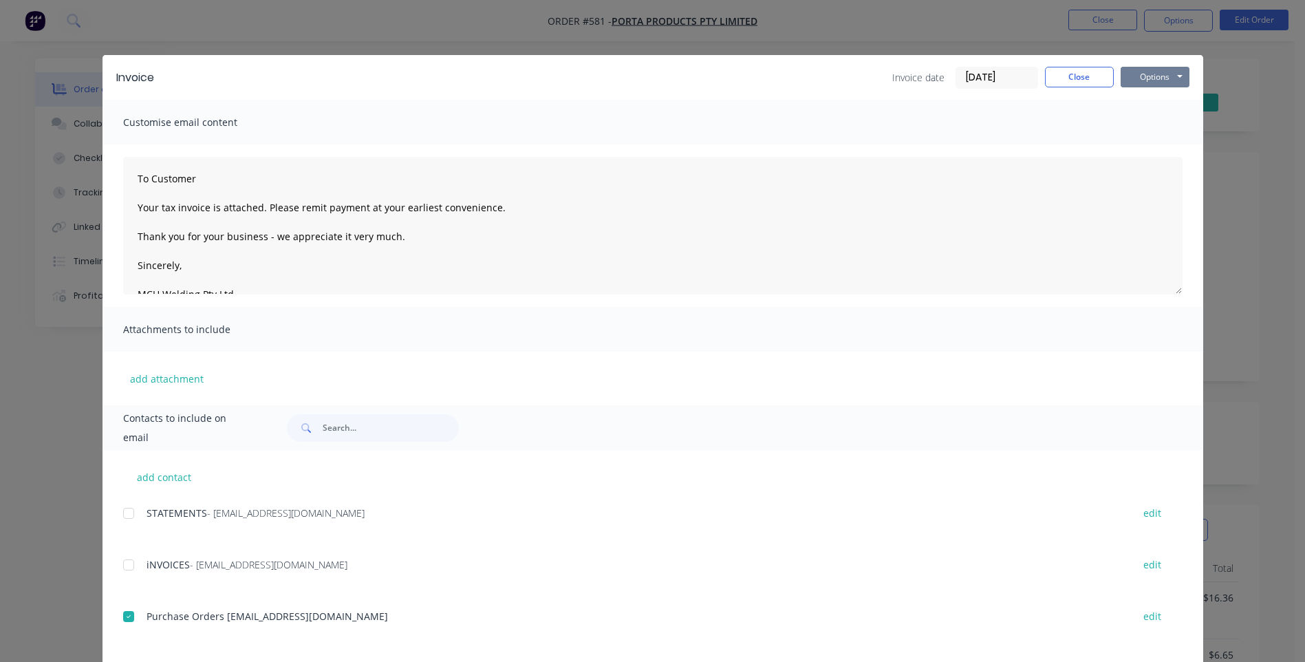
click at [1142, 82] on button "Options" at bounding box center [1155, 77] width 69 height 21
click at [1138, 148] on button "Email" at bounding box center [1165, 147] width 88 height 23
click at [1056, 75] on button "Close" at bounding box center [1079, 77] width 69 height 21
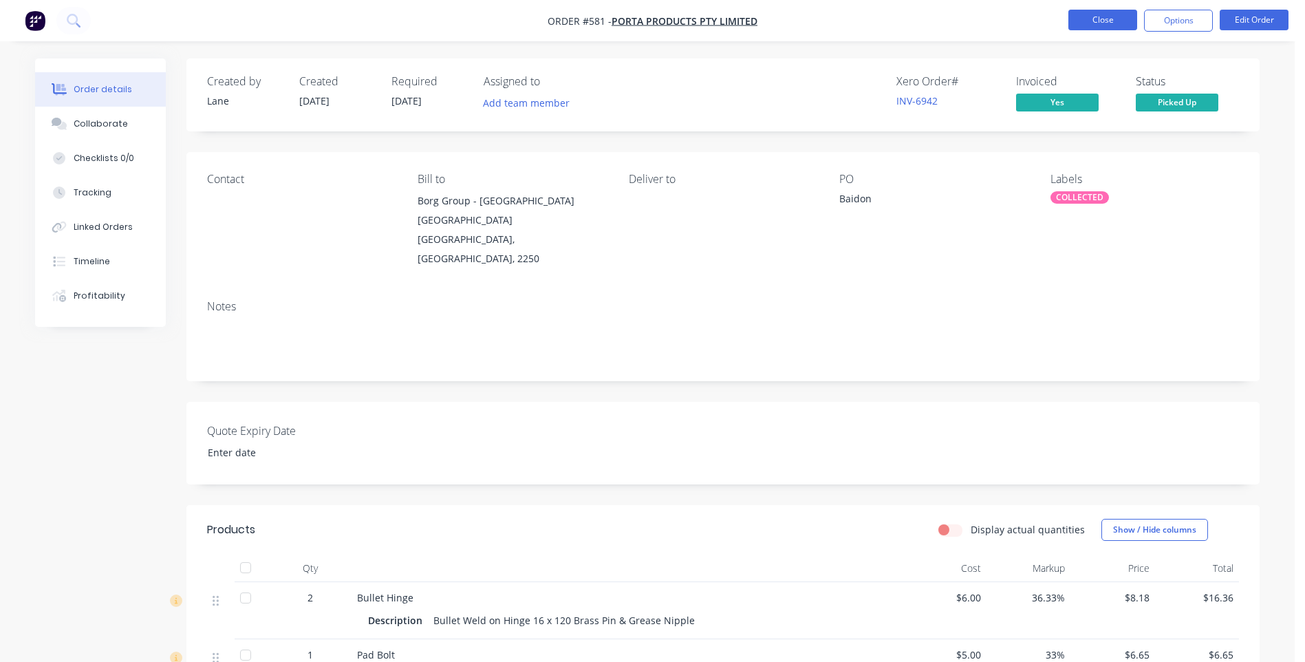
click at [1082, 19] on button "Close" at bounding box center [1103, 20] width 69 height 21
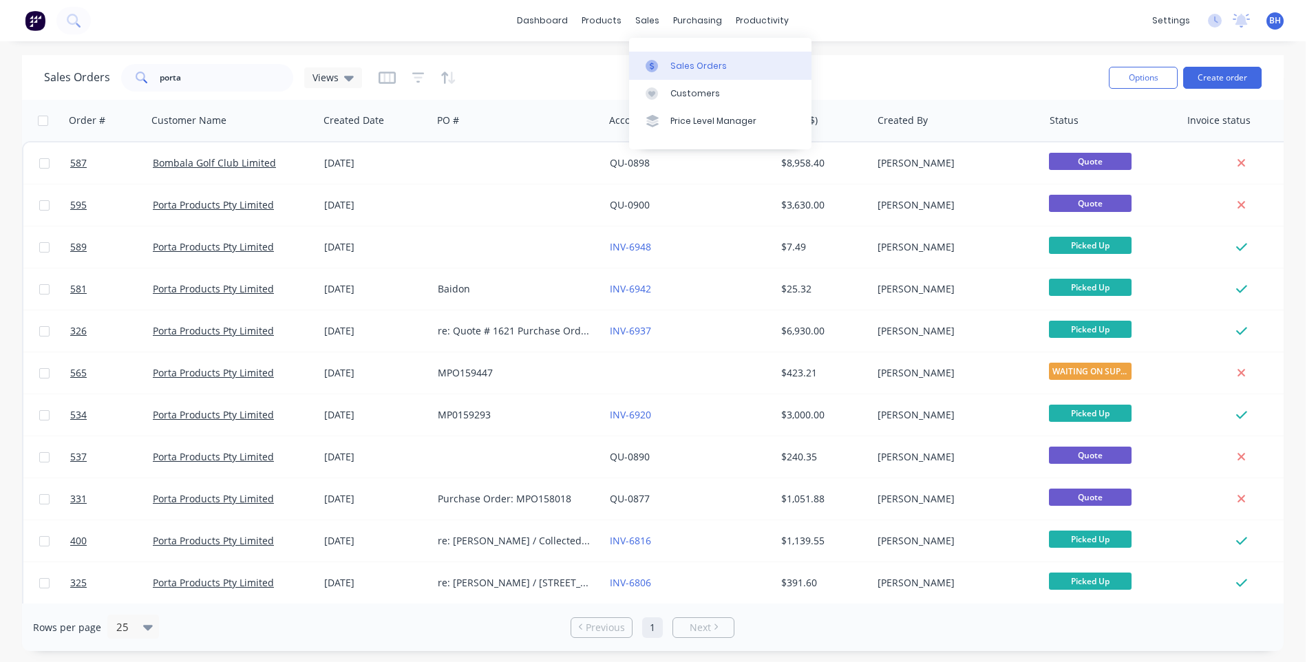
click at [684, 60] on div "Sales Orders" at bounding box center [698, 66] width 56 height 12
click at [681, 90] on div "Customers" at bounding box center [695, 93] width 50 height 12
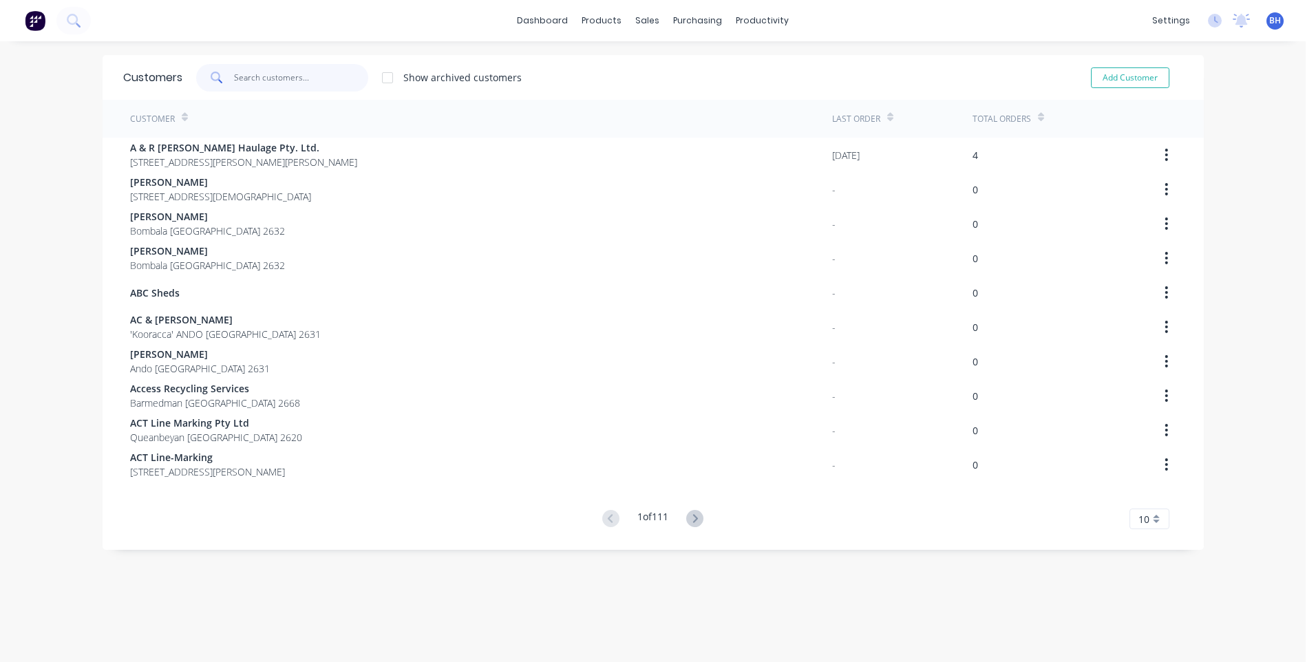
click at [310, 81] on input "text" at bounding box center [301, 78] width 134 height 28
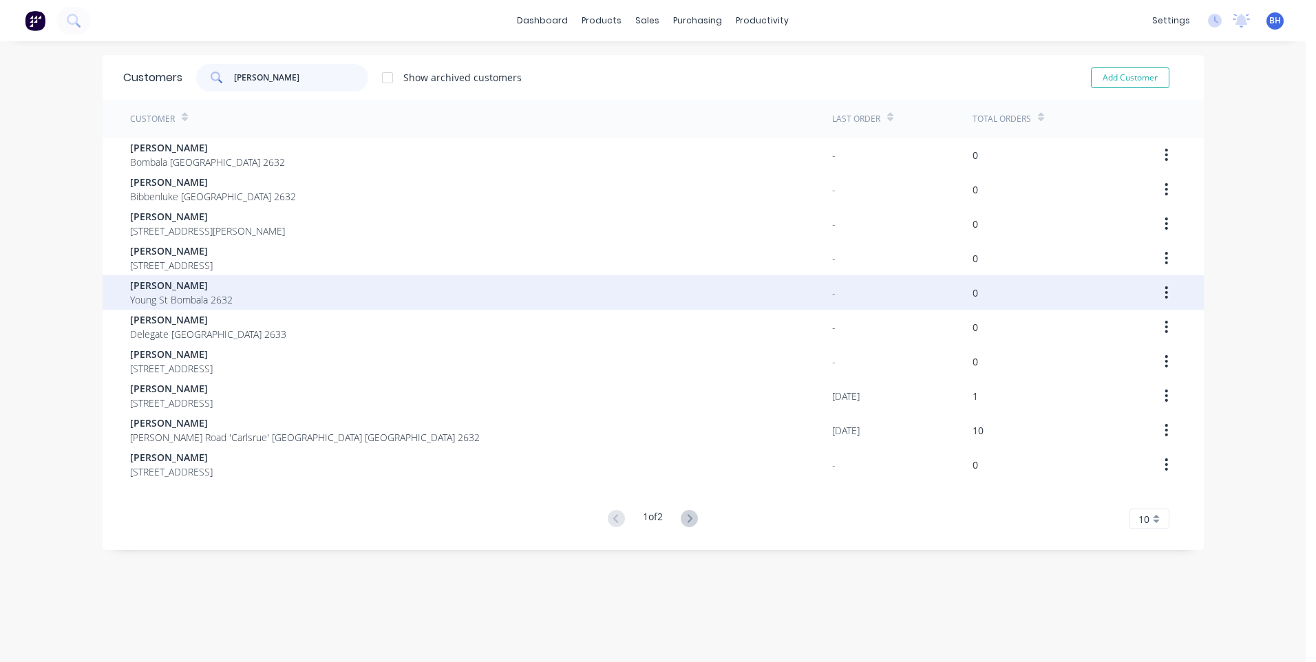
type input "[PERSON_NAME]"
click at [204, 299] on span "Young St Bombala 2632" at bounding box center [181, 299] width 103 height 14
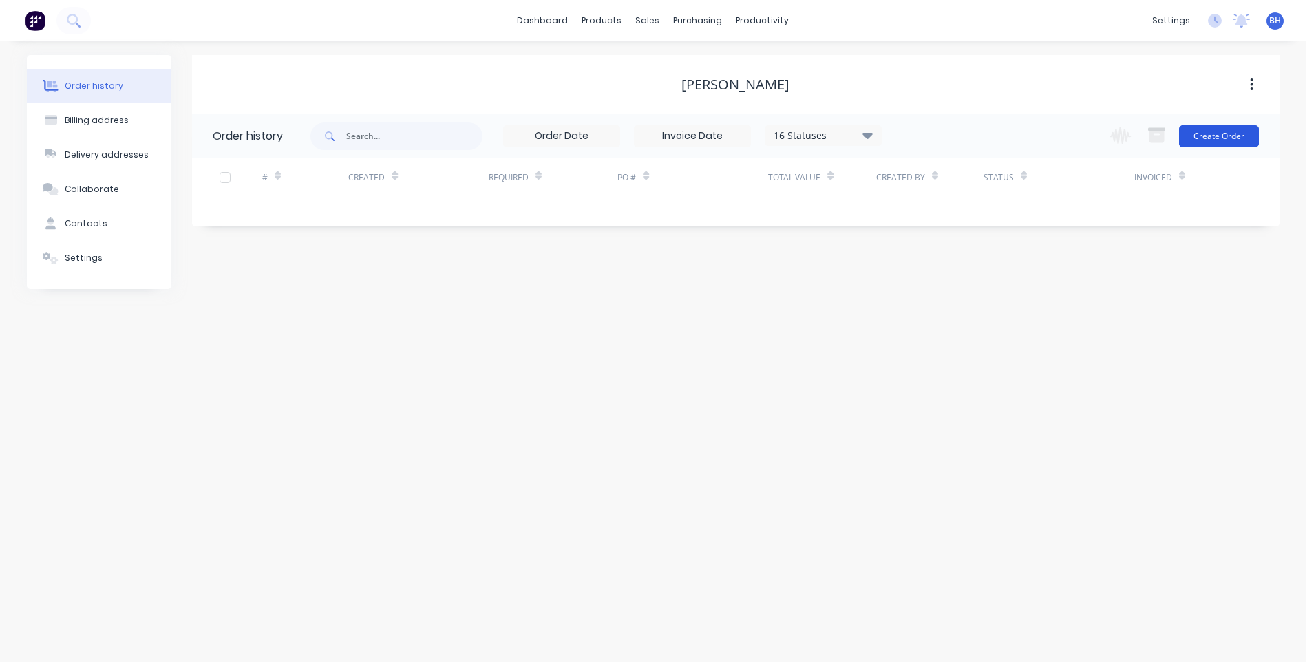
click at [1218, 135] on button "Create Order" at bounding box center [1219, 136] width 80 height 22
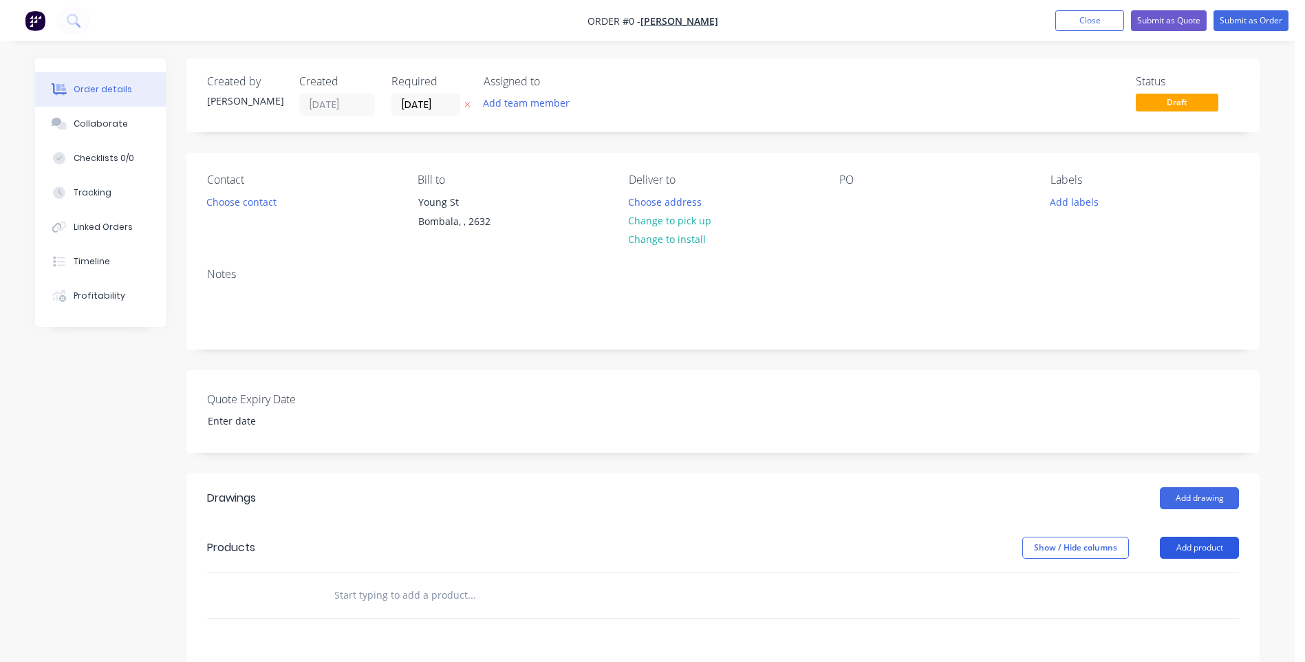
click at [1205, 537] on button "Add product" at bounding box center [1199, 548] width 79 height 22
click at [1168, 577] on div "Product catalogue" at bounding box center [1174, 582] width 106 height 20
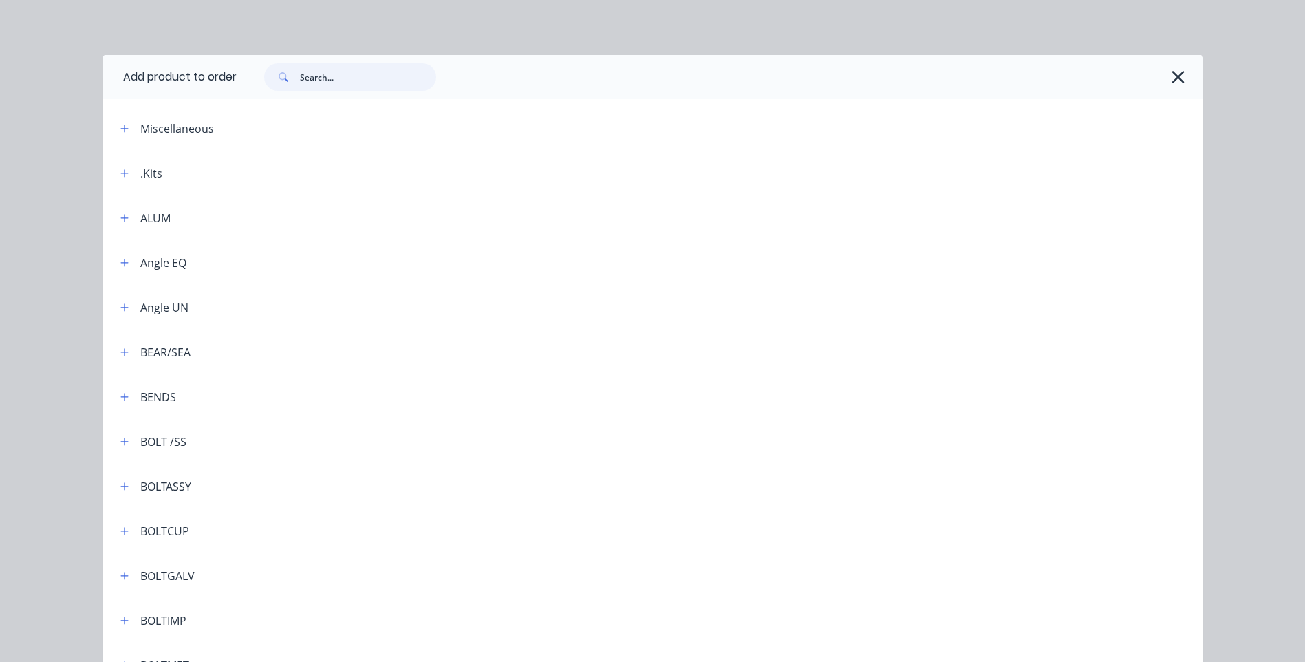
click at [335, 87] on input "text" at bounding box center [368, 77] width 136 height 28
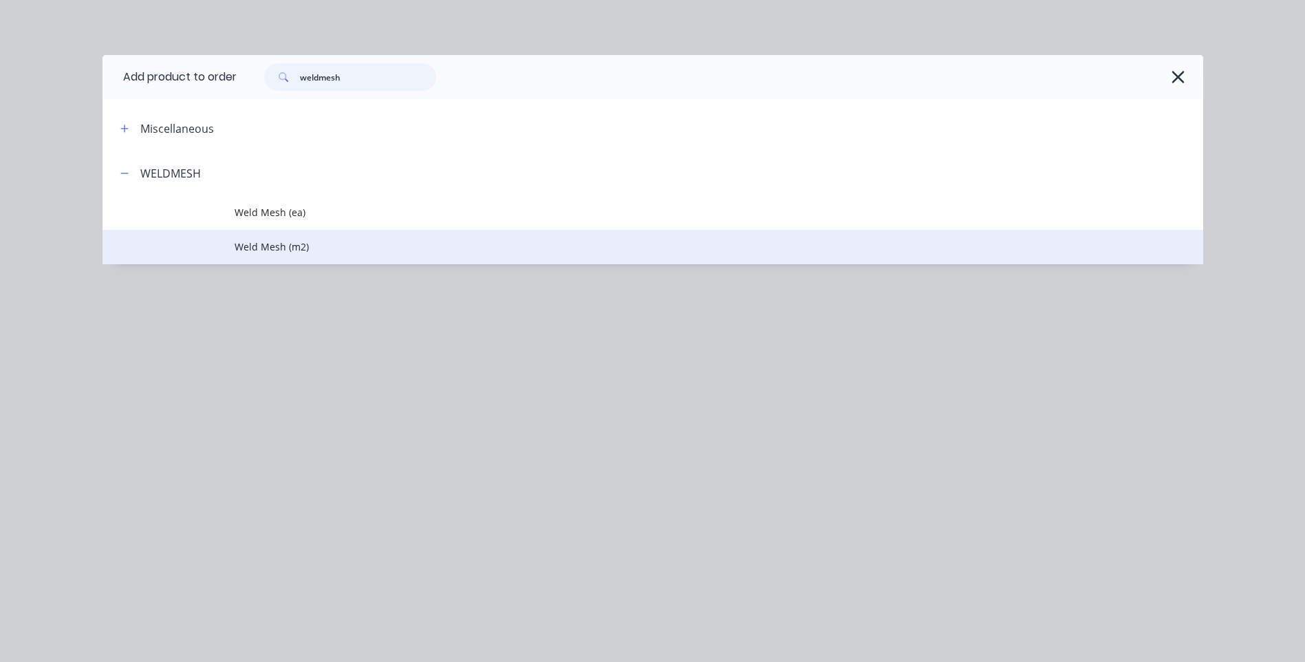
type input "weldmesh"
click at [230, 241] on td at bounding box center [169, 247] width 132 height 34
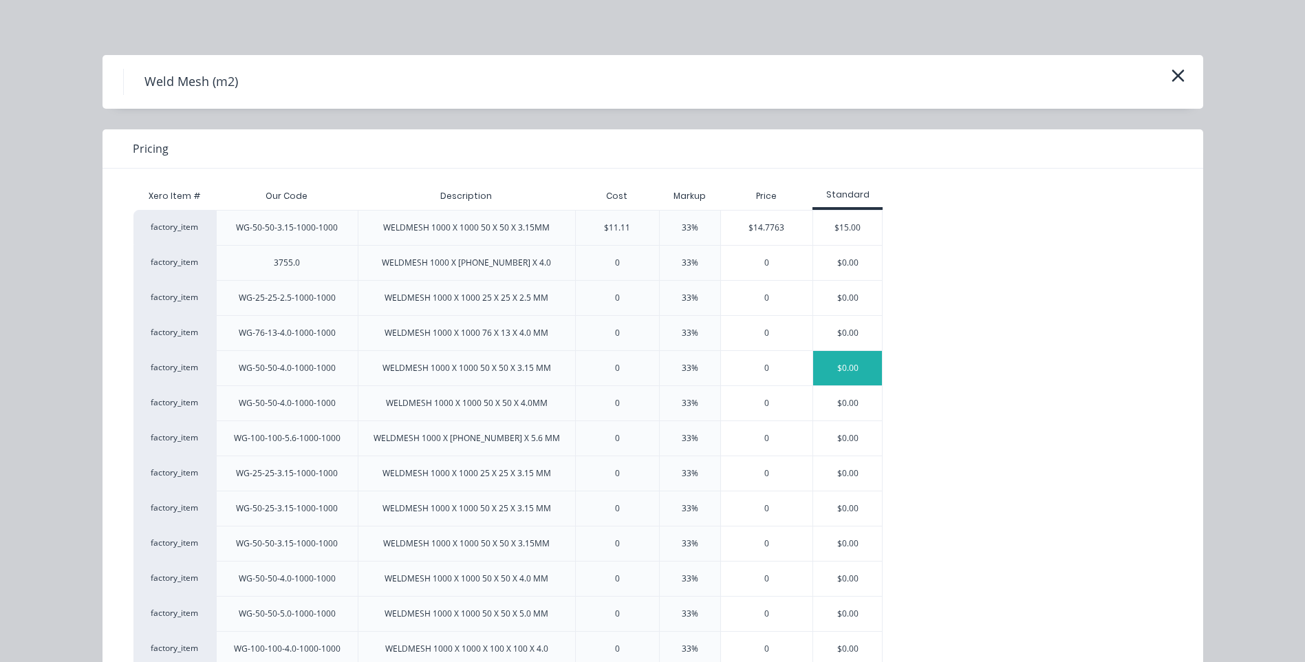
click at [843, 361] on div "$0.00" at bounding box center [847, 368] width 69 height 34
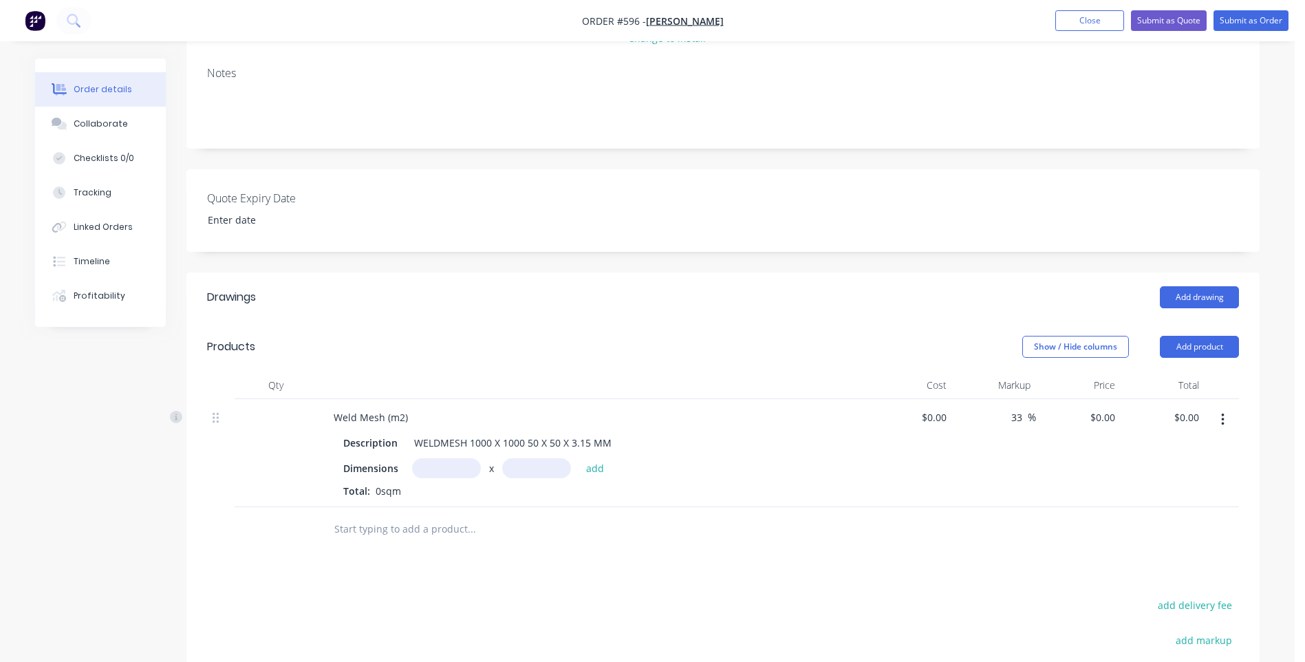
scroll to position [206, 0]
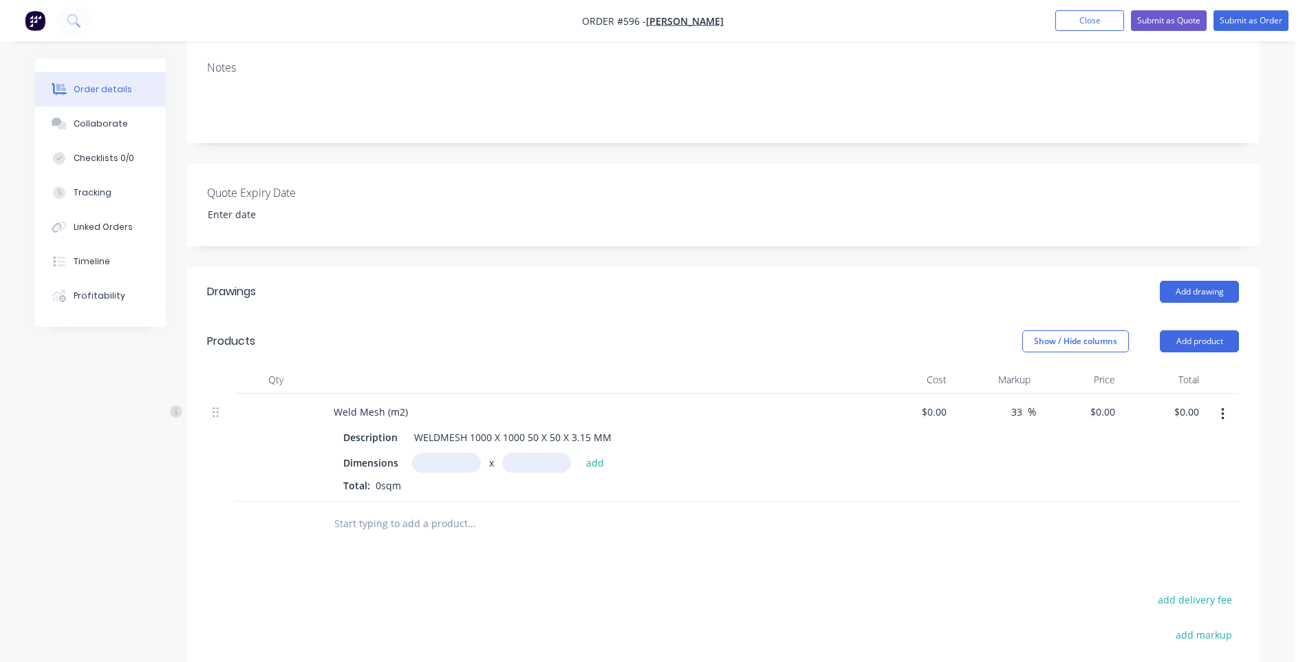
click at [433, 469] on input "text" at bounding box center [446, 463] width 69 height 20
type input "1000m"
type input "1500m"
click at [592, 465] on button "add" at bounding box center [595, 462] width 32 height 19
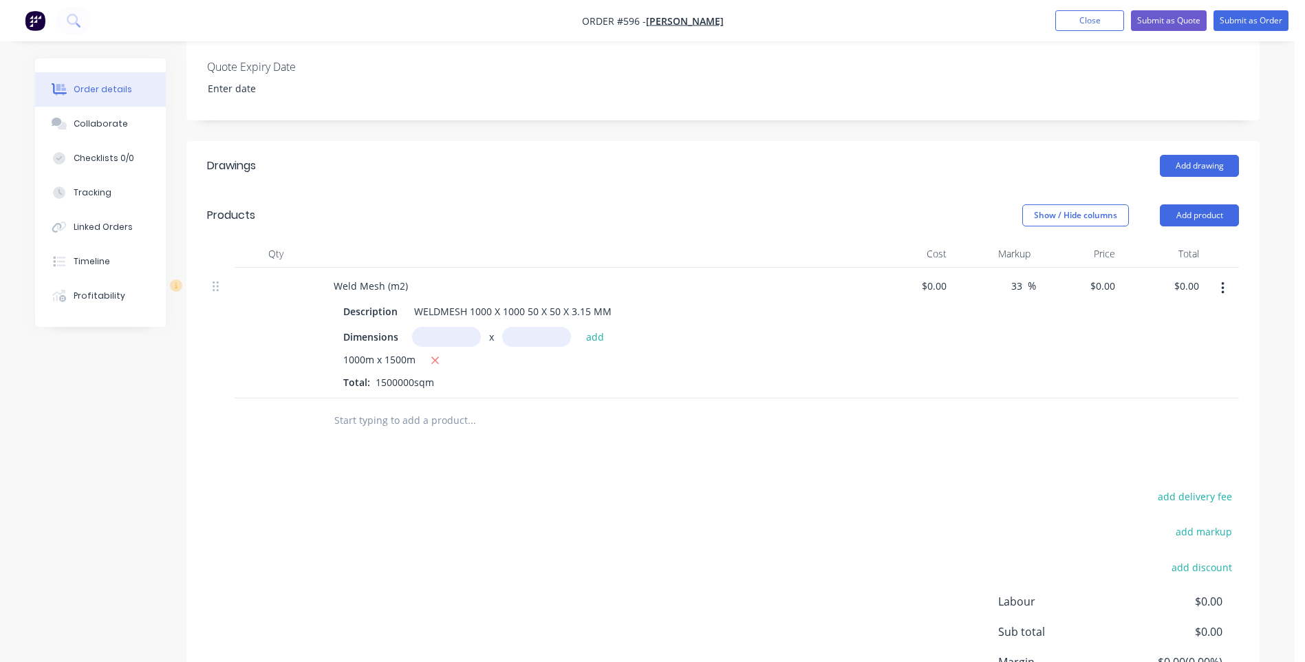
scroll to position [327, 0]
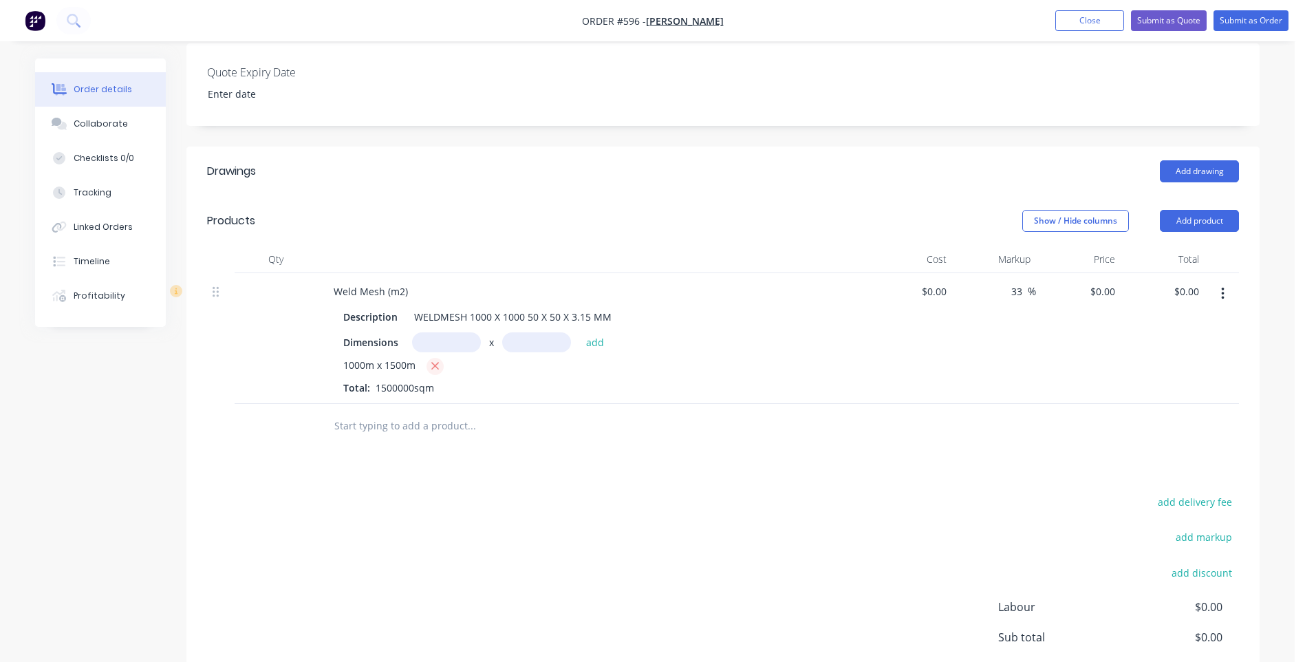
click at [431, 363] on icon "button" at bounding box center [435, 366] width 9 height 12
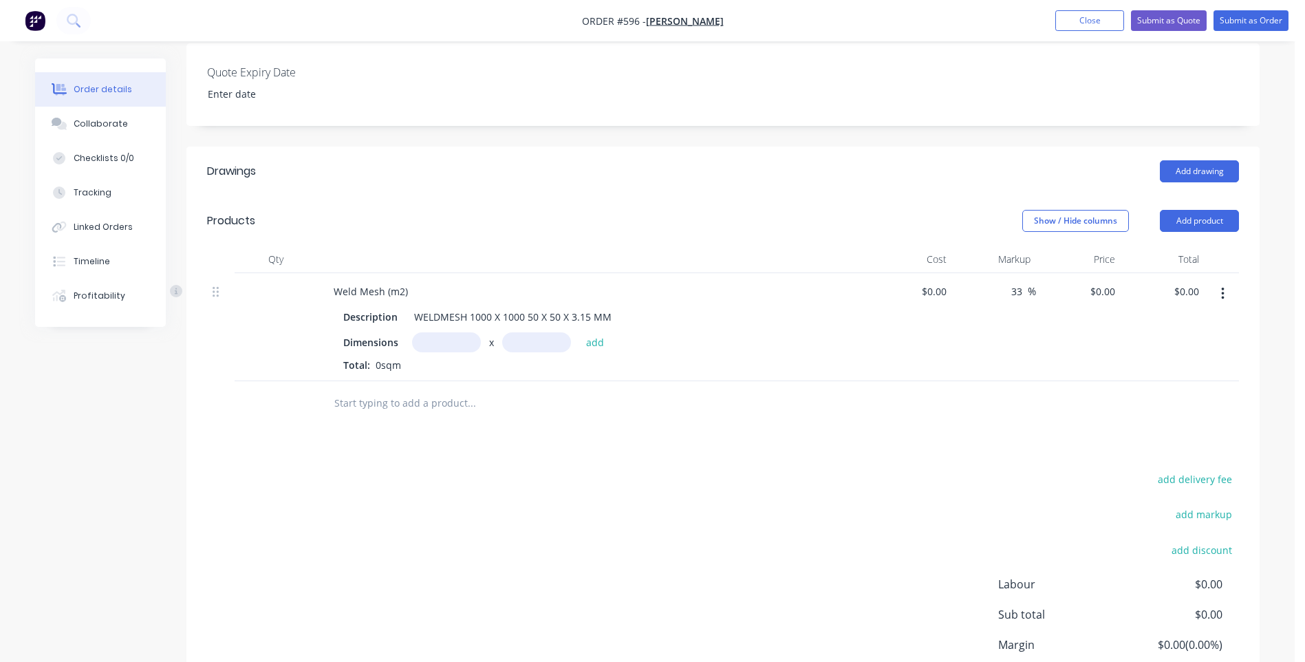
click at [434, 343] on input "text" at bounding box center [446, 342] width 69 height 20
type input "1.5m"
type input "1m"
click at [592, 342] on button "add" at bounding box center [595, 341] width 32 height 19
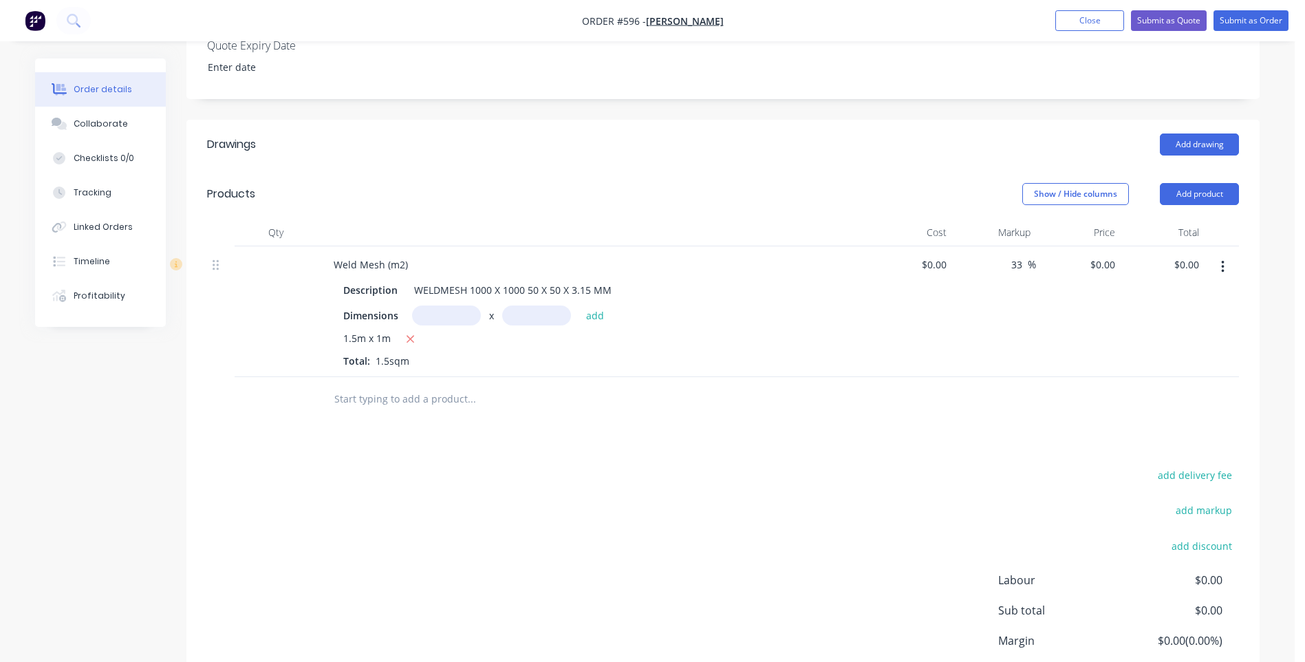
scroll to position [189, 0]
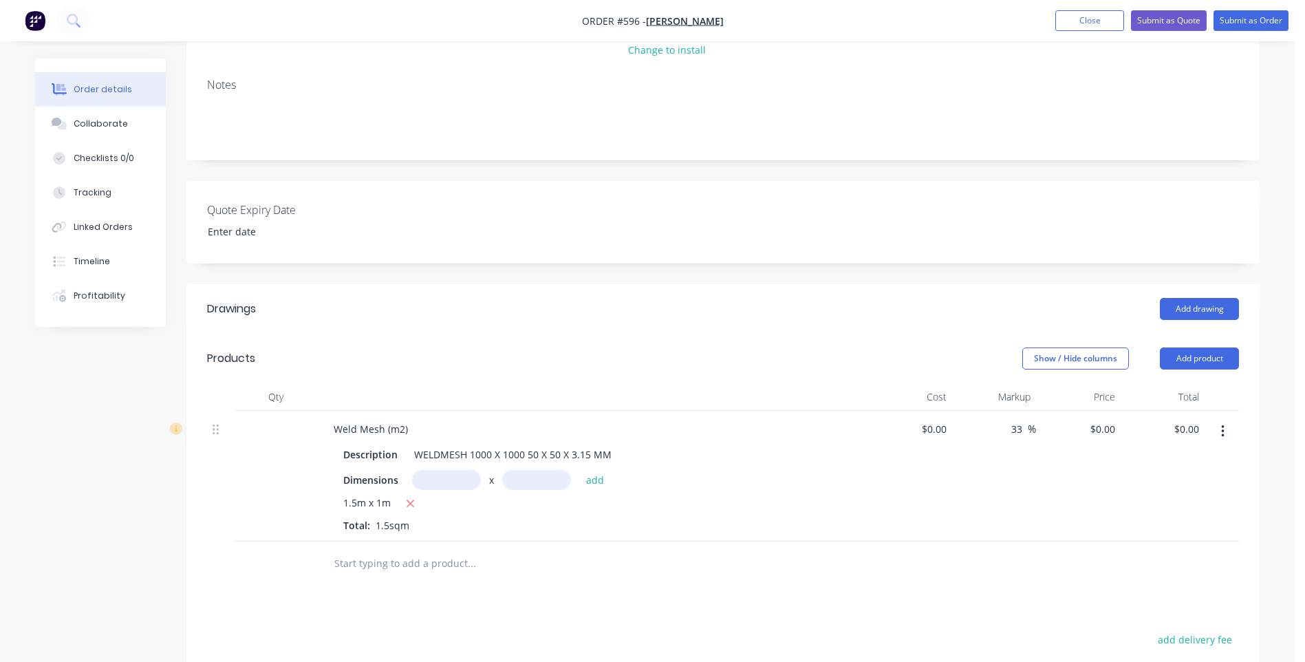
click at [1223, 425] on icon "button" at bounding box center [1222, 431] width 3 height 12
click at [1126, 545] on div "Delete" at bounding box center [1174, 550] width 106 height 20
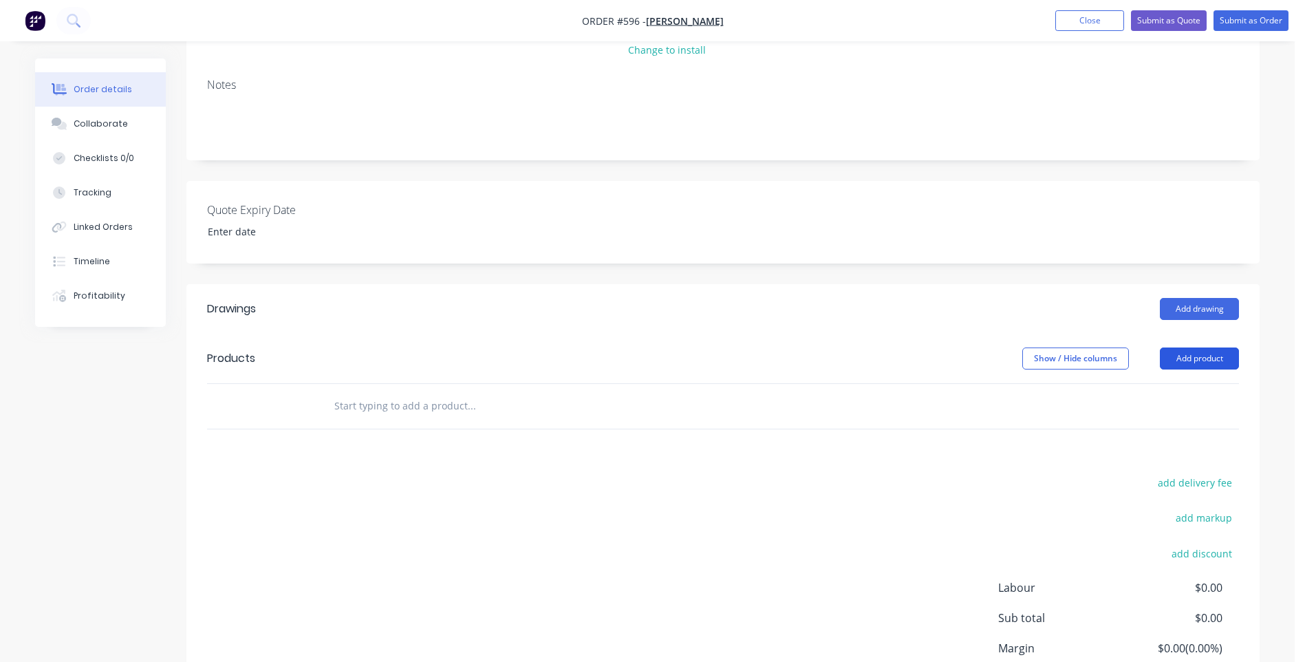
click at [1175, 355] on button "Add product" at bounding box center [1199, 358] width 79 height 22
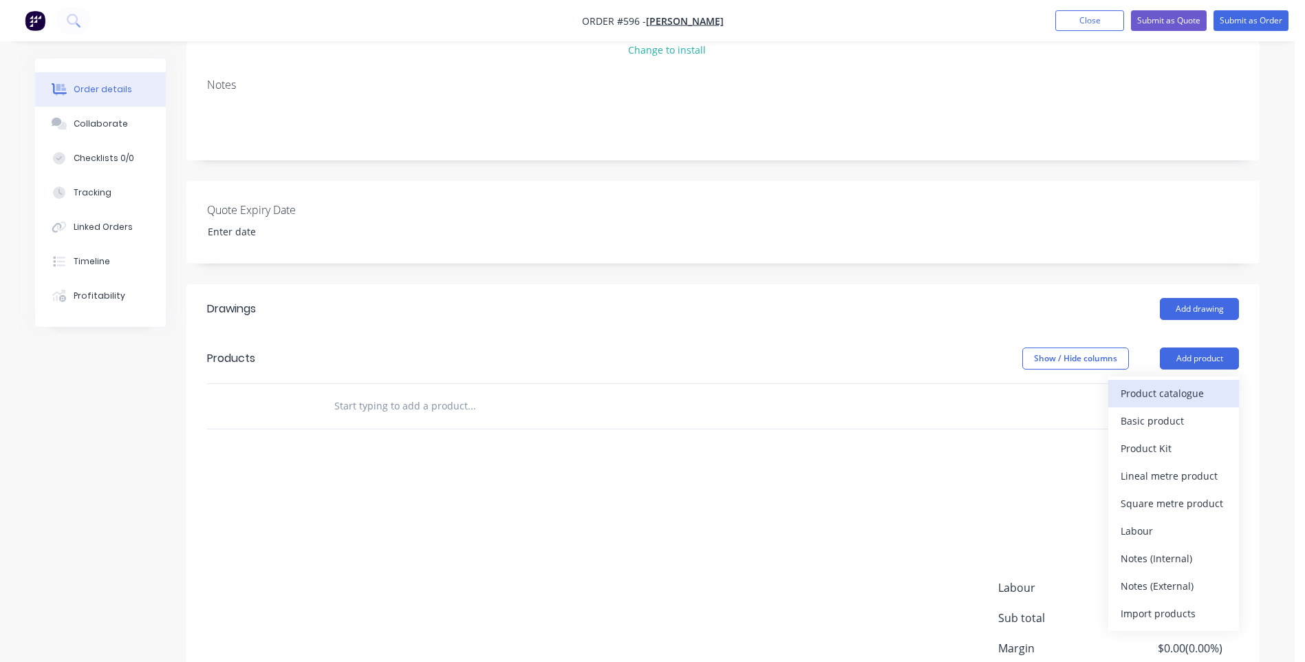
click at [1139, 392] on div "Product catalogue" at bounding box center [1174, 393] width 106 height 20
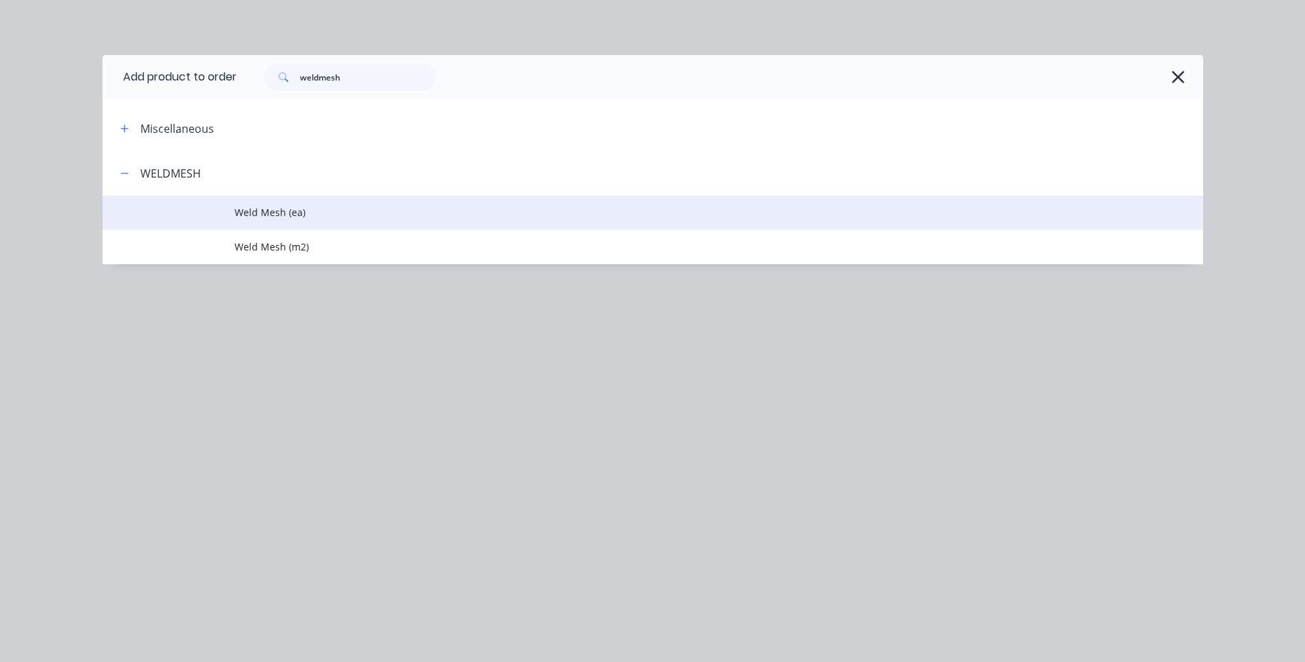
click at [272, 206] on span "Weld Mesh (ea)" at bounding box center [622, 212] width 775 height 14
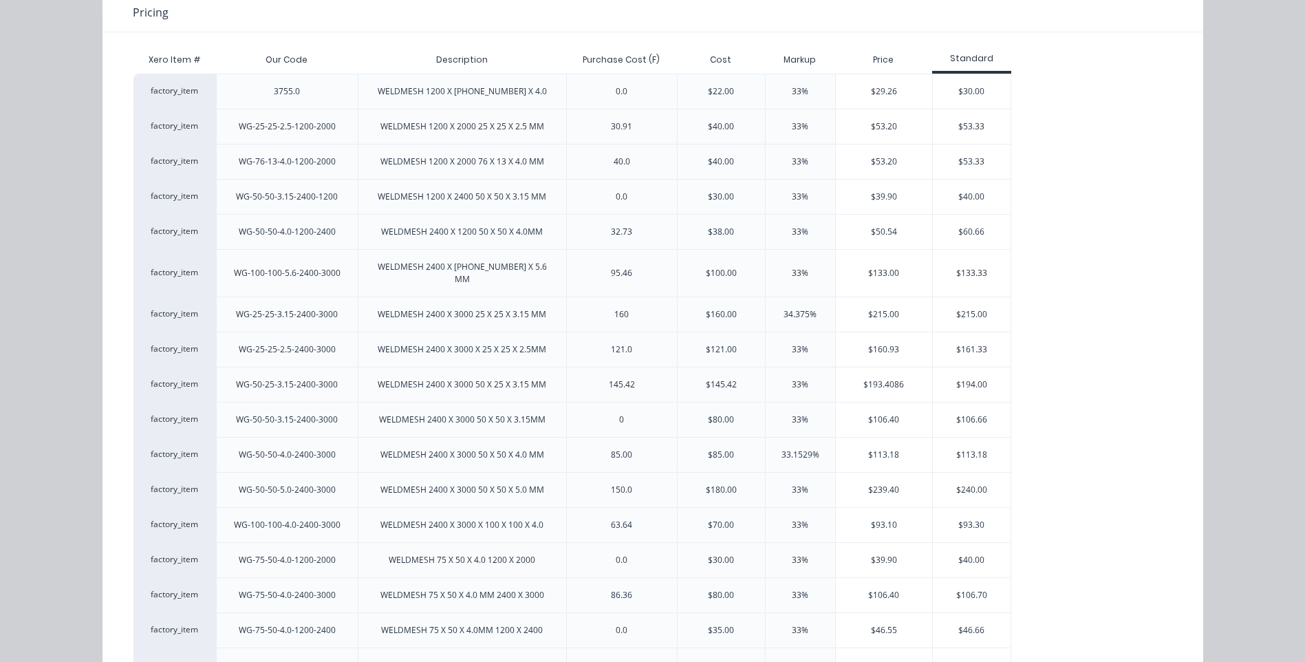
scroll to position [138, 0]
click at [972, 409] on div "$106.66" at bounding box center [972, 418] width 78 height 34
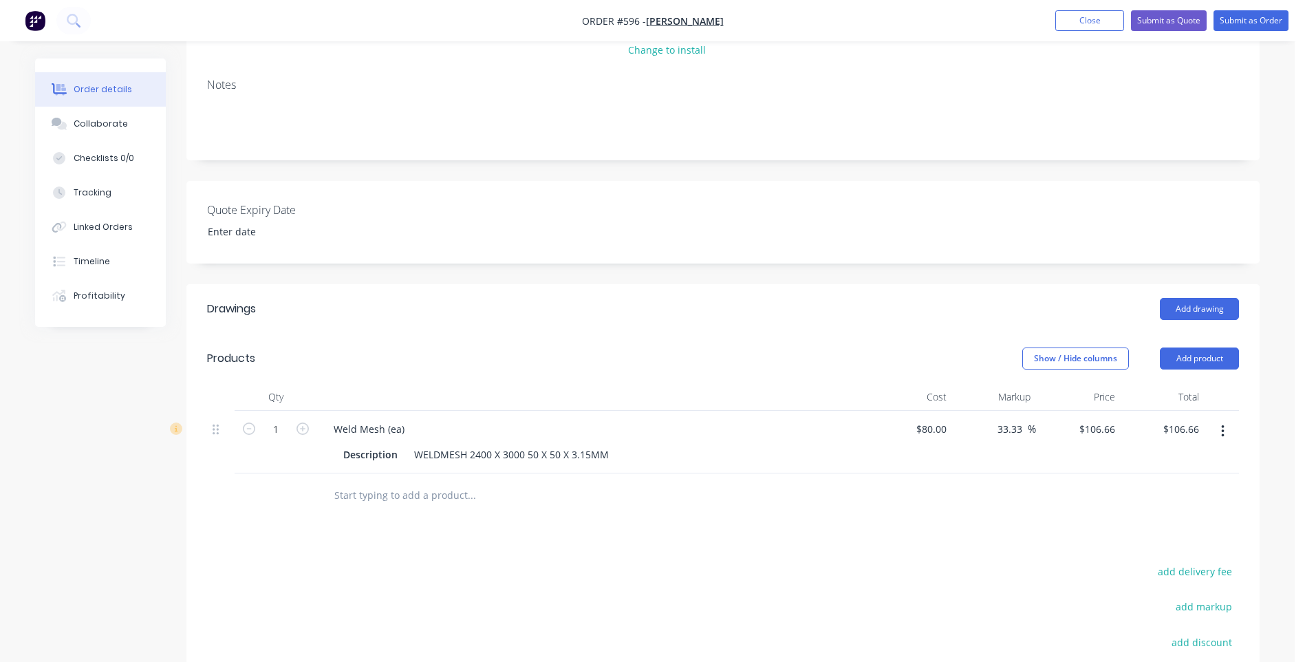
click at [1218, 432] on button "button" at bounding box center [1223, 431] width 32 height 25
click at [1130, 551] on div "Delete" at bounding box center [1174, 550] width 106 height 20
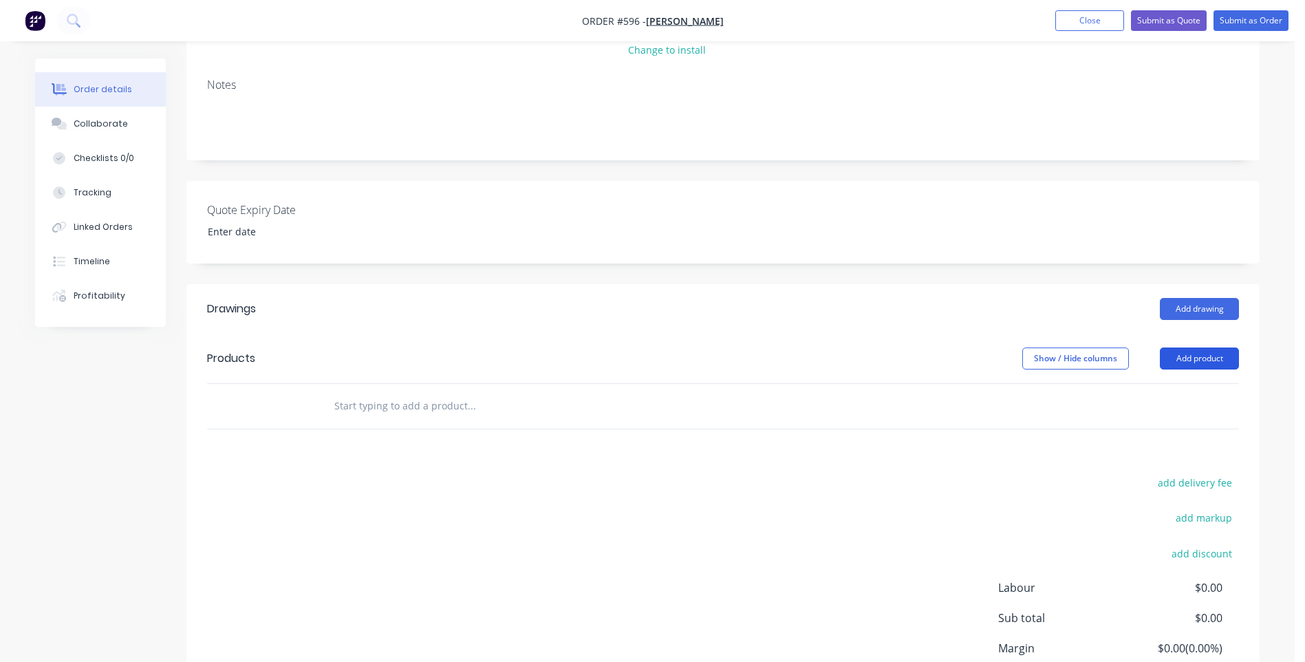
click at [1212, 356] on button "Add product" at bounding box center [1199, 358] width 79 height 22
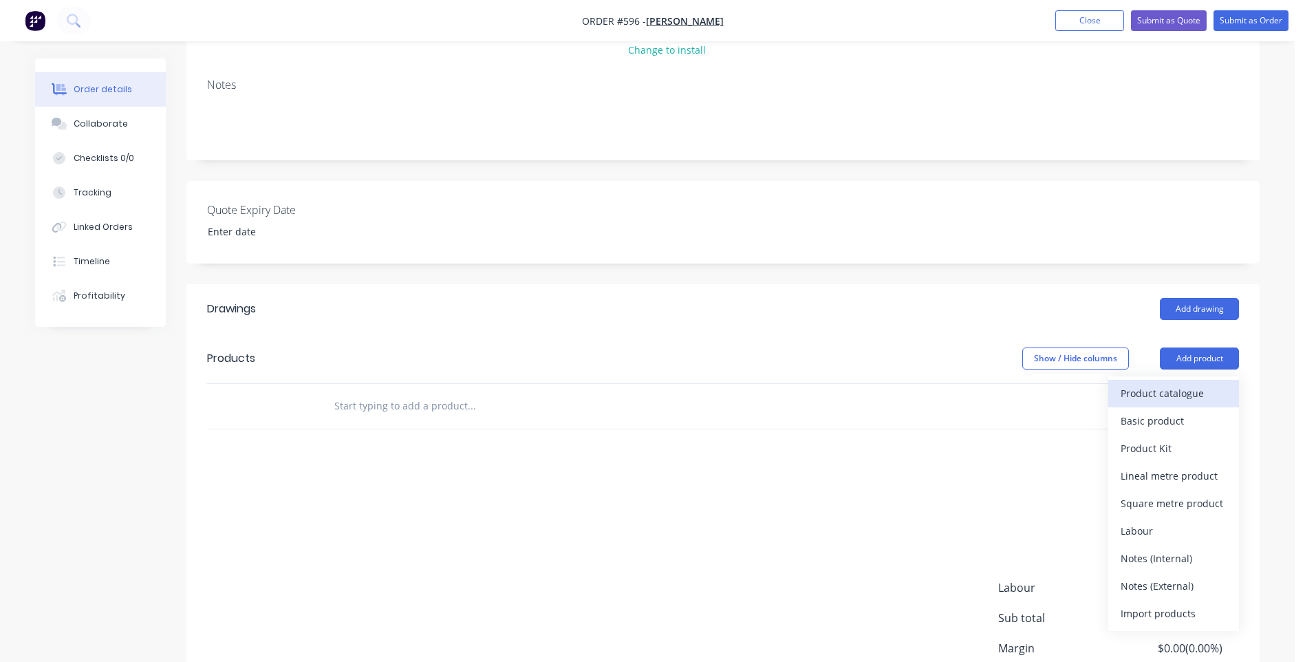
click at [1131, 389] on div "Product catalogue" at bounding box center [1174, 393] width 106 height 20
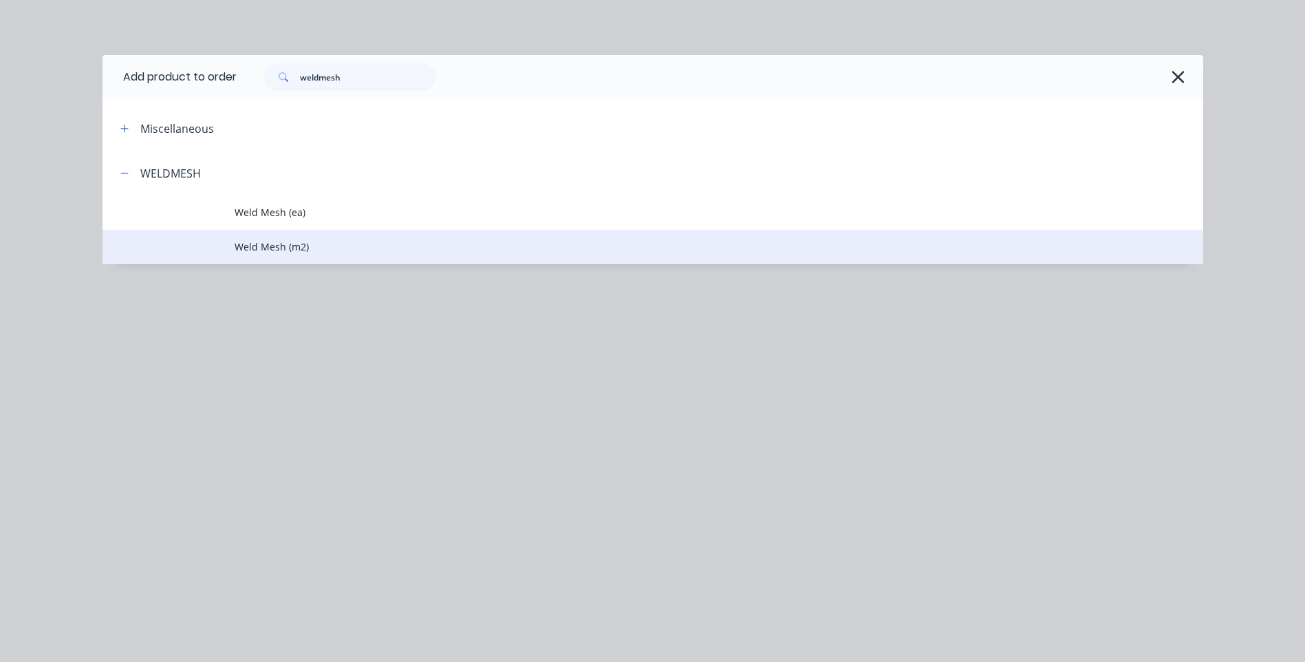
click at [269, 241] on span "Weld Mesh (m2)" at bounding box center [622, 246] width 775 height 14
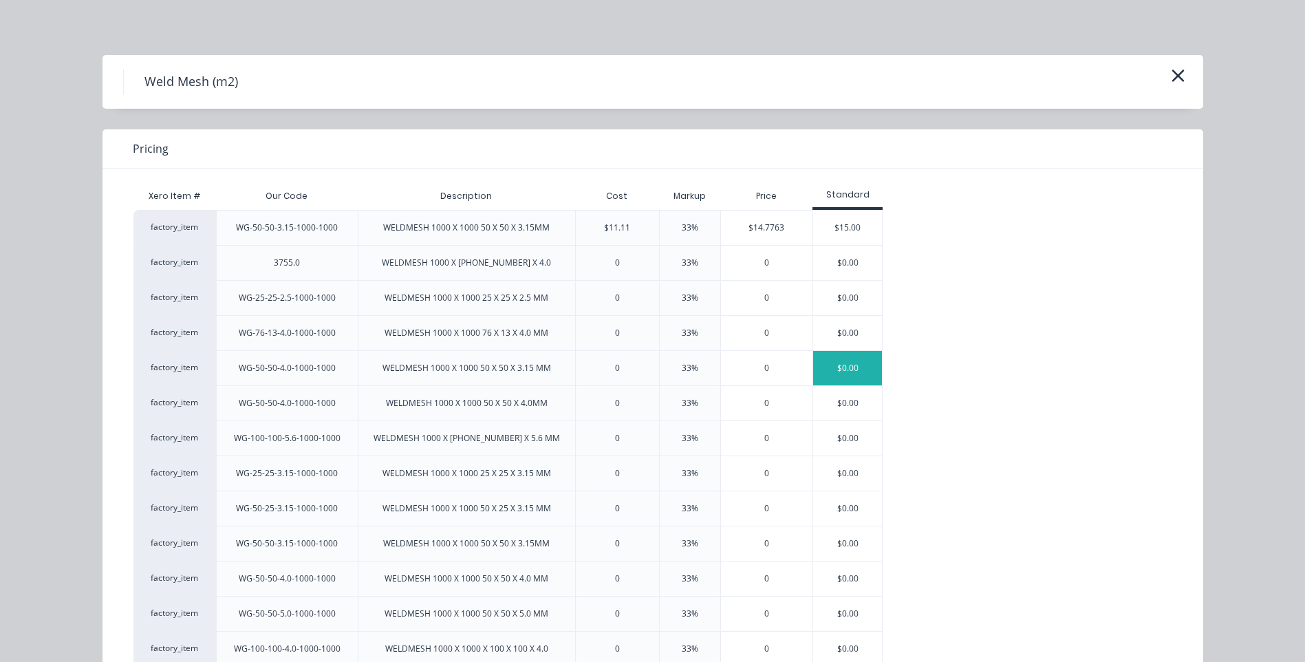
click at [850, 365] on div "$0.00" at bounding box center [847, 368] width 69 height 34
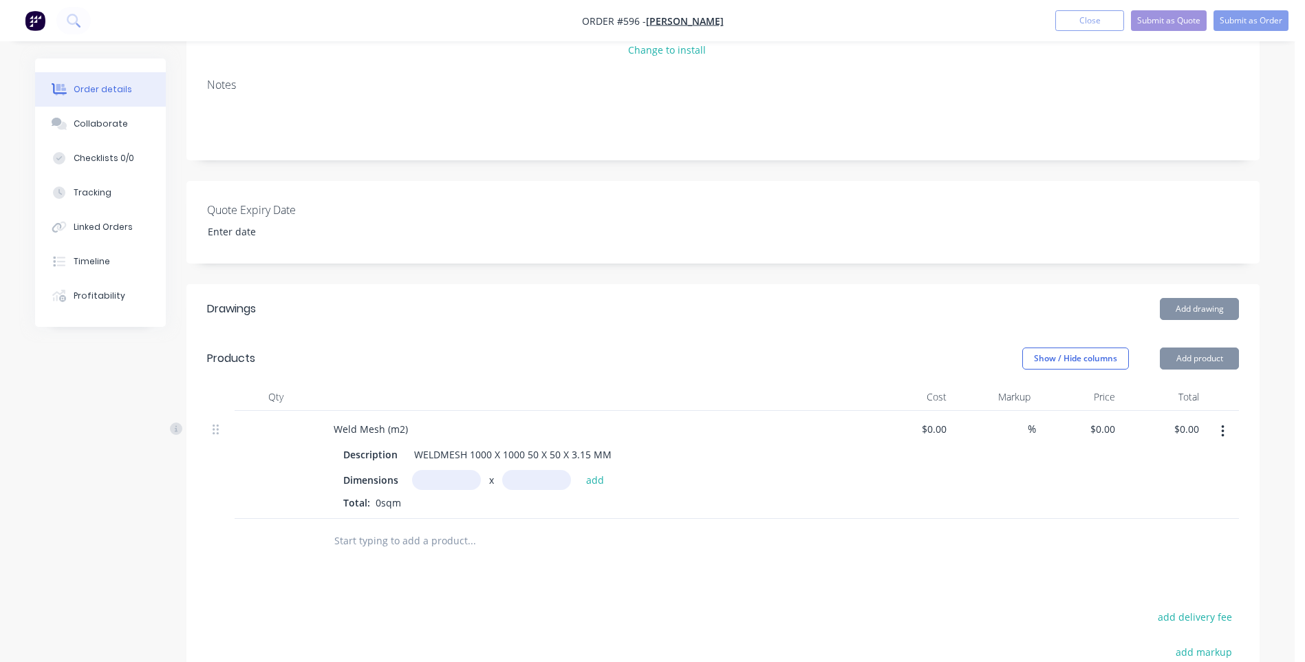
type input "33"
click at [449, 481] on input "text" at bounding box center [446, 480] width 69 height 20
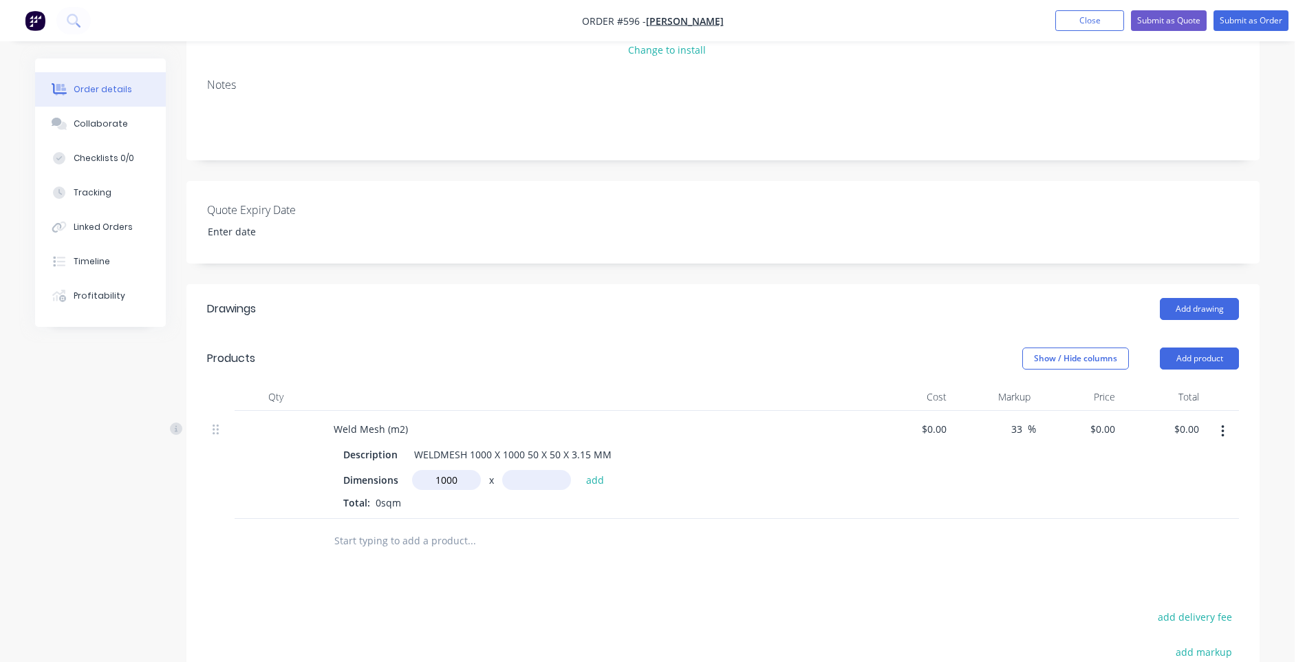
type input "1000m"
type input "1500m"
click at [599, 475] on button "add" at bounding box center [595, 479] width 32 height 19
click at [1194, 433] on input "0.00" at bounding box center [1189, 429] width 32 height 20
type input "$22.00"
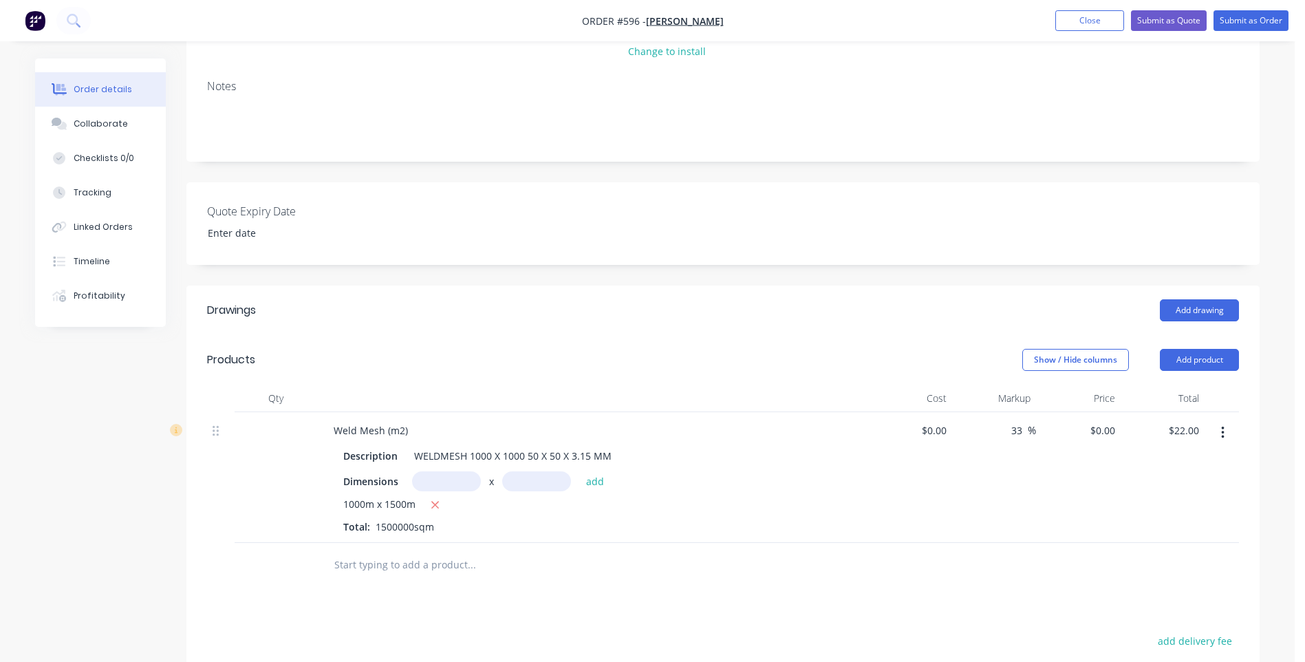
scroll to position [189, 0]
click at [593, 476] on button "add" at bounding box center [595, 479] width 32 height 19
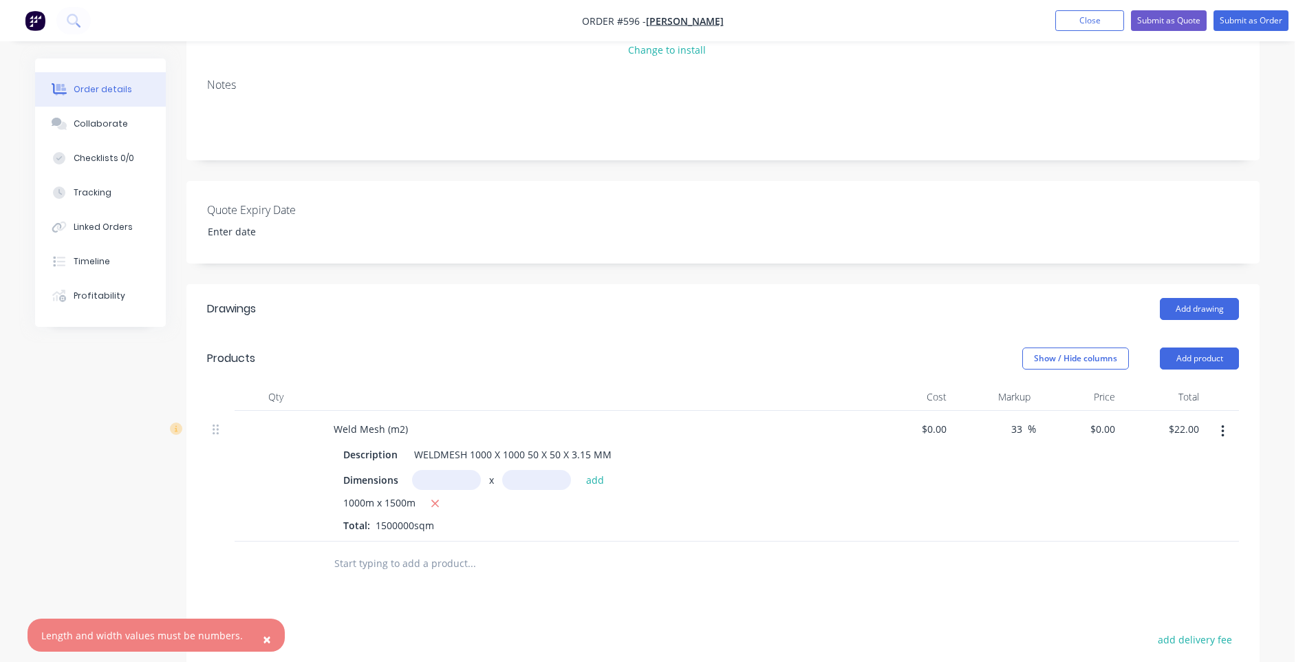
click at [800, 469] on div "Description WELDMESH 1000 X 1000 50 X 50 X 3.15 MM Dimensions x add 1000m x 150…" at bounding box center [592, 487] width 539 height 91
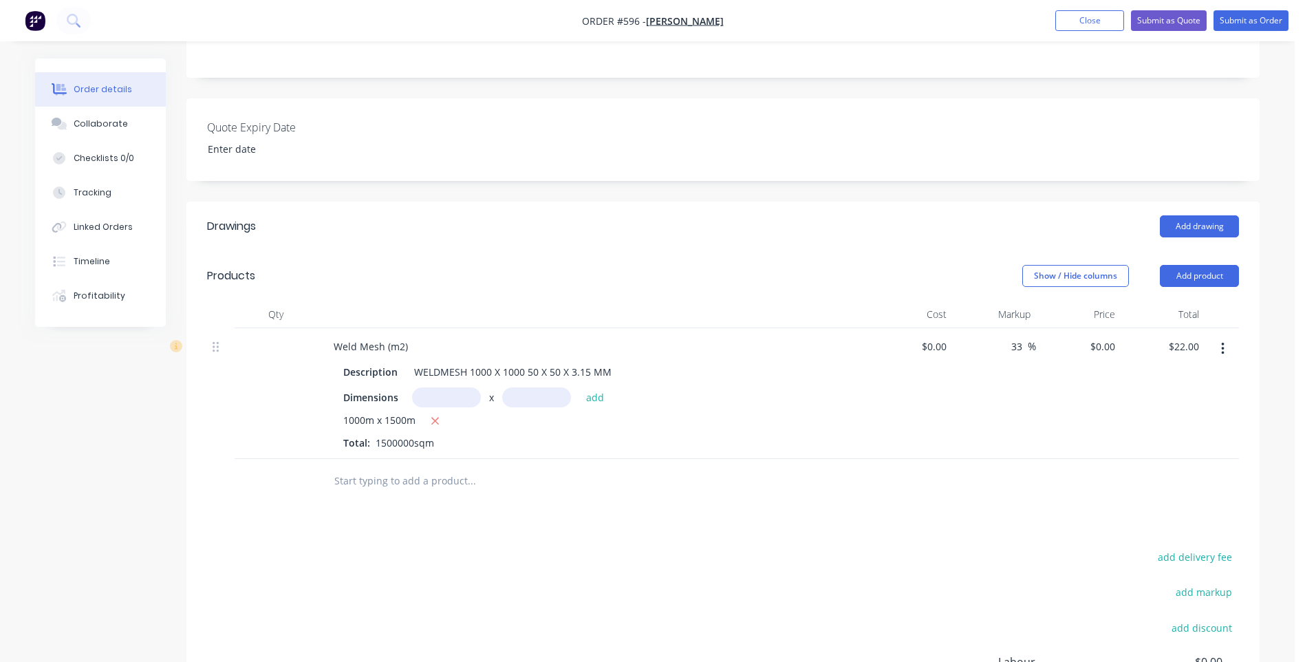
scroll to position [464, 0]
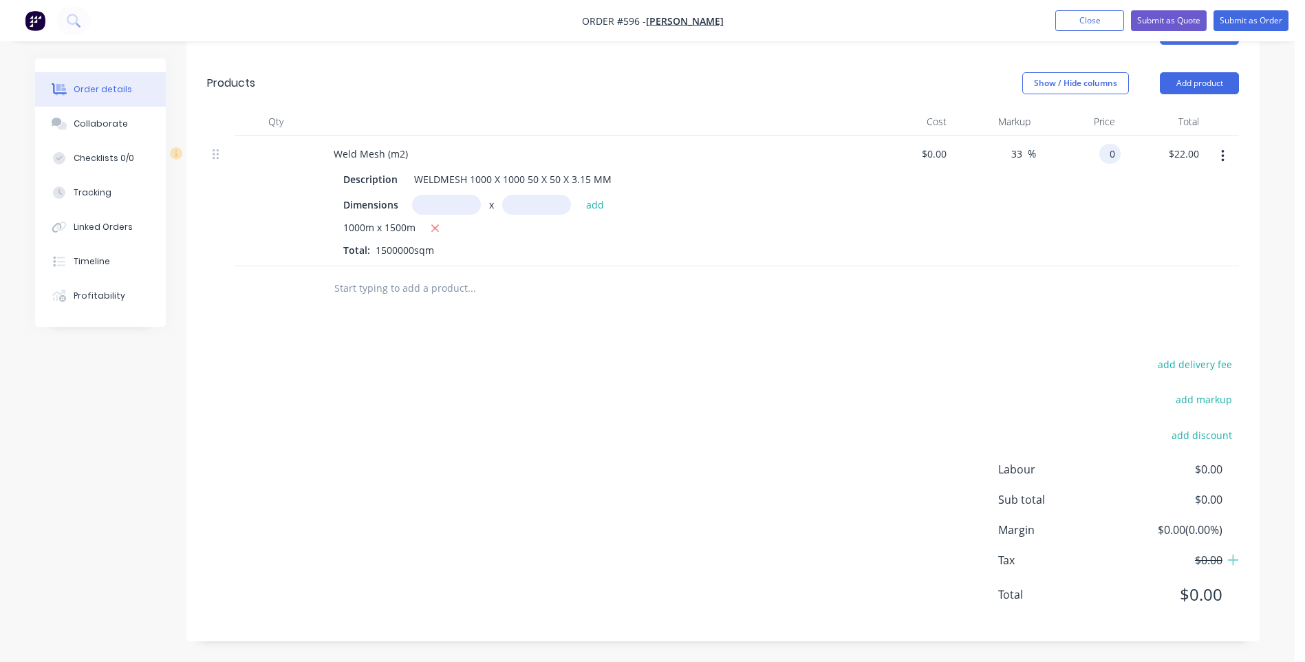
click at [1104, 152] on div "0 0" at bounding box center [1110, 154] width 21 height 20
type input "$22.00"
type input "$33,000,000.00"
click at [429, 206] on input "text" at bounding box center [446, 205] width 69 height 20
type input "1000m"
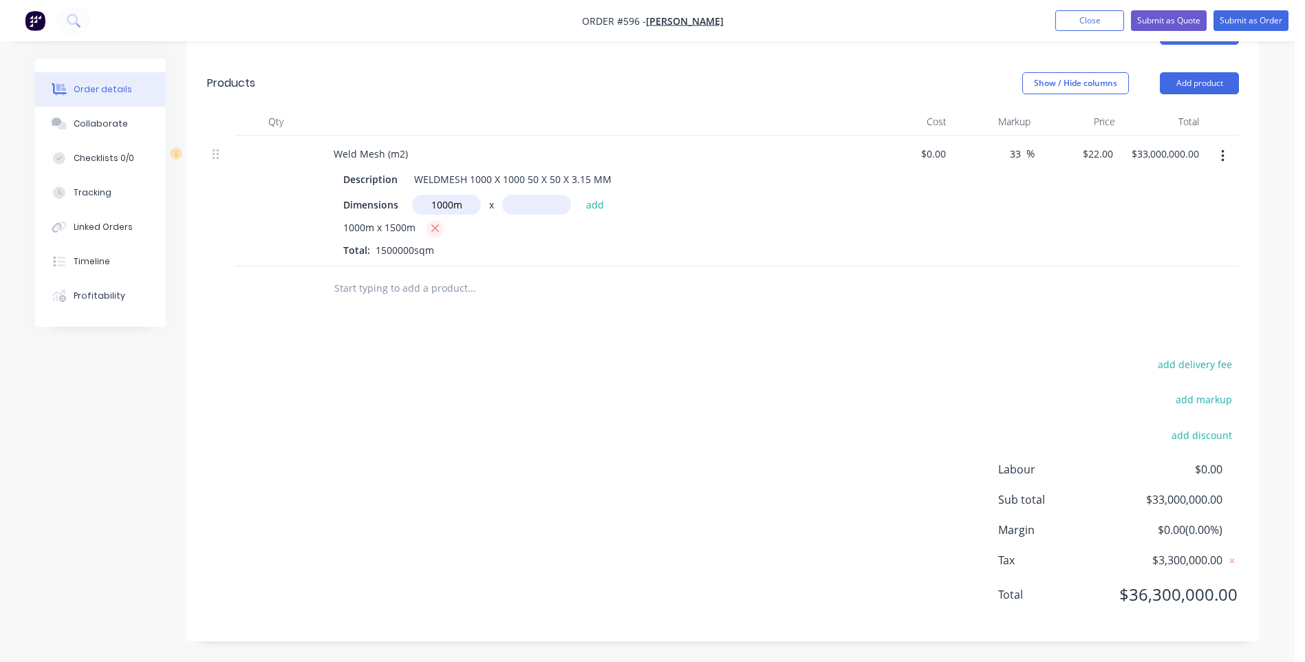
click at [435, 226] on icon "button" at bounding box center [435, 228] width 9 height 12
type input "$0.00"
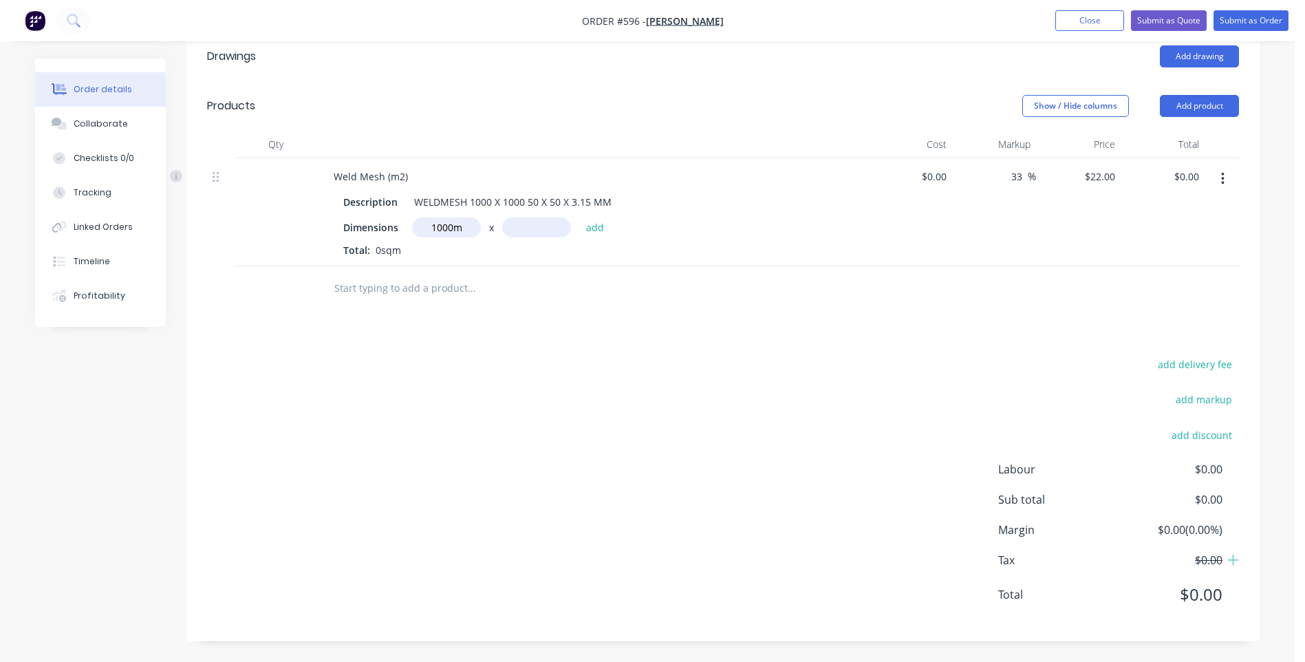
click at [470, 229] on input "1000m" at bounding box center [446, 227] width 69 height 20
type input "1"
type input "0.1m"
type input "0.15m"
click at [597, 225] on button "add" at bounding box center [595, 226] width 32 height 19
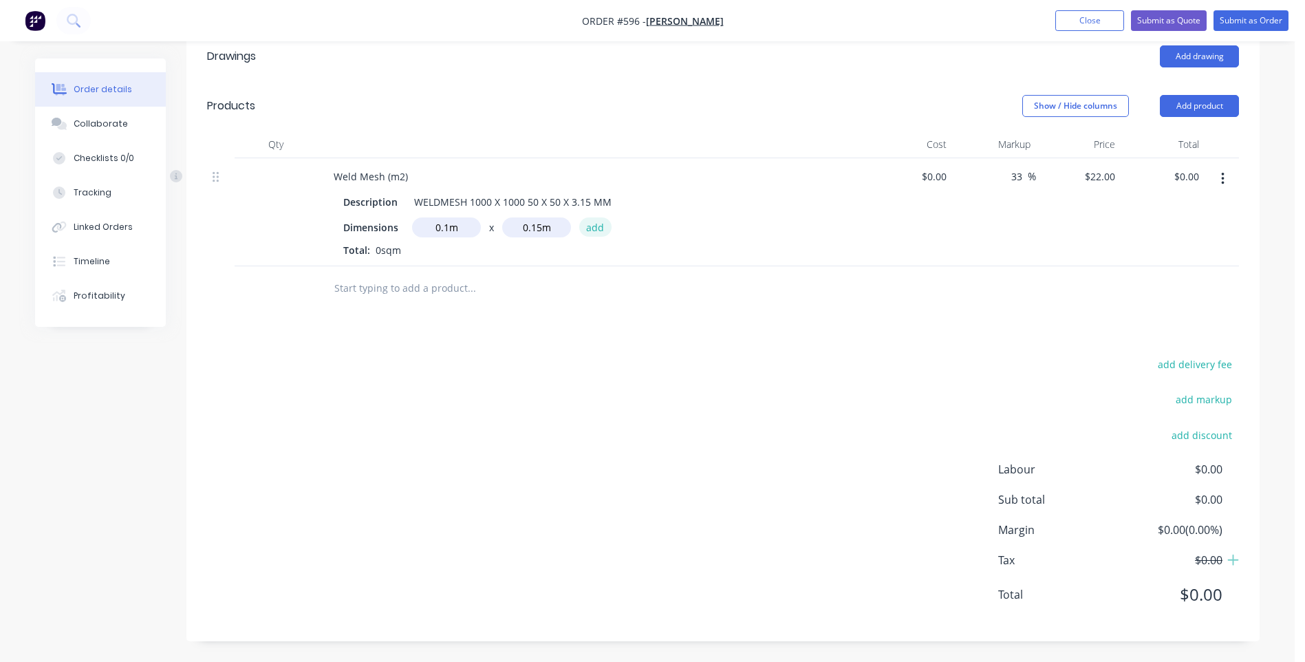
type input "$0.33"
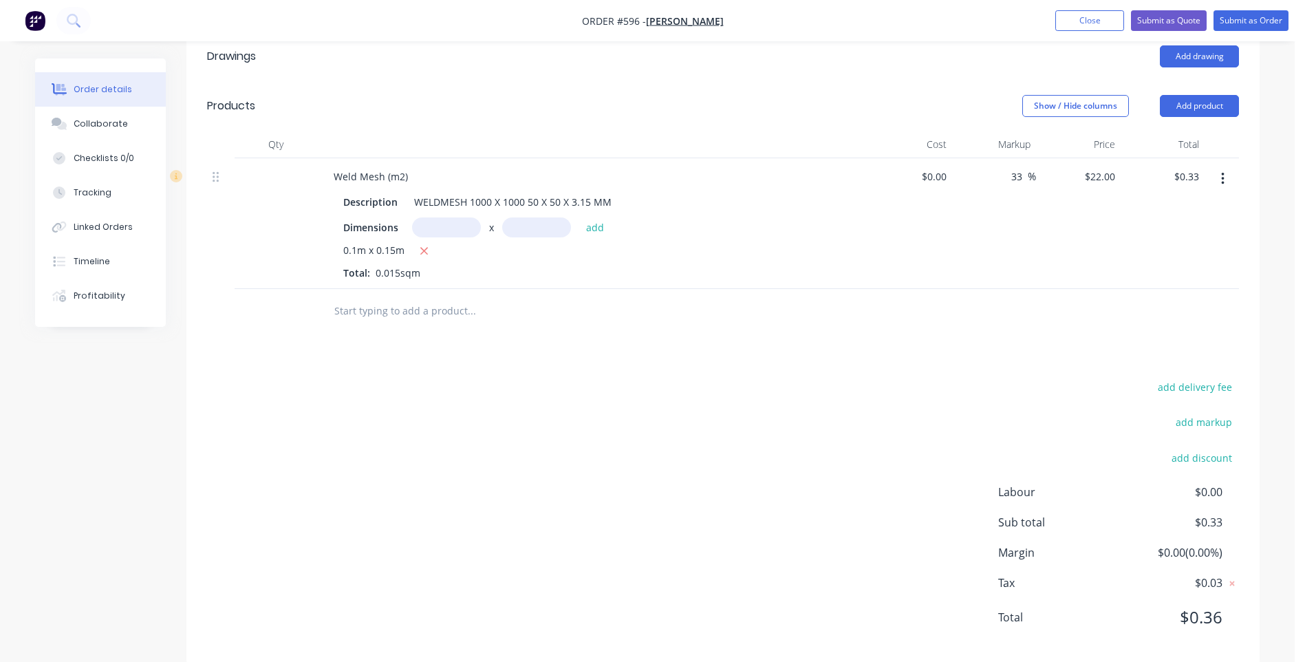
click at [458, 231] on input "text" at bounding box center [446, 227] width 69 height 20
click at [542, 226] on input "text" at bounding box center [536, 227] width 69 height 20
click at [429, 226] on input "1000m" at bounding box center [446, 227] width 69 height 20
click at [467, 228] on input "..1000m" at bounding box center [446, 227] width 69 height 20
type input "0.1m"
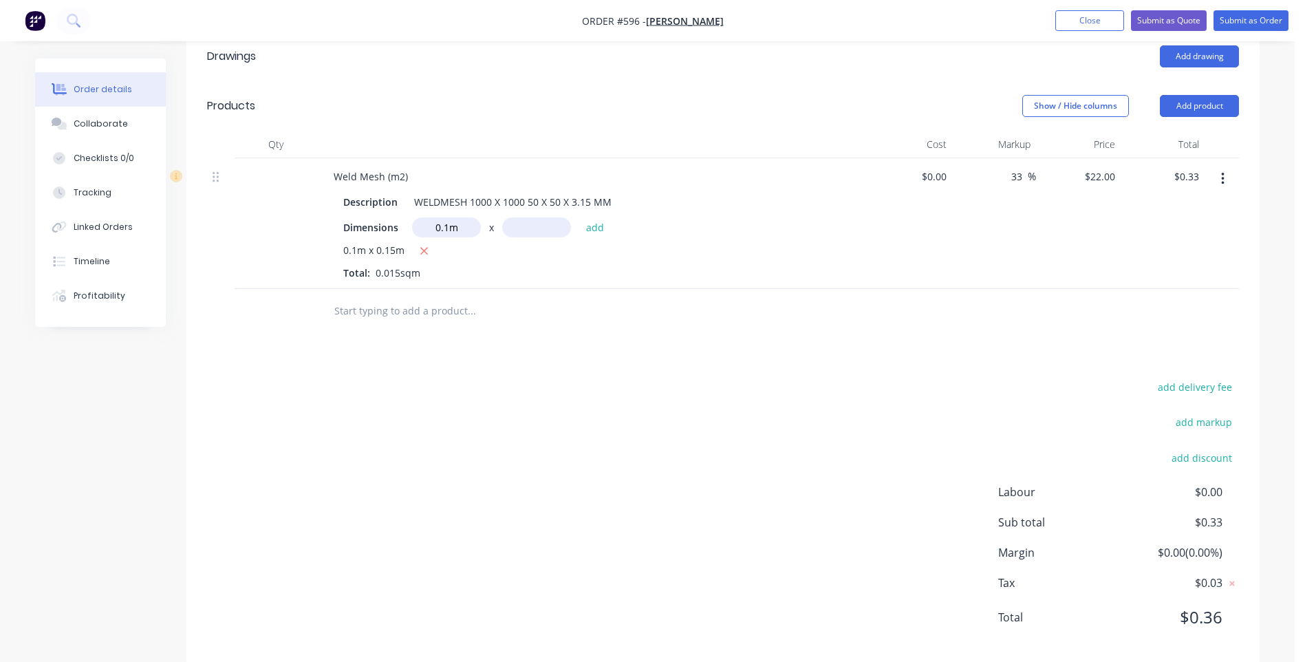
click at [550, 235] on input "text" at bounding box center [536, 227] width 69 height 20
type input "0.15m"
click at [591, 222] on button "add" at bounding box center [595, 226] width 32 height 19
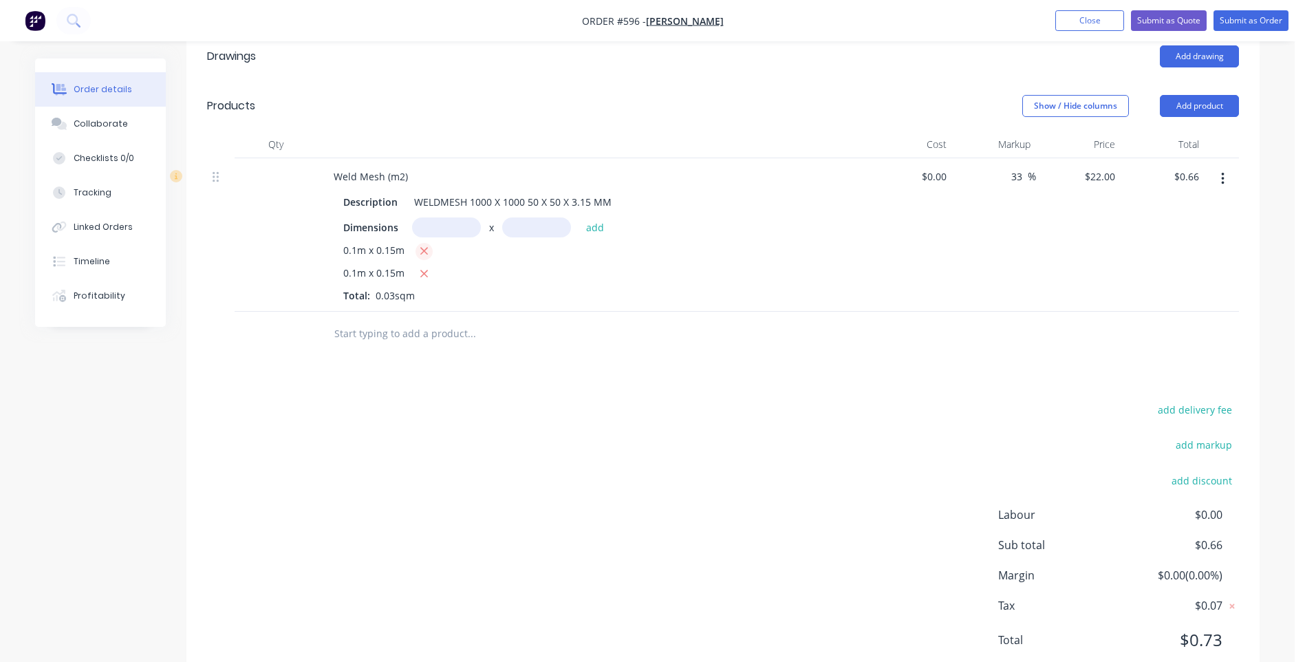
click at [422, 244] on button "button" at bounding box center [424, 251] width 17 height 17
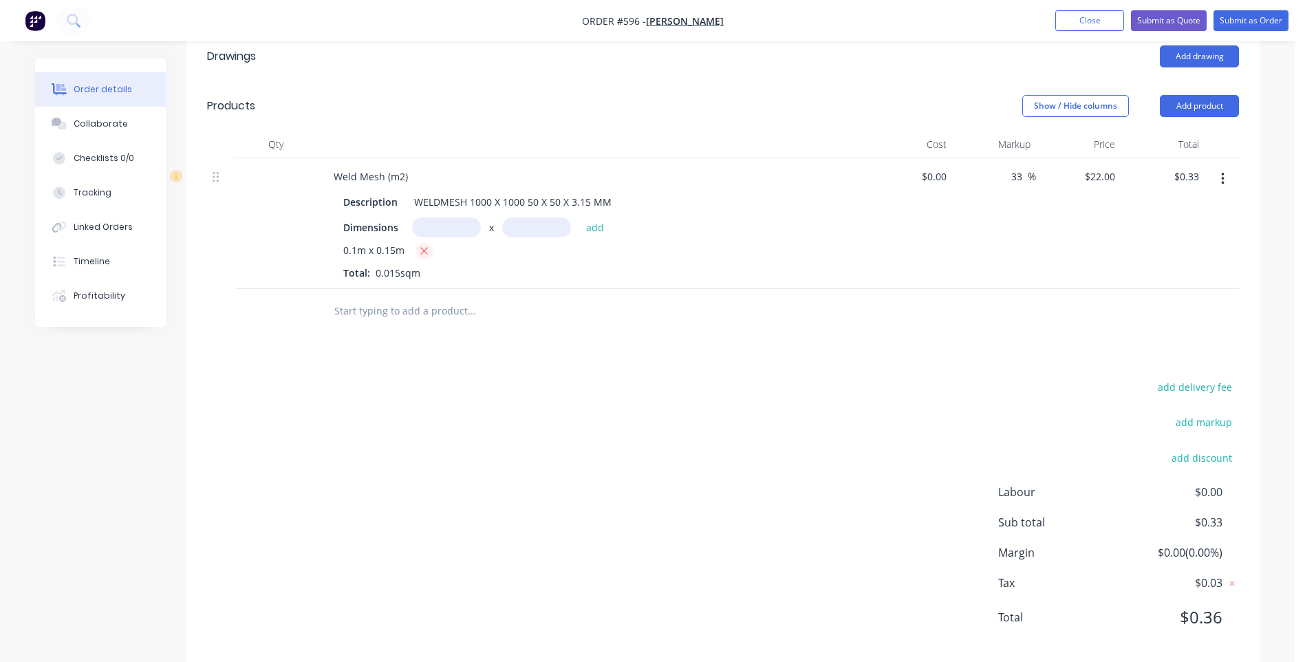
click at [421, 250] on icon "button" at bounding box center [424, 251] width 9 height 12
type input "$0.00"
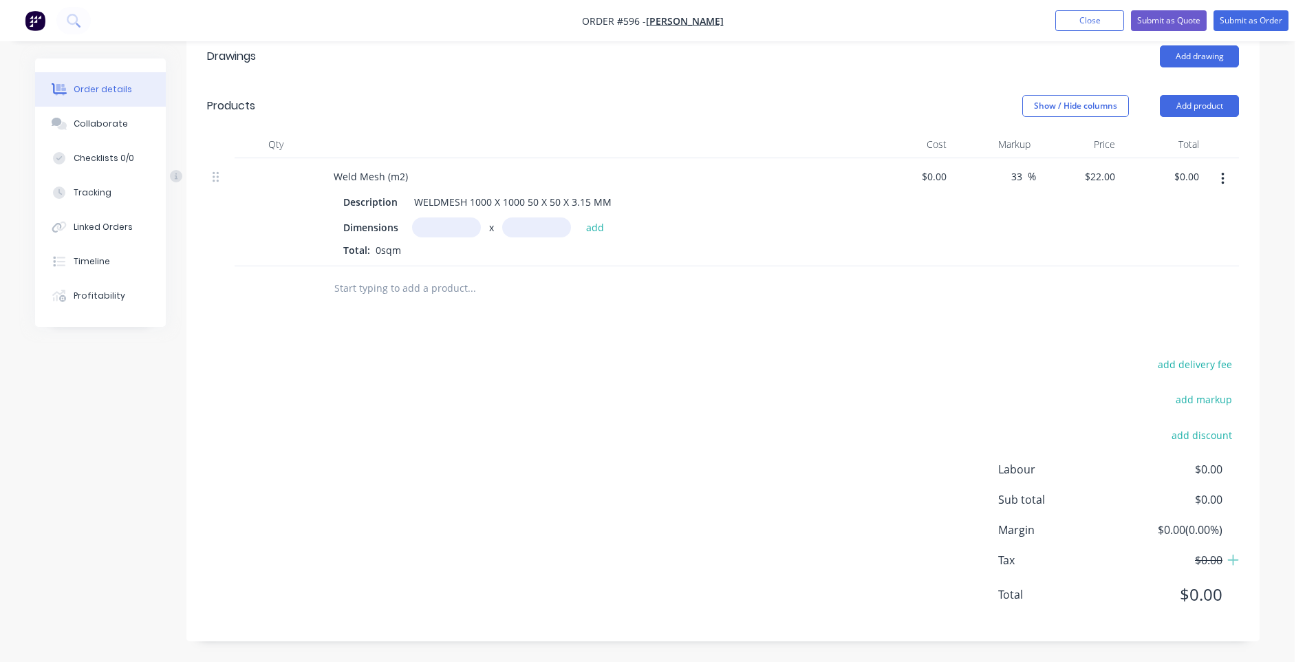
click at [429, 226] on input "text" at bounding box center [446, 227] width 69 height 20
type input "1m"
type input "1.5m"
click at [594, 222] on button "add" at bounding box center [595, 226] width 32 height 19
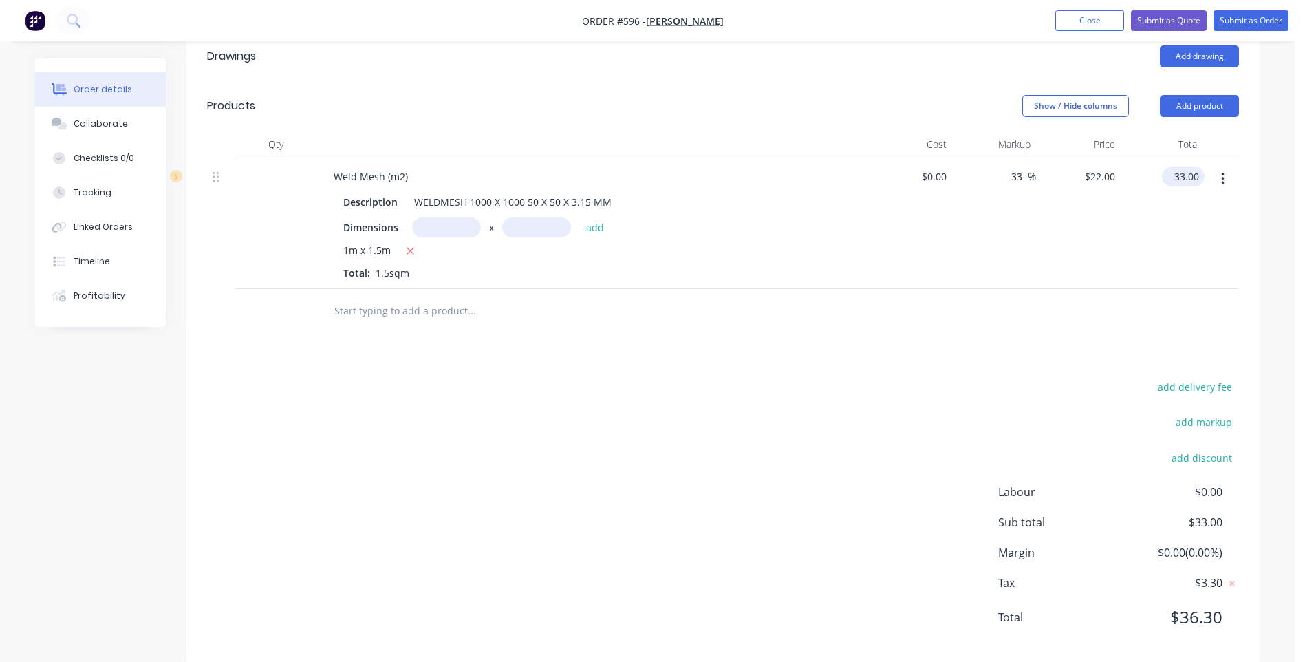
click at [1183, 175] on input "33.00" at bounding box center [1186, 177] width 37 height 20
type input "22.00"
type input "$14.6667"
click at [1192, 171] on input "22.00" at bounding box center [1189, 177] width 32 height 20
type input "20.00"
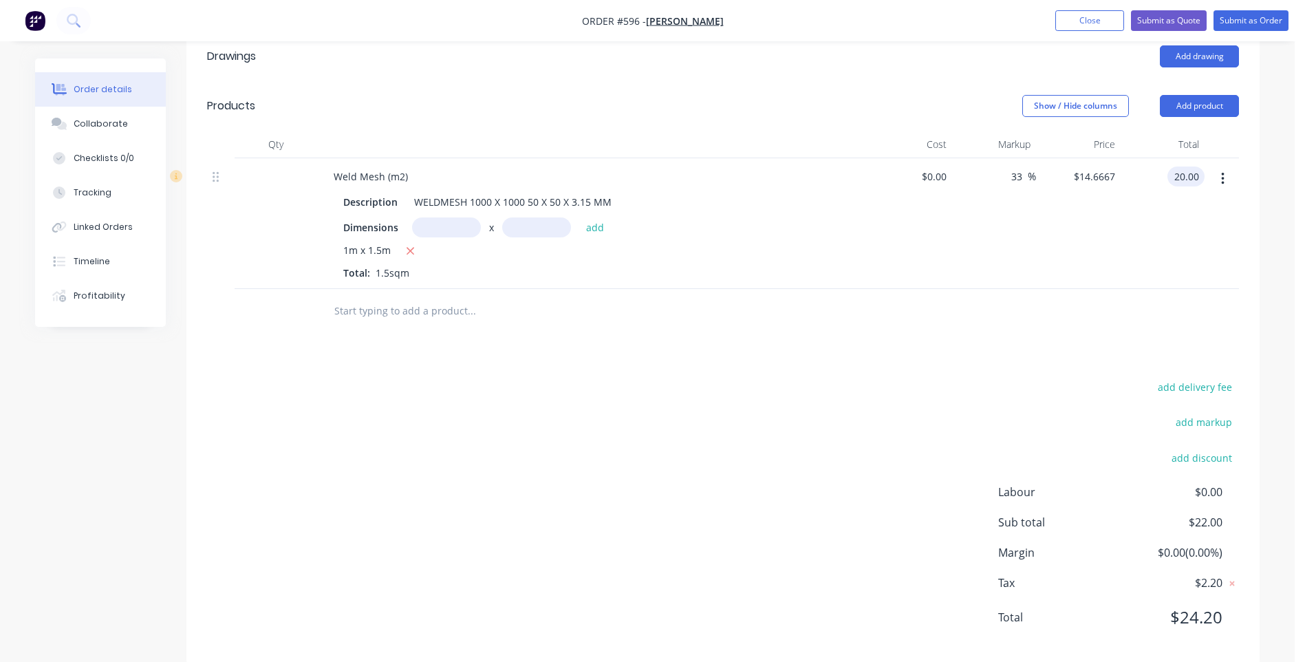
type input "$13.3333"
type input "$20.00"
click at [1267, 16] on button "Submit as Order" at bounding box center [1251, 20] width 75 height 21
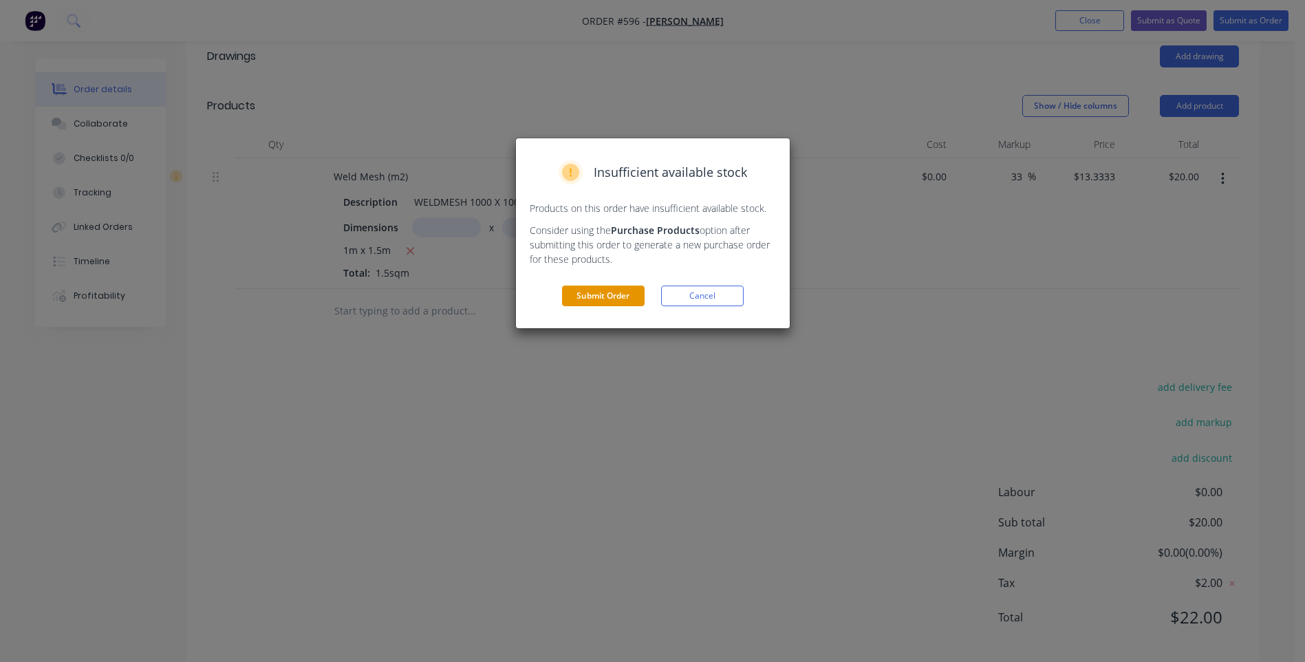
click at [585, 293] on button "Submit Order" at bounding box center [603, 296] width 83 height 21
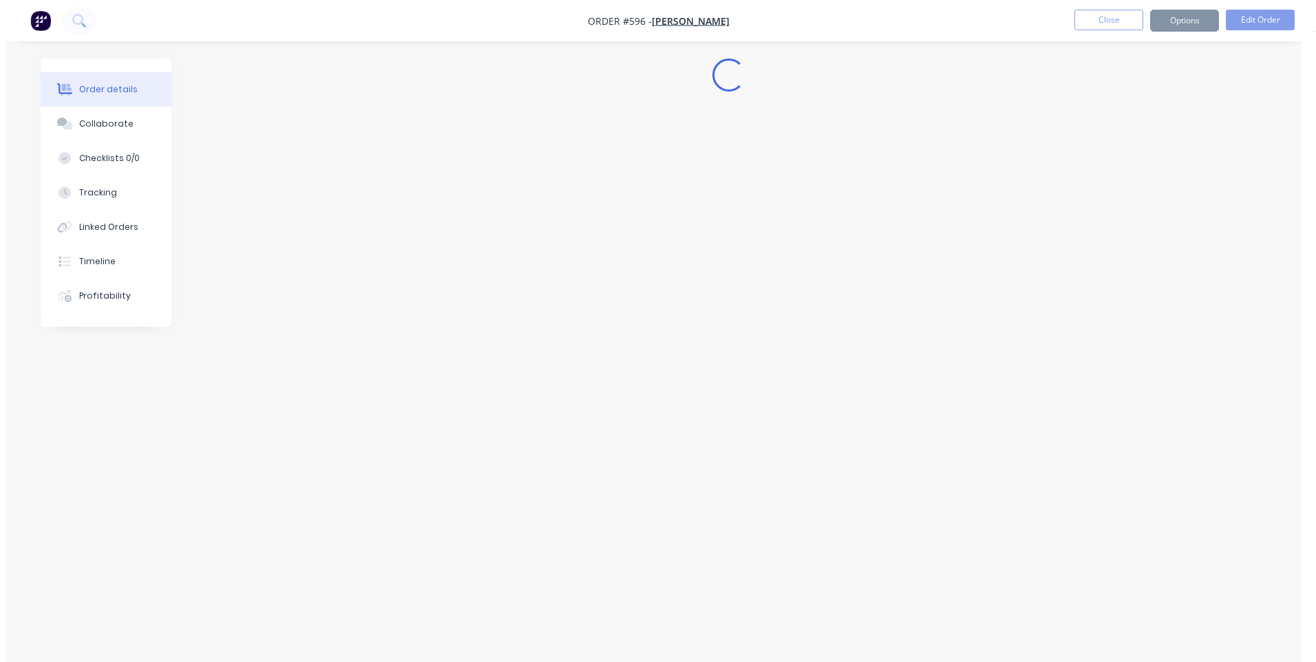
scroll to position [0, 0]
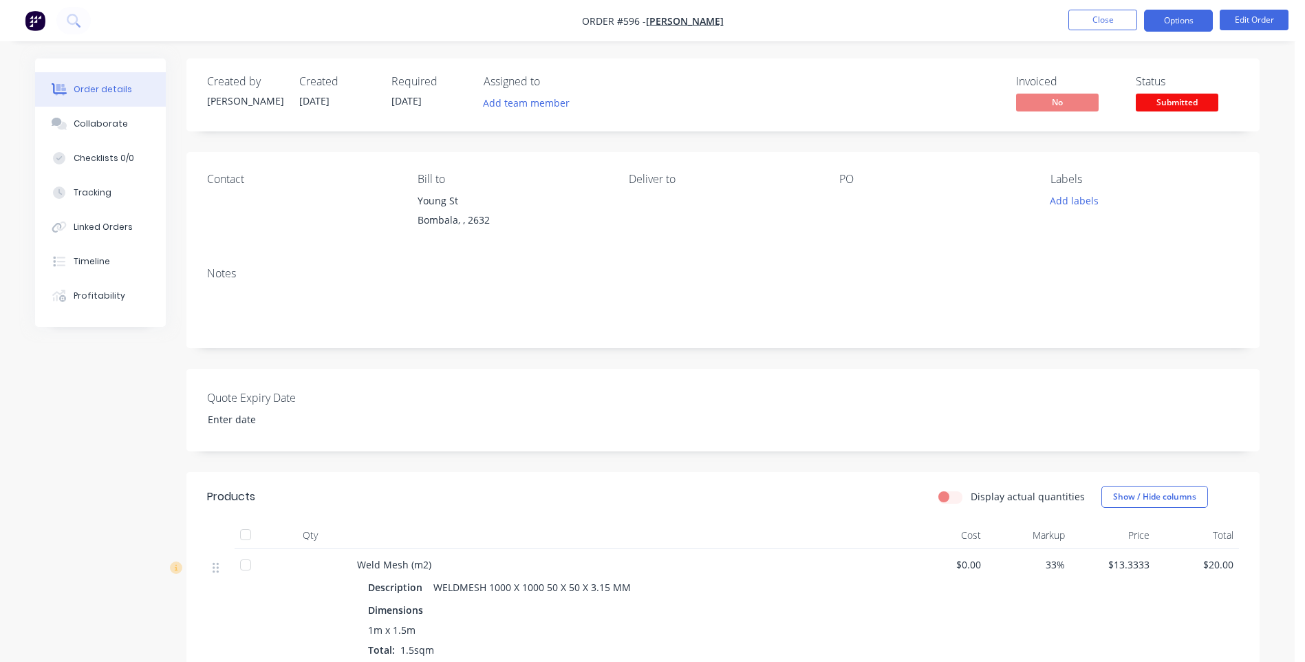
click at [1191, 17] on button "Options" at bounding box center [1178, 21] width 69 height 22
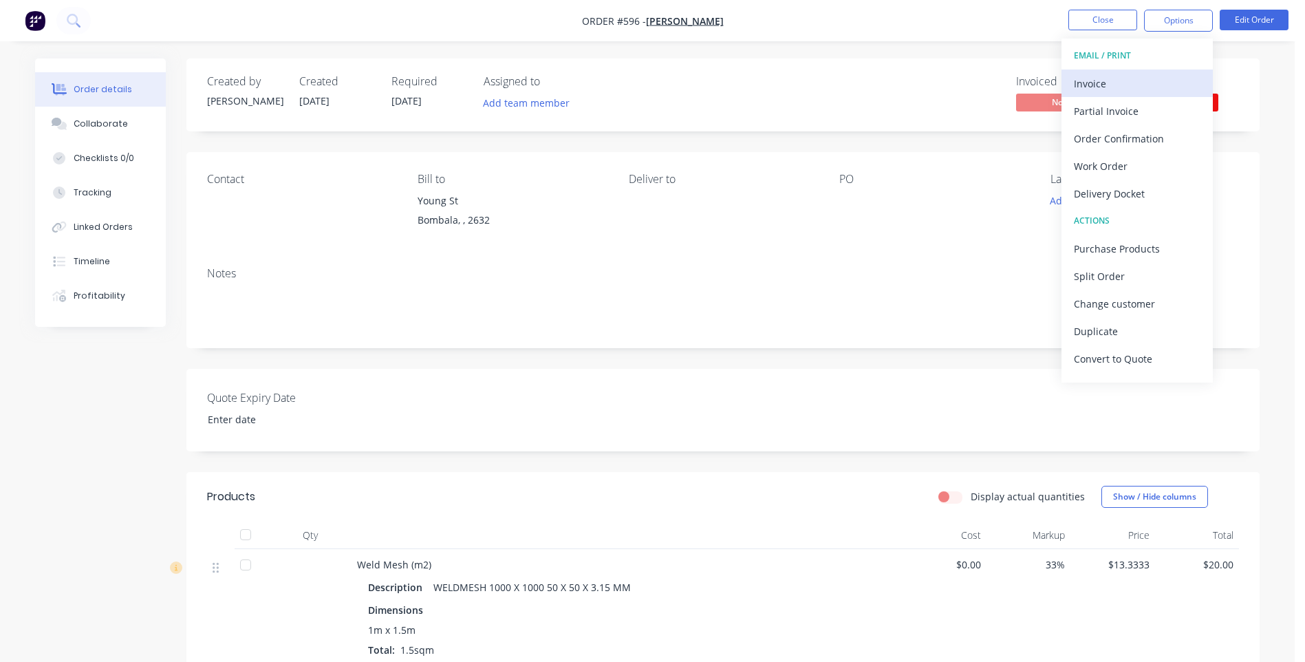
click at [1095, 77] on div "Invoice" at bounding box center [1137, 84] width 127 height 20
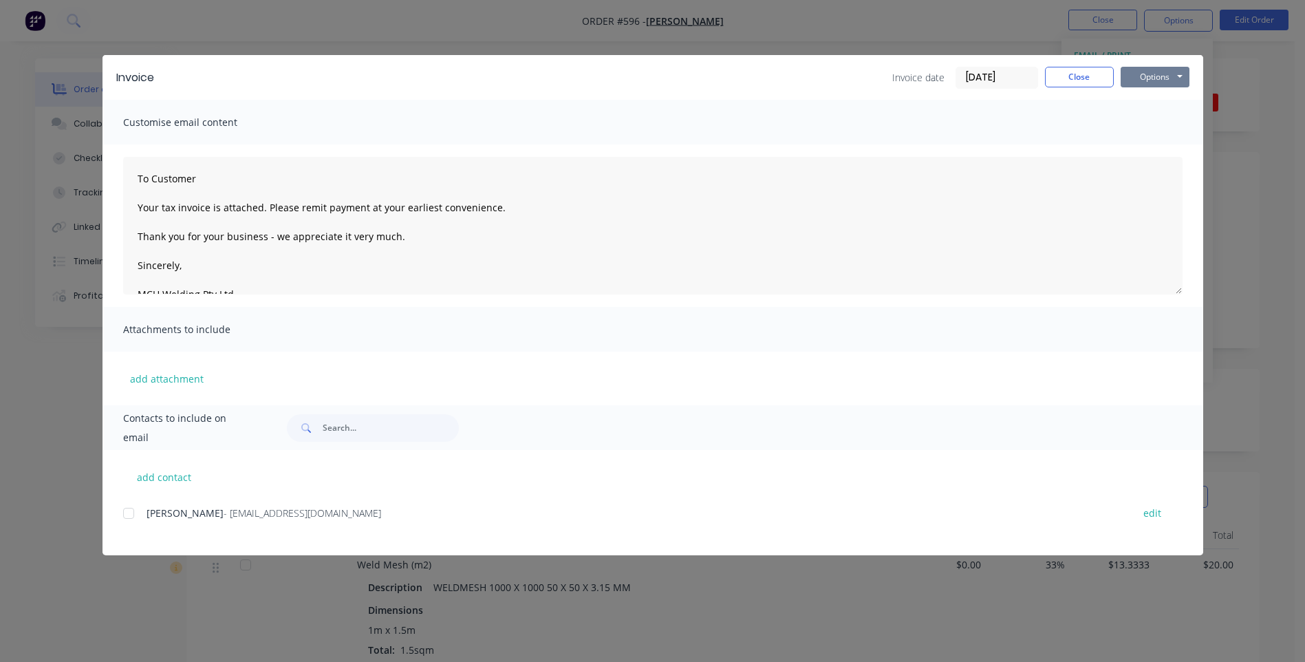
click at [1139, 76] on button "Options" at bounding box center [1155, 77] width 69 height 21
click at [125, 514] on div at bounding box center [129, 514] width 28 height 28
click at [1138, 74] on button "Options" at bounding box center [1155, 77] width 69 height 21
click at [1135, 144] on button "Email" at bounding box center [1165, 147] width 88 height 23
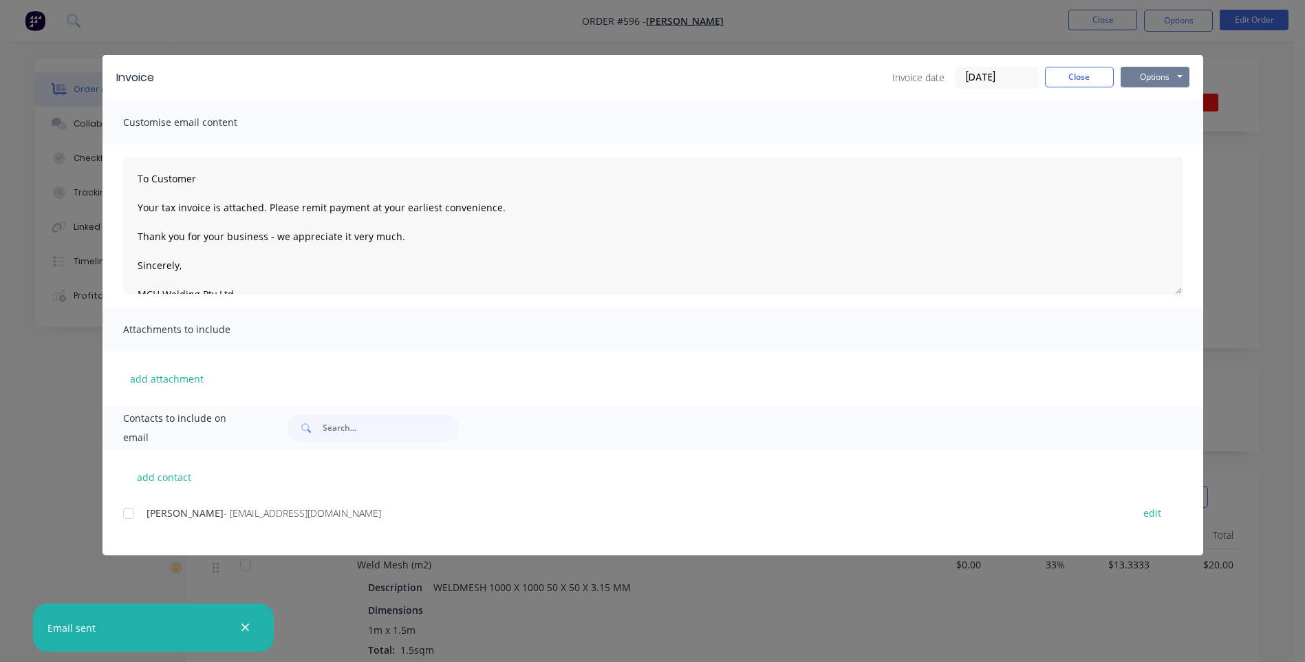
click at [1148, 84] on button "Options" at bounding box center [1155, 77] width 69 height 21
click at [1075, 78] on button "Close" at bounding box center [1079, 77] width 69 height 21
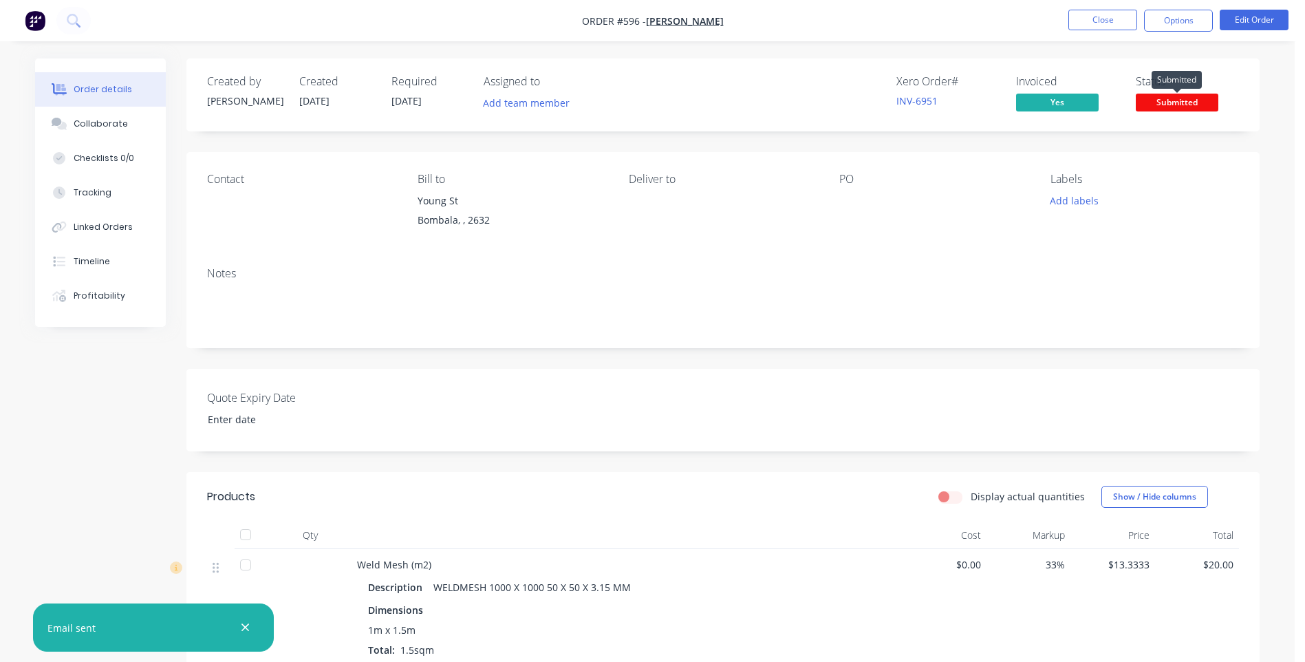
click at [1155, 96] on span "Submitted" at bounding box center [1177, 102] width 83 height 17
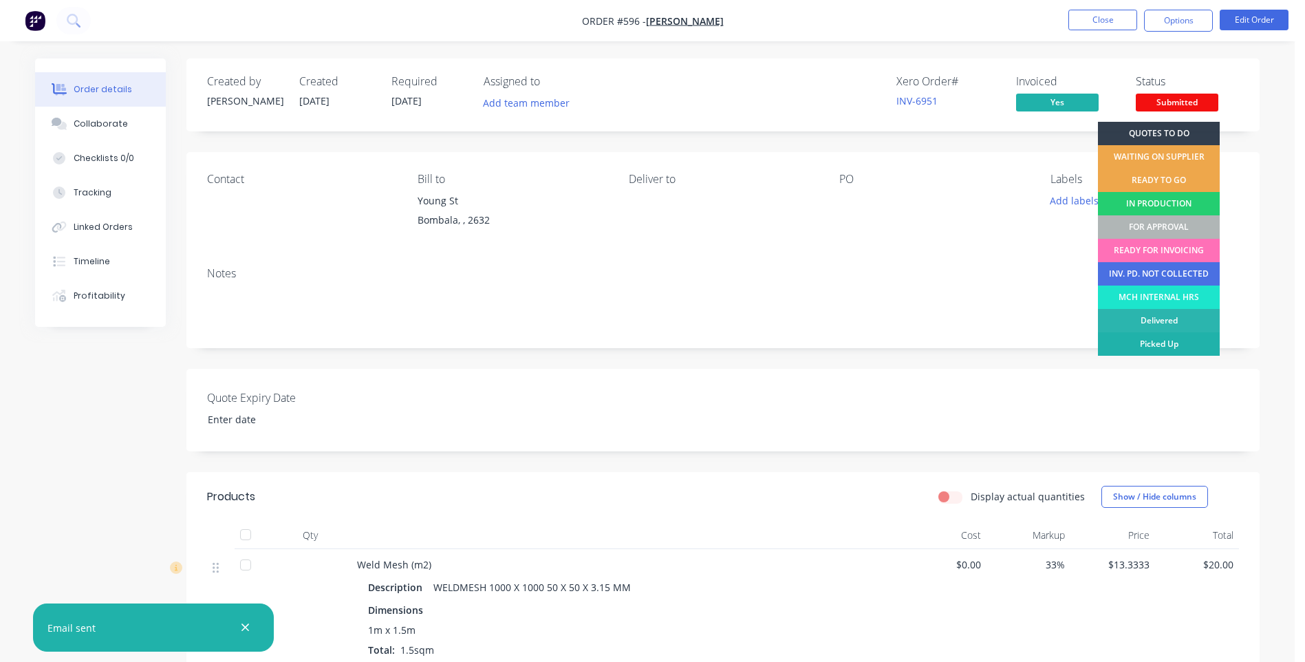
click at [1144, 341] on div "Picked Up" at bounding box center [1159, 343] width 122 height 23
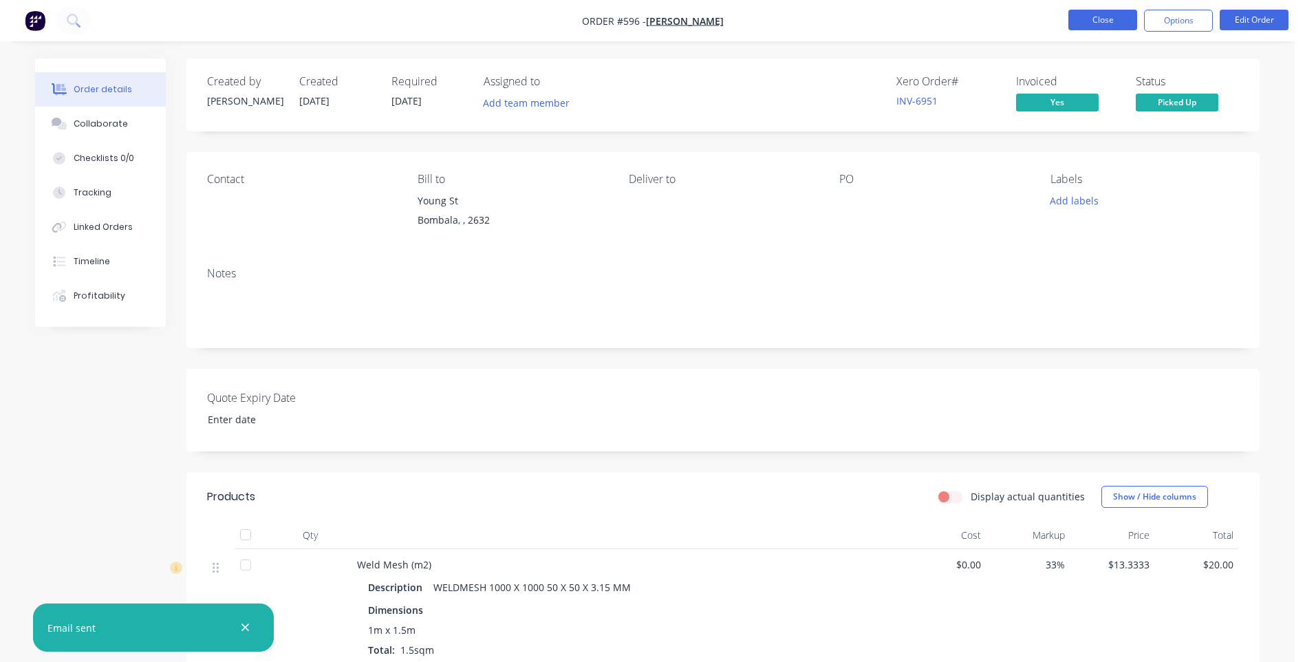
click at [1091, 13] on button "Close" at bounding box center [1103, 20] width 69 height 21
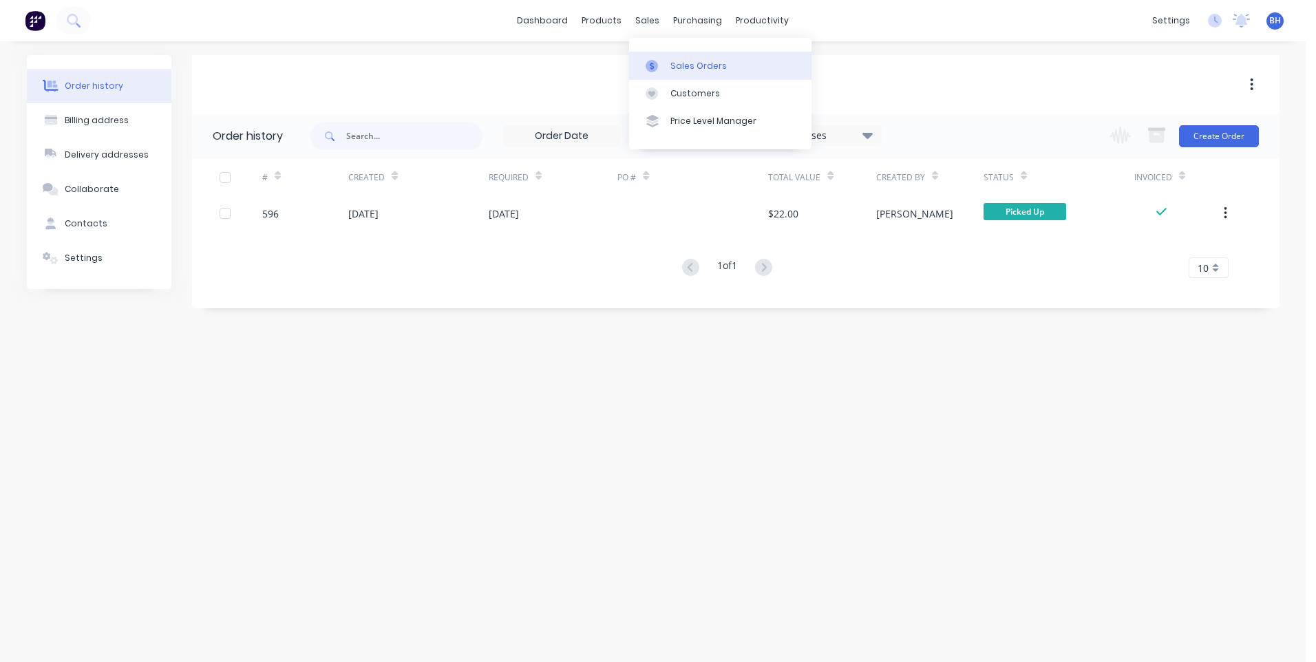
click at [680, 63] on div "Sales Orders" at bounding box center [698, 66] width 56 height 12
